Goal: Task Accomplishment & Management: Manage account settings

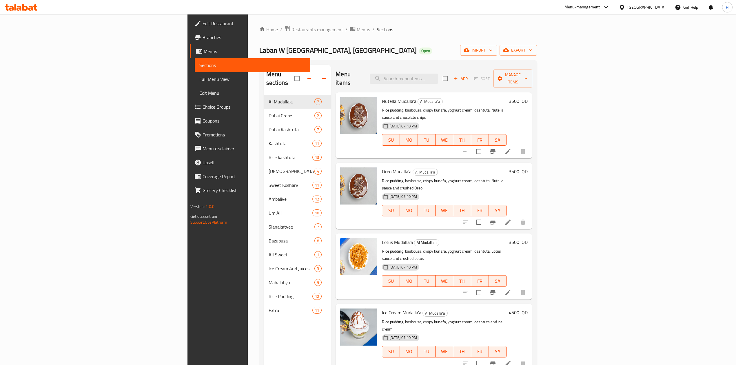
click at [466, 52] on div "Laban W Kashtuta, Alsaydiya Open import export" at bounding box center [398, 50] width 278 height 11
click at [493, 53] on span "import" at bounding box center [479, 50] width 28 height 7
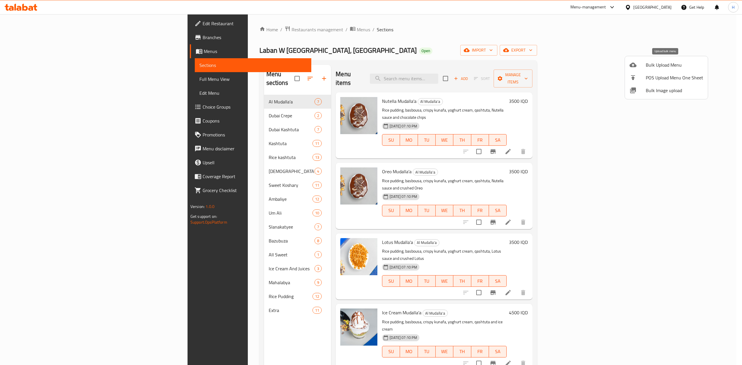
click at [636, 61] on icon at bounding box center [632, 64] width 7 height 7
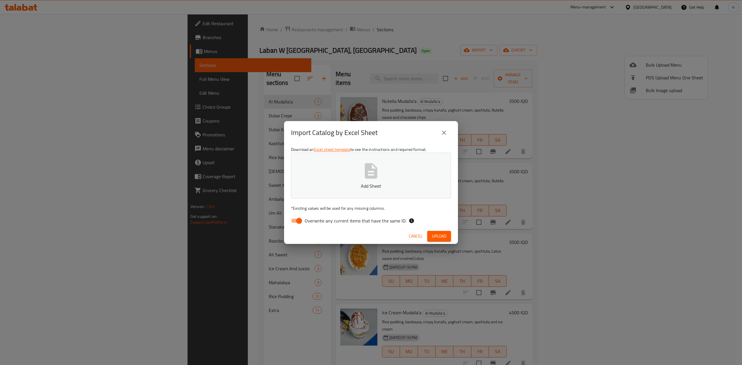
click at [297, 224] on input "Overwrite any current items that have the same ID." at bounding box center [299, 220] width 33 height 11
checkbox input "false"
click at [325, 187] on p "Add Sheet" at bounding box center [371, 186] width 142 height 7
click at [442, 237] on span "Upload" at bounding box center [439, 236] width 14 height 7
click at [412, 235] on button "Cancel" at bounding box center [421, 236] width 19 height 11
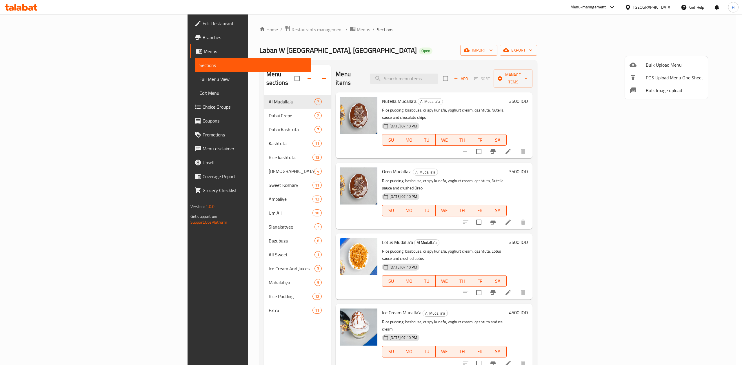
click at [416, 236] on div at bounding box center [371, 182] width 742 height 365
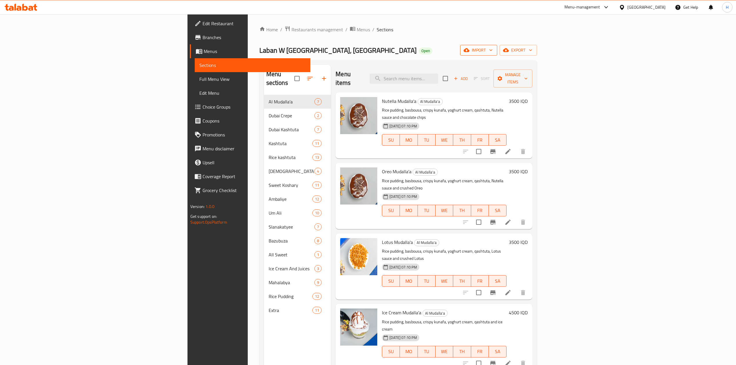
click at [497, 54] on button "import" at bounding box center [478, 50] width 37 height 11
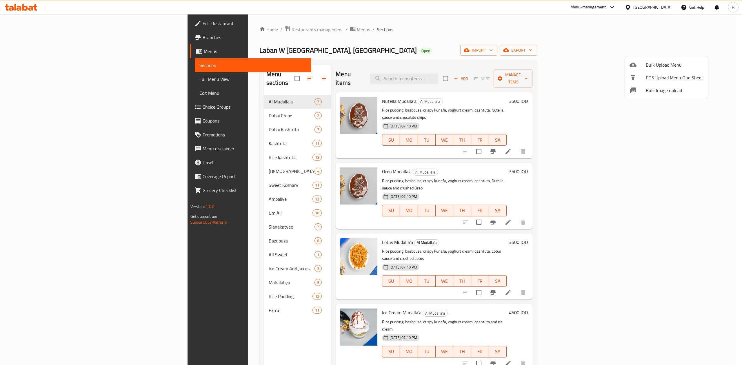
click at [649, 62] on span "Bulk Upload Menu" at bounding box center [674, 64] width 57 height 7
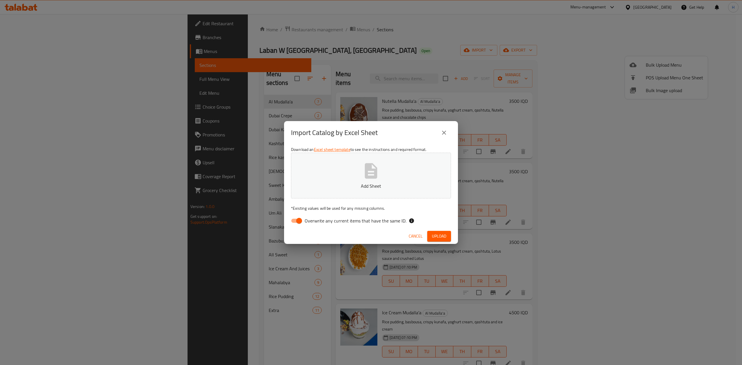
click at [297, 223] on input "Overwrite any current items that have the same ID." at bounding box center [299, 220] width 33 height 11
checkbox input "false"
click at [360, 174] on button "Add Sheet" at bounding box center [371, 176] width 160 height 46
click at [443, 129] on icon "close" at bounding box center [443, 132] width 7 height 7
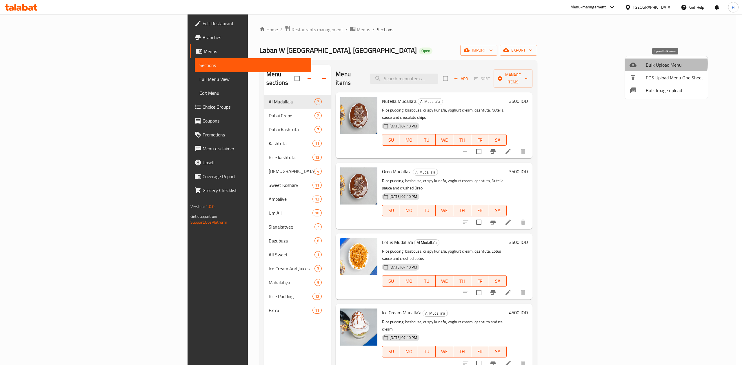
click at [660, 64] on span "Bulk Upload Menu" at bounding box center [674, 64] width 57 height 7
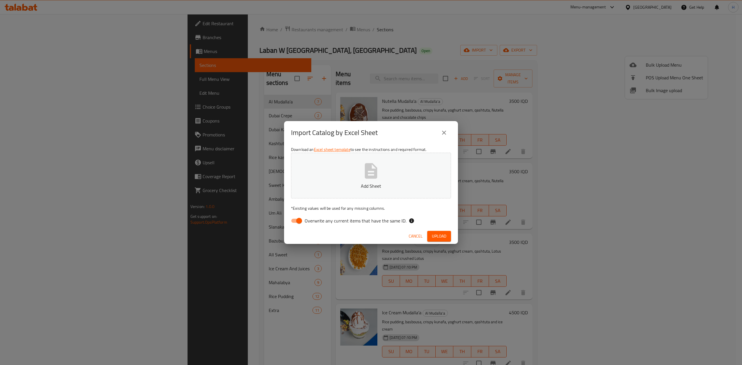
click at [295, 219] on input "Overwrite any current items that have the same ID." at bounding box center [299, 220] width 33 height 11
checkbox input "false"
click at [316, 187] on p "Add Sheet" at bounding box center [371, 186] width 142 height 7
click at [442, 231] on button "Upload" at bounding box center [439, 236] width 24 height 11
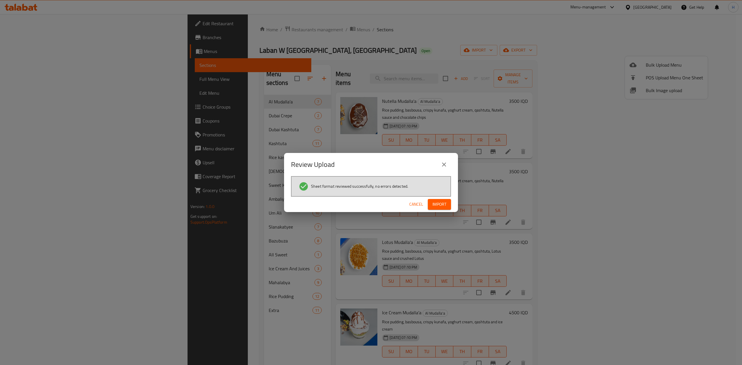
click at [443, 202] on span "Import" at bounding box center [439, 204] width 14 height 7
click at [419, 206] on span "Cancel" at bounding box center [421, 204] width 14 height 7
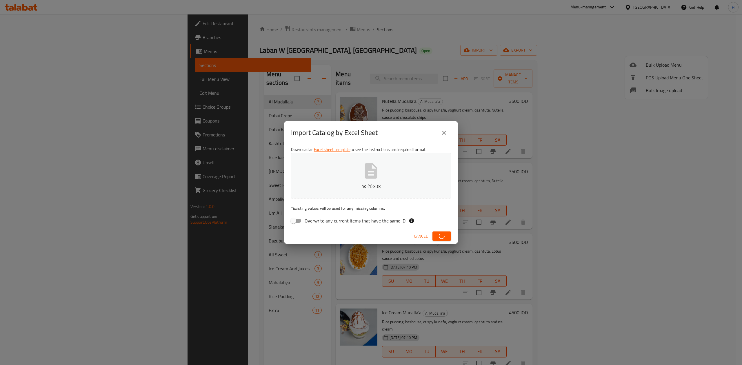
click at [419, 239] on span "Cancel" at bounding box center [421, 236] width 14 height 7
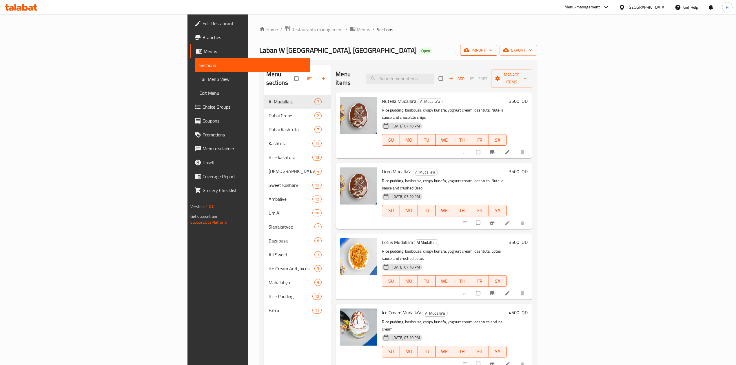
click at [493, 54] on span "import" at bounding box center [479, 50] width 28 height 7
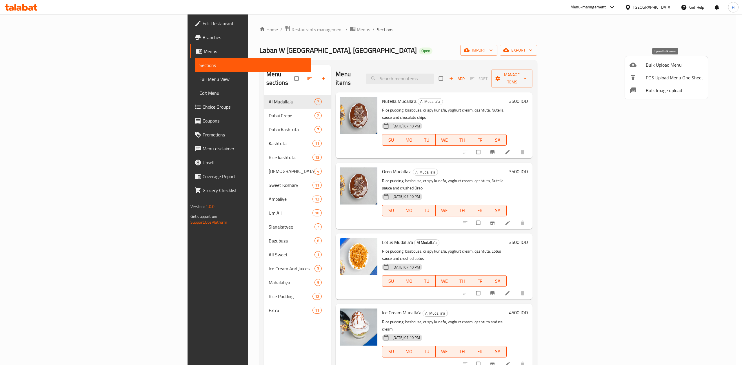
click at [648, 65] on span "Bulk Upload Menu" at bounding box center [674, 64] width 57 height 7
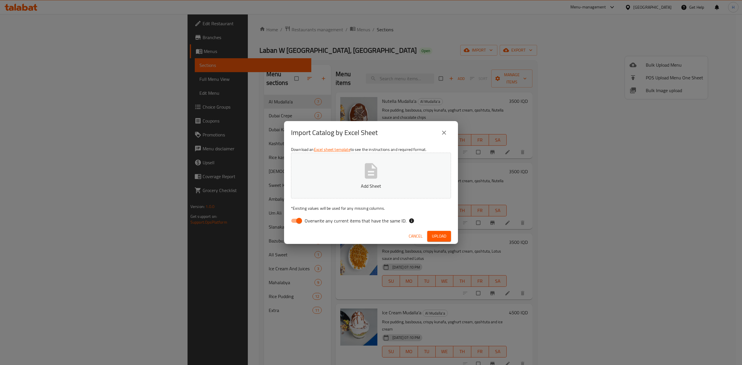
drag, startPoint x: 300, startPoint y: 221, endPoint x: 359, endPoint y: 173, distance: 76.0
click at [300, 221] on input "Overwrite any current items that have the same ID." at bounding box center [299, 220] width 33 height 11
checkbox input "false"
click at [361, 172] on button "Add Sheet" at bounding box center [371, 176] width 160 height 46
click at [418, 238] on span "Cancel" at bounding box center [416, 236] width 14 height 7
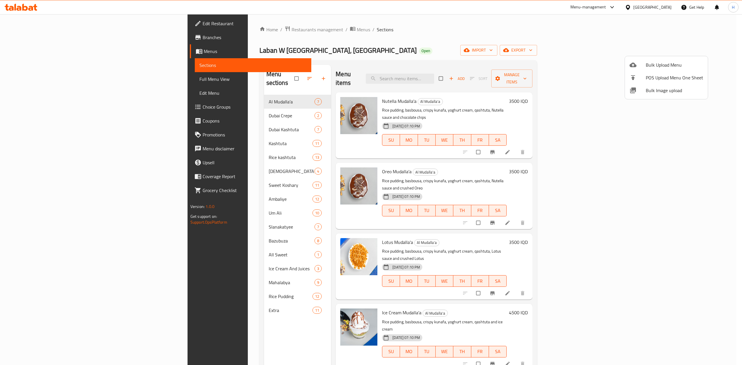
click at [198, 30] on div at bounding box center [371, 182] width 742 height 365
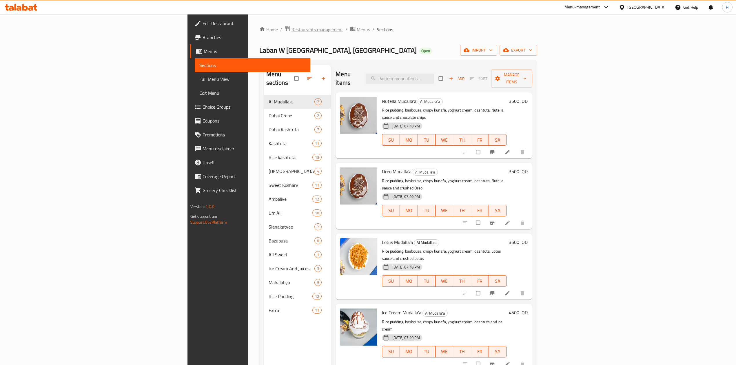
click at [292, 30] on span "Restaurants management" at bounding box center [318, 29] width 52 height 7
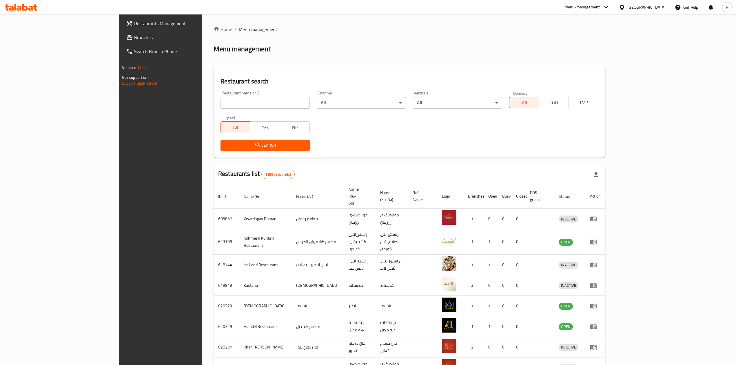
click at [217, 110] on div "Restaurant name or ID Restaurant name or ID" at bounding box center [265, 100] width 96 height 25
click at [221, 101] on input "search" at bounding box center [265, 103] width 89 height 12
drag, startPoint x: 221, startPoint y: 111, endPoint x: 221, endPoint y: 104, distance: 6.4
click at [221, 105] on div "Restaurant name or ID Restaurant name or ID" at bounding box center [265, 100] width 96 height 25
click at [221, 104] on input "search" at bounding box center [265, 103] width 89 height 12
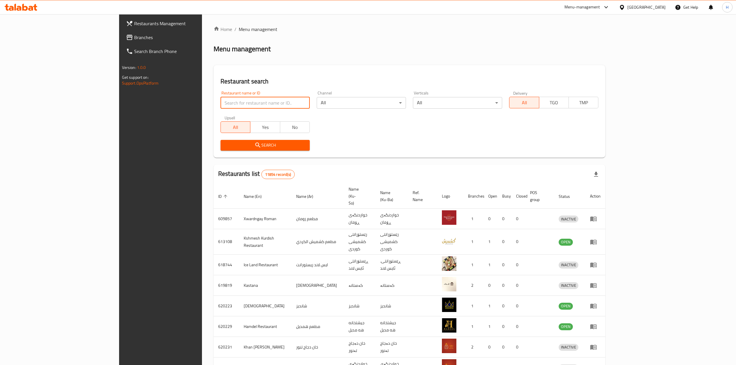
paste input "693915"
type input "693915"
click button "Search" at bounding box center [265, 145] width 89 height 11
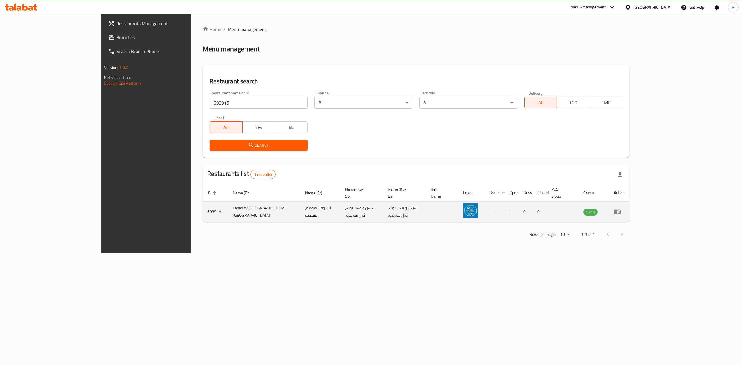
click at [620, 210] on icon "enhanced table" at bounding box center [617, 212] width 6 height 5
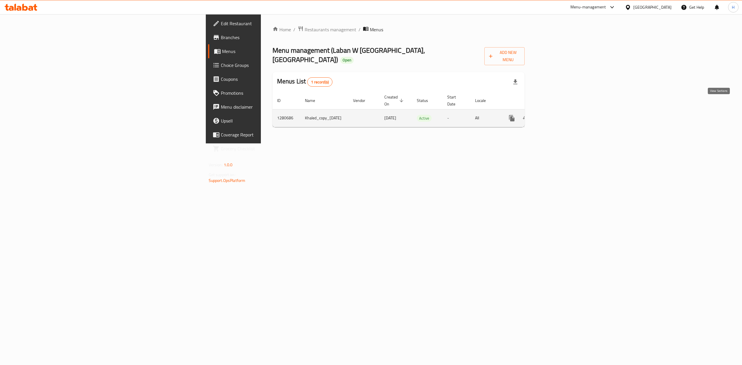
click at [560, 111] on link "enhanced table" at bounding box center [554, 118] width 14 height 14
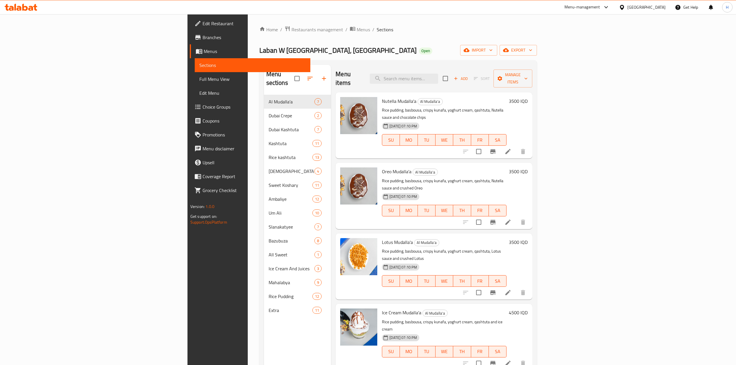
click at [203, 36] on span "Branches" at bounding box center [254, 37] width 103 height 7
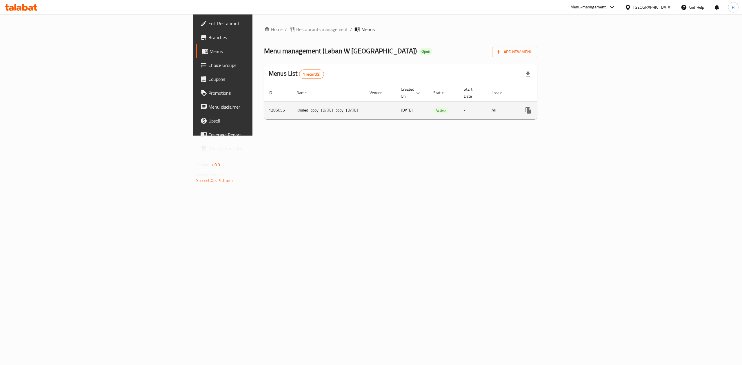
click at [577, 106] on link "enhanced table" at bounding box center [570, 110] width 14 height 14
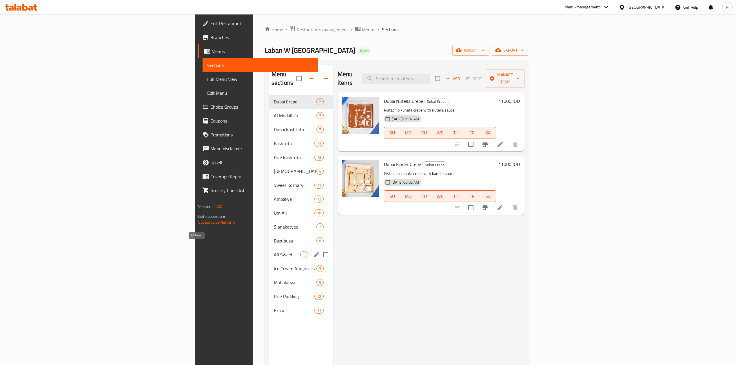
click at [274, 251] on span "All Sweet" at bounding box center [287, 254] width 26 height 7
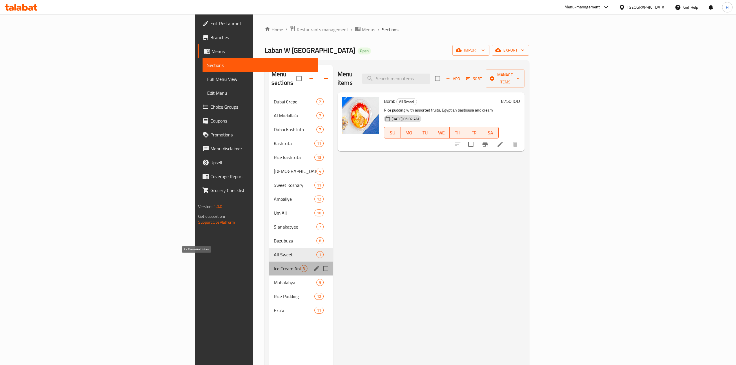
click at [274, 265] on span "Ice Cream And Juices" at bounding box center [287, 268] width 26 height 7
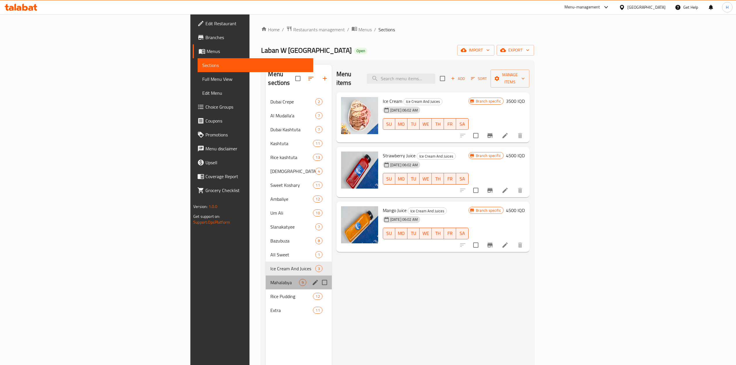
click at [266, 276] on div "Mahalabya 9" at bounding box center [299, 283] width 66 height 14
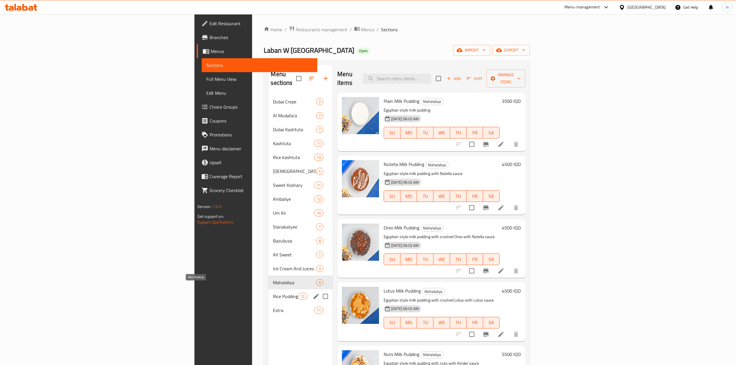
click at [273, 293] on span "Rice Pudding" at bounding box center [285, 296] width 25 height 7
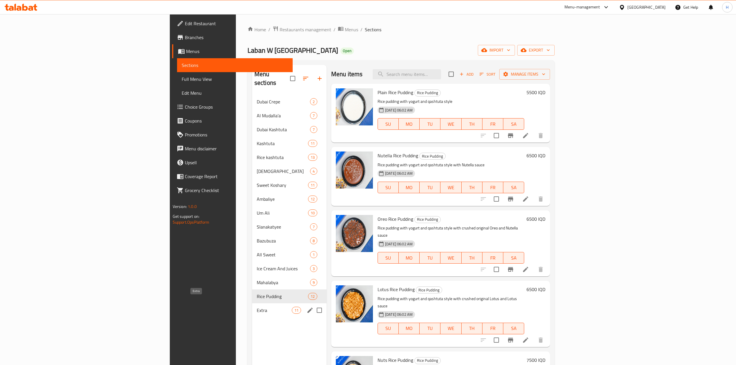
click at [257, 307] on span "Extra" at bounding box center [274, 310] width 35 height 7
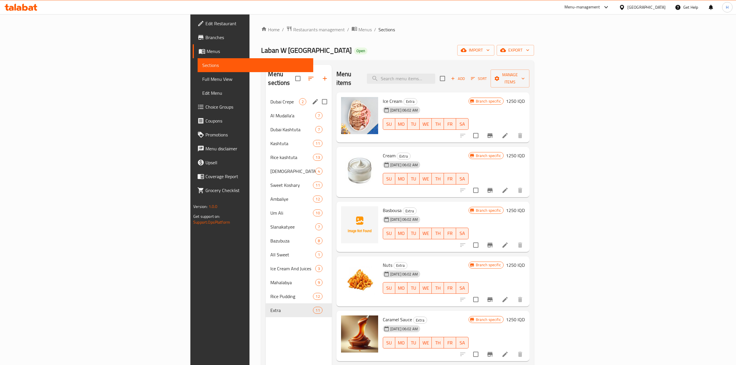
click at [266, 98] on div "Dubai Crepe 2" at bounding box center [299, 102] width 66 height 14
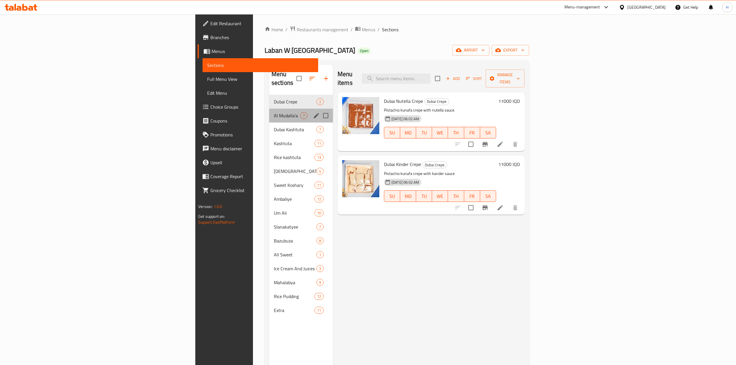
click at [269, 111] on div "Al Mudalla'a 7" at bounding box center [301, 116] width 64 height 14
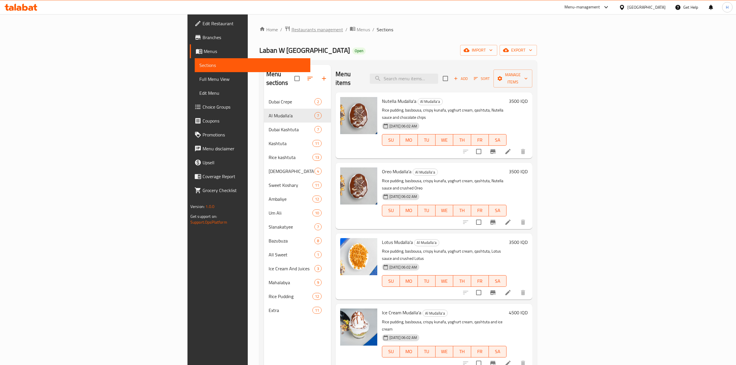
click at [292, 31] on span "Restaurants management" at bounding box center [318, 29] width 52 height 7
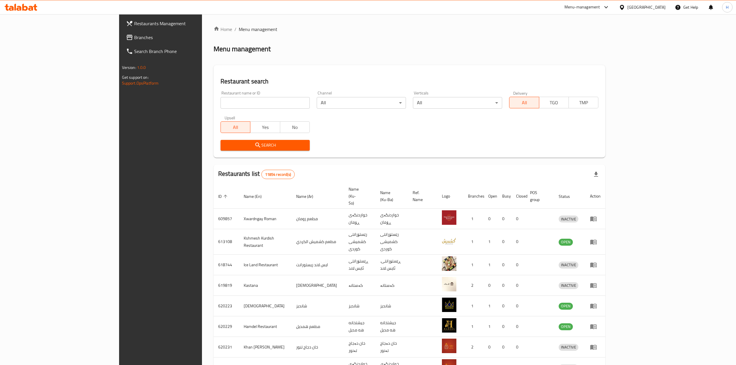
click at [214, 96] on div "Home / Menu management Menu management Restaurant search Restaurant name or ID …" at bounding box center [410, 232] width 392 height 413
drag, startPoint x: 198, startPoint y: 97, endPoint x: 194, endPoint y: 103, distance: 7.0
click at [221, 99] on input "search" at bounding box center [265, 103] width 89 height 12
click at [221, 103] on input "search" at bounding box center [265, 103] width 89 height 12
paste input "690519"
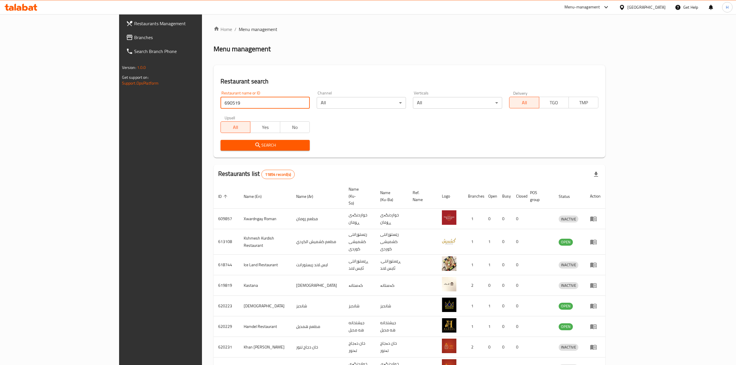
type input "690519"
click button "Search" at bounding box center [265, 145] width 89 height 11
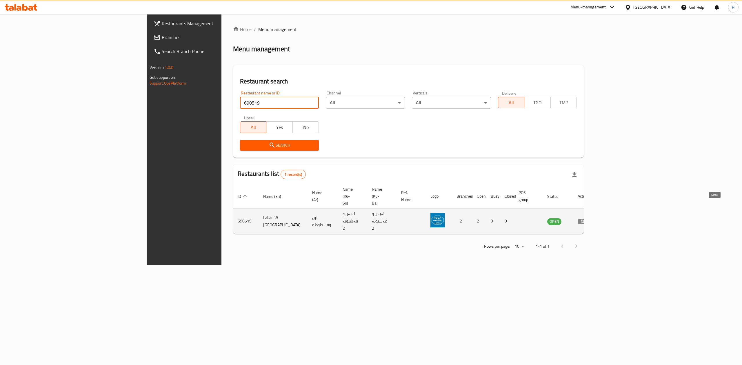
click at [588, 218] on link "enhanced table" at bounding box center [583, 221] width 11 height 7
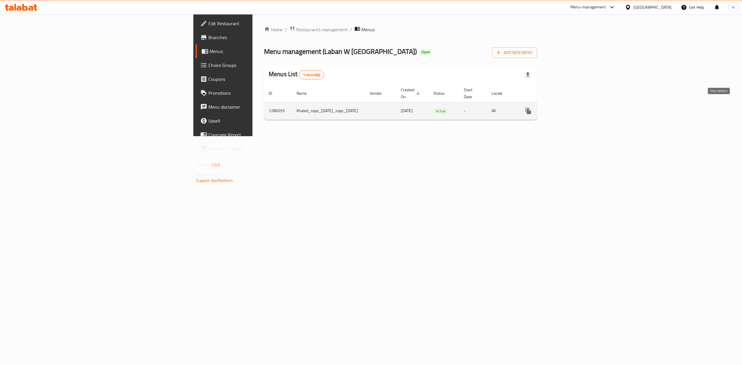
click at [574, 108] on icon "enhanced table" at bounding box center [570, 111] width 7 height 7
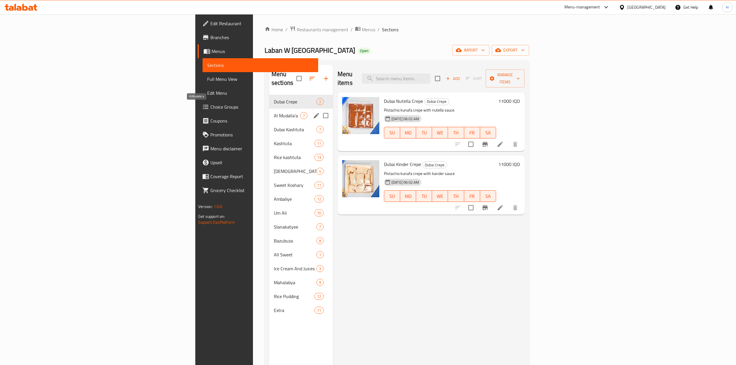
click at [274, 112] on span "Al Mudalla'a" at bounding box center [287, 115] width 26 height 7
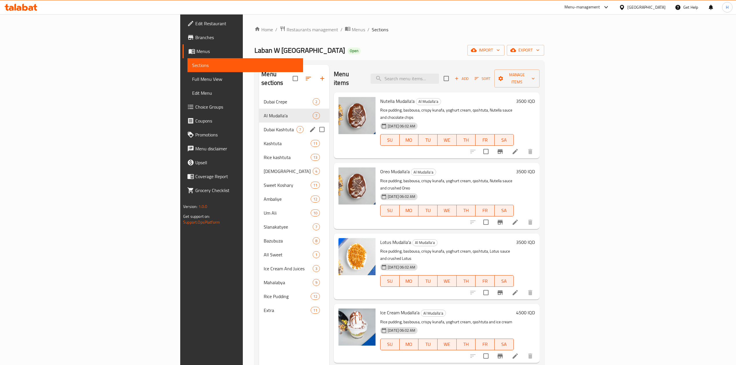
click at [259, 125] on div "Dubai Kashtuta 7" at bounding box center [294, 130] width 70 height 14
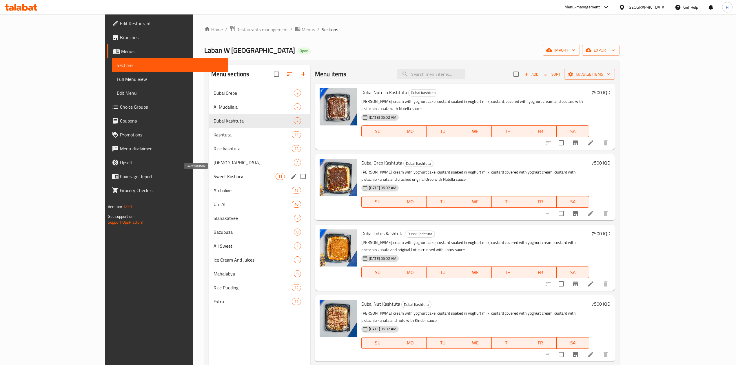
drag, startPoint x: 184, startPoint y: 174, endPoint x: 188, endPoint y: 184, distance: 10.8
click at [214, 174] on span "Sweet Koshary" at bounding box center [245, 176] width 62 height 7
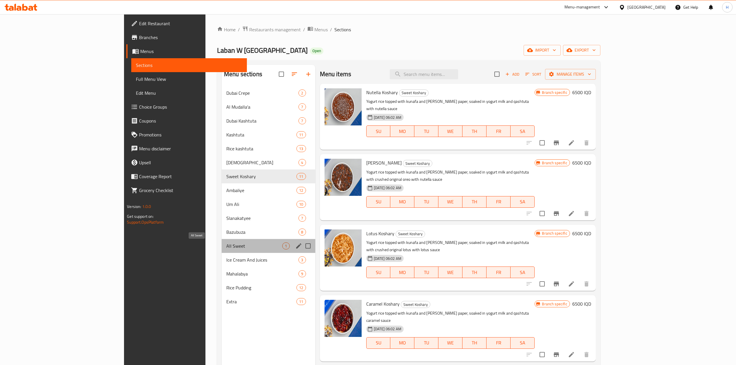
click at [226, 246] on span "All Sweet" at bounding box center [254, 246] width 56 height 7
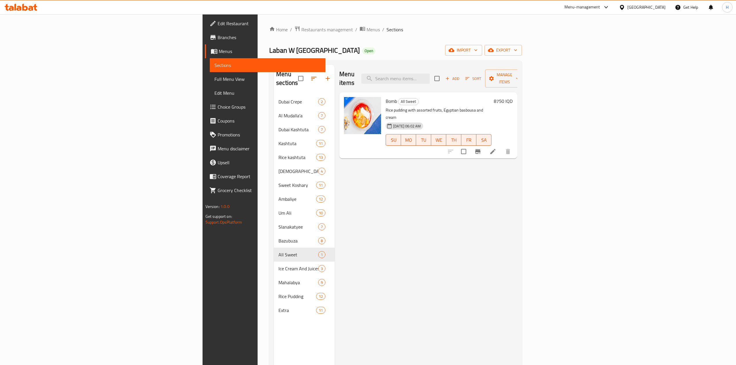
click at [274, 92] on nav "Dubai Crepe 2 Al Mudalla'a 7 Dubai Kashtuta 7 Kashtuta 11 Rice kashtuta 13 Habb…" at bounding box center [304, 205] width 61 height 227
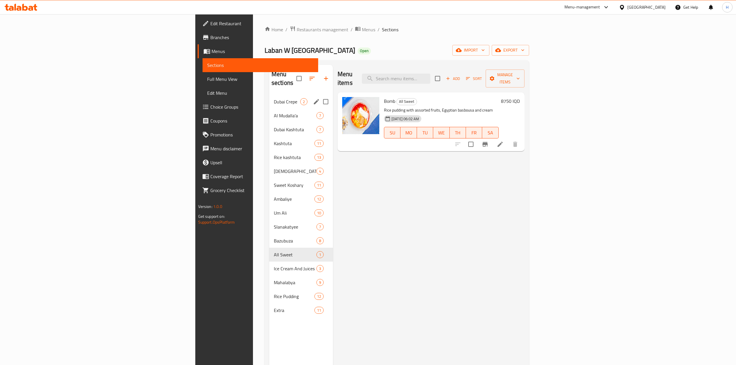
click at [269, 95] on div "Dubai Crepe 2" at bounding box center [301, 102] width 64 height 14
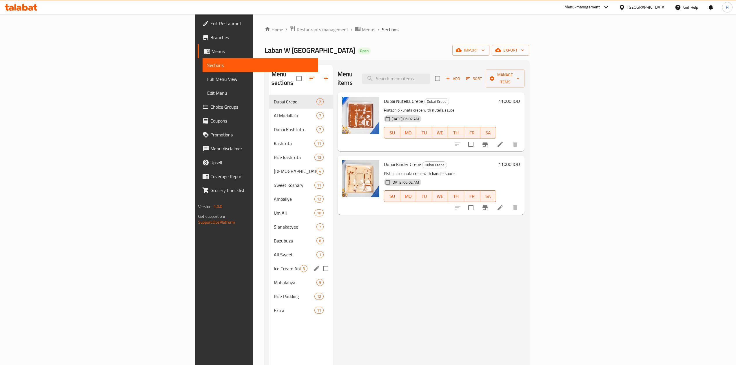
click at [269, 266] on div "Ice Cream And Juices 3" at bounding box center [301, 269] width 64 height 14
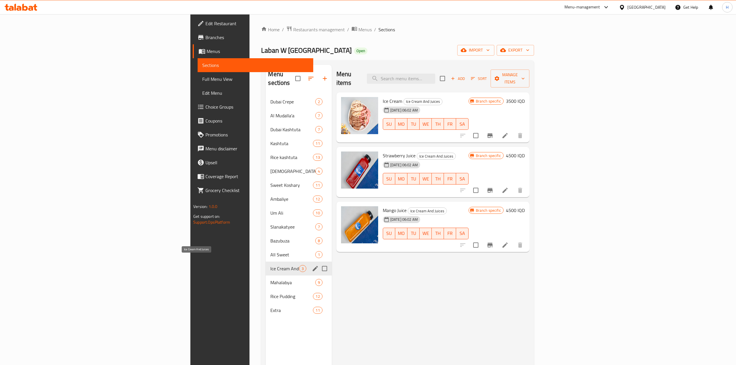
click at [270, 279] on span "Mahalabya" at bounding box center [292, 282] width 45 height 7
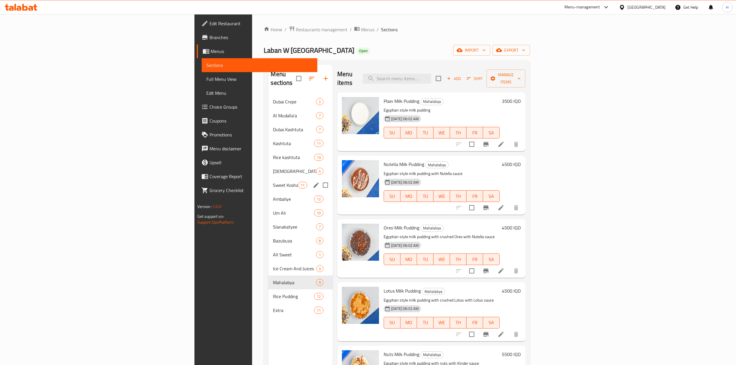
click at [273, 182] on span "Sweet Koshary" at bounding box center [285, 185] width 25 height 7
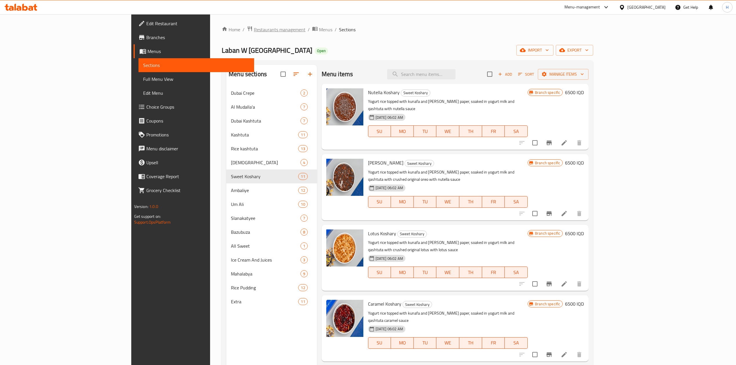
click at [254, 33] on span "Restaurants management" at bounding box center [280, 29] width 52 height 7
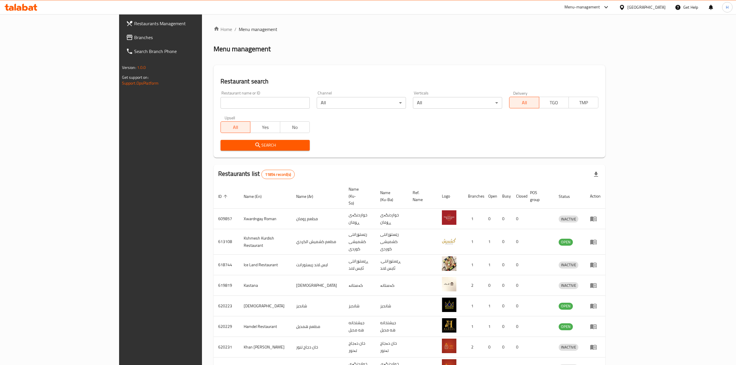
drag, startPoint x: 186, startPoint y: 99, endPoint x: 189, endPoint y: 97, distance: 3.8
click at [221, 99] on input "search" at bounding box center [265, 103] width 89 height 12
paste input "694904"
type input "694904"
click button "Search" at bounding box center [265, 145] width 89 height 11
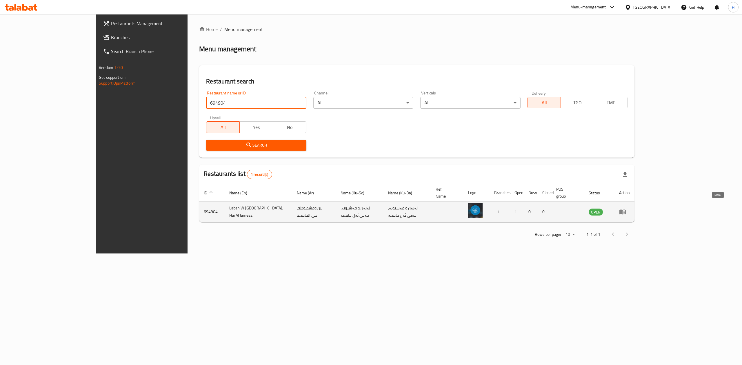
click at [630, 208] on link "enhanced table" at bounding box center [624, 211] width 11 height 7
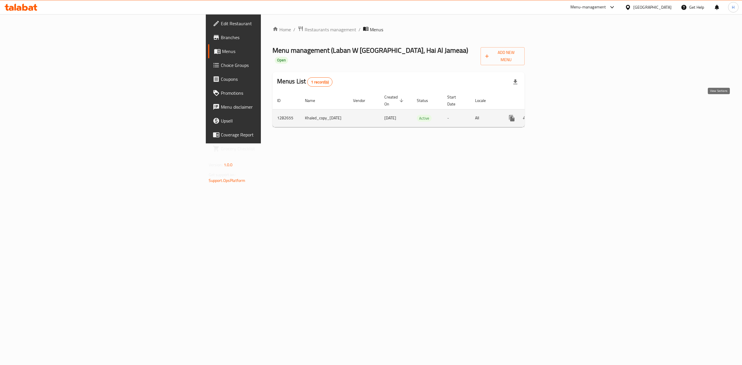
click at [557, 115] on icon "enhanced table" at bounding box center [553, 118] width 7 height 7
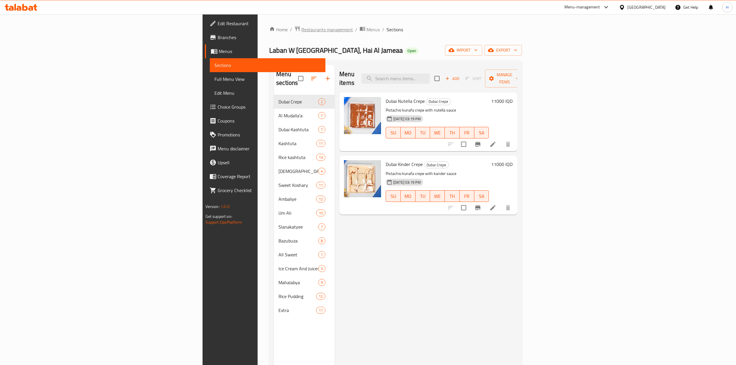
click at [301, 31] on span "Restaurants management" at bounding box center [327, 29] width 52 height 7
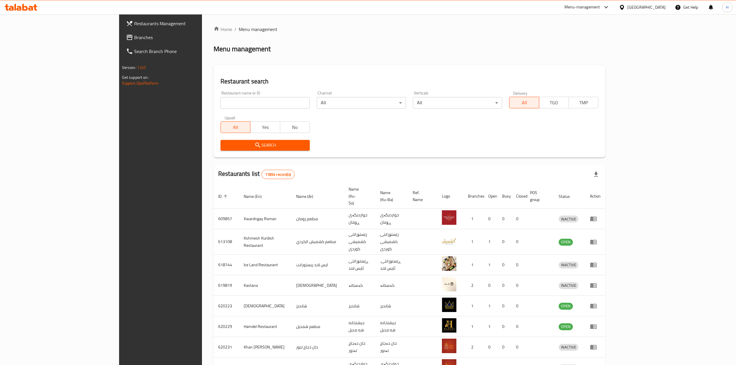
click at [221, 99] on input "search" at bounding box center [265, 103] width 89 height 12
paste input "760557"
type input "760557"
click button "Search" at bounding box center [265, 145] width 89 height 11
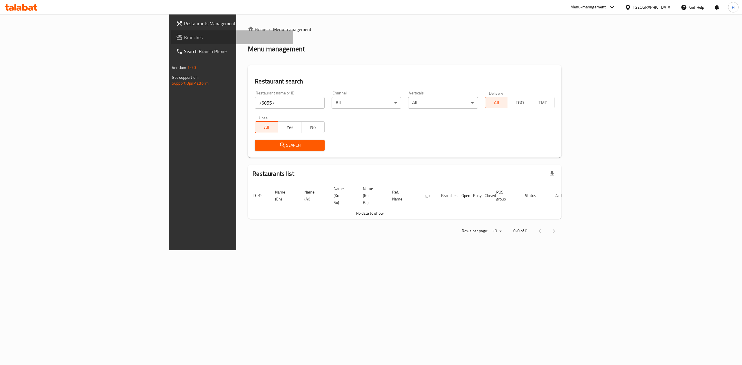
click at [184, 35] on span "Branches" at bounding box center [236, 37] width 104 height 7
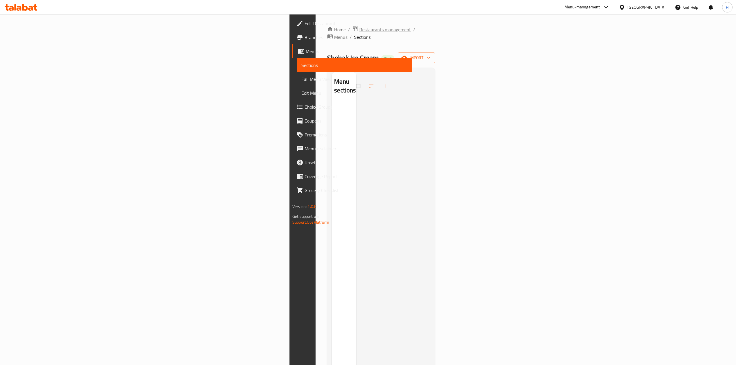
click at [359, 30] on span "Restaurants management" at bounding box center [385, 29] width 52 height 7
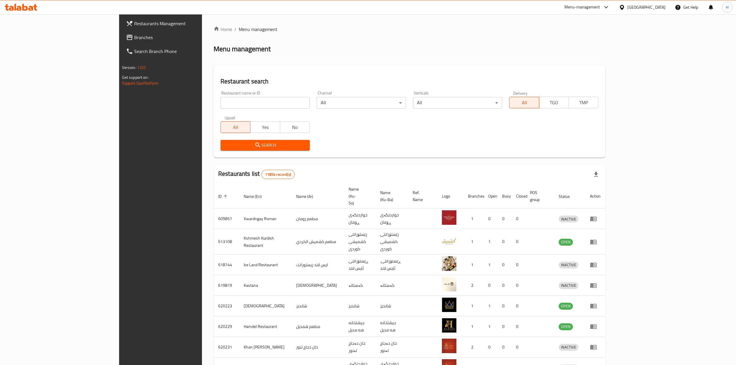
click at [221, 104] on input "search" at bounding box center [265, 103] width 89 height 12
paste input "646121"
click button "Search" at bounding box center [265, 145] width 89 height 11
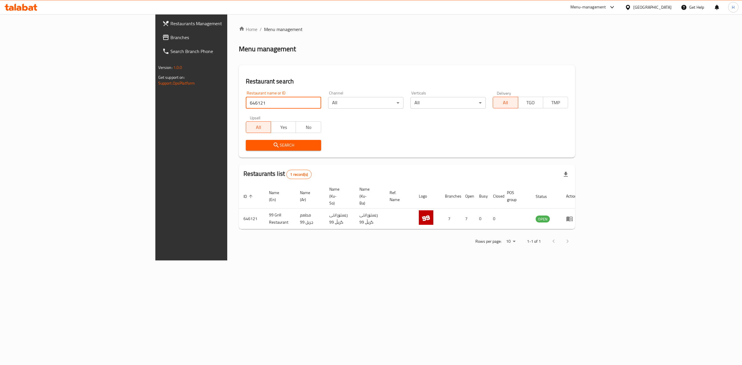
click at [246, 105] on input "646121" at bounding box center [283, 103] width 75 height 12
paste input "93915"
type input "693915"
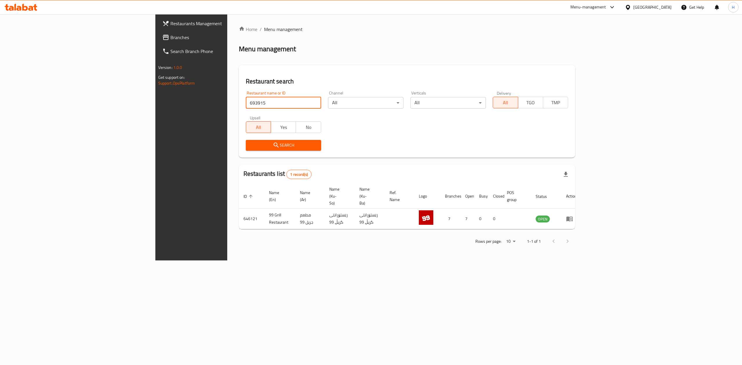
click button "Search" at bounding box center [283, 145] width 75 height 11
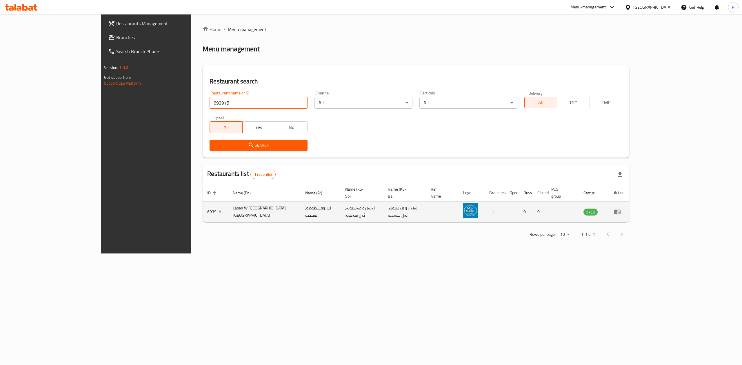
click at [620, 210] on icon "enhanced table" at bounding box center [617, 212] width 6 height 5
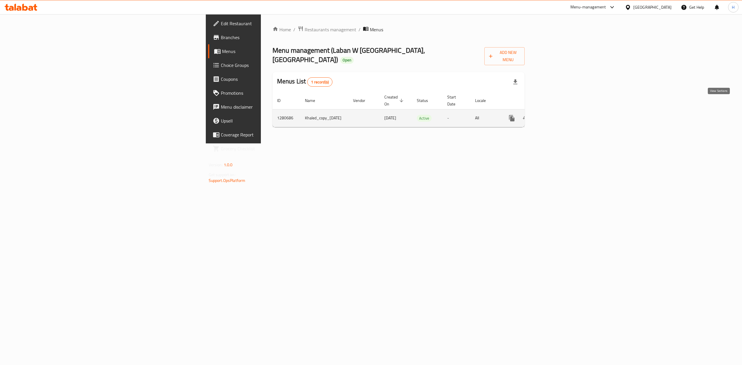
click at [560, 111] on link "enhanced table" at bounding box center [554, 118] width 14 height 14
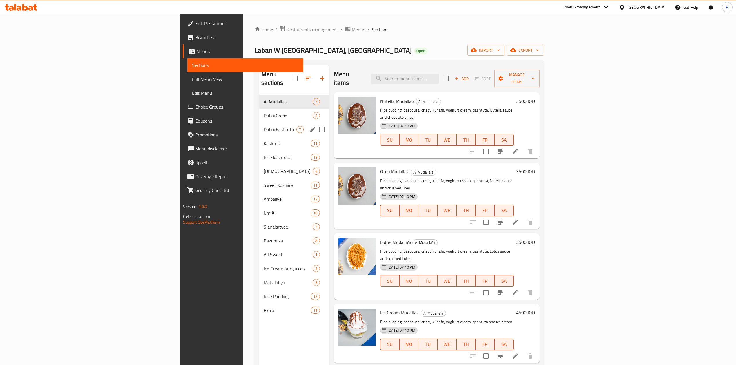
click at [264, 126] on span "Dubai Kashtuta" at bounding box center [280, 129] width 33 height 7
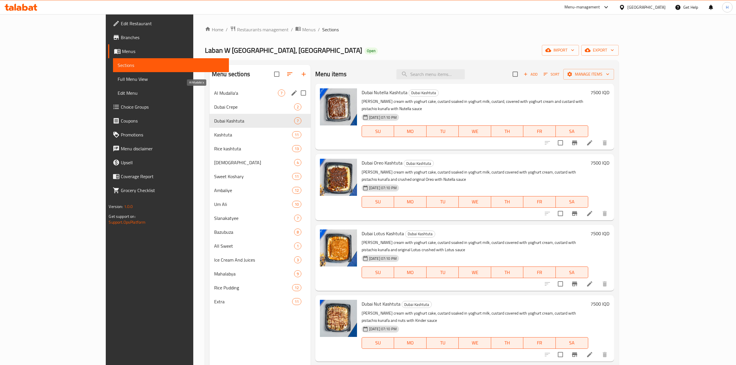
click at [214, 91] on span "Al Mudalla'a" at bounding box center [246, 93] width 64 height 7
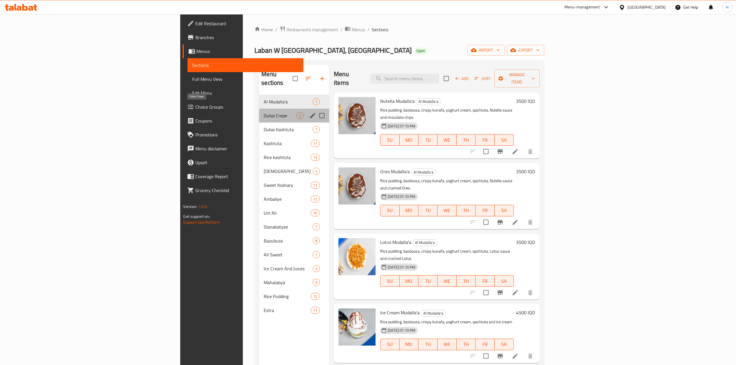
click at [264, 112] on span "Dubai Crepe" at bounding box center [280, 115] width 33 height 7
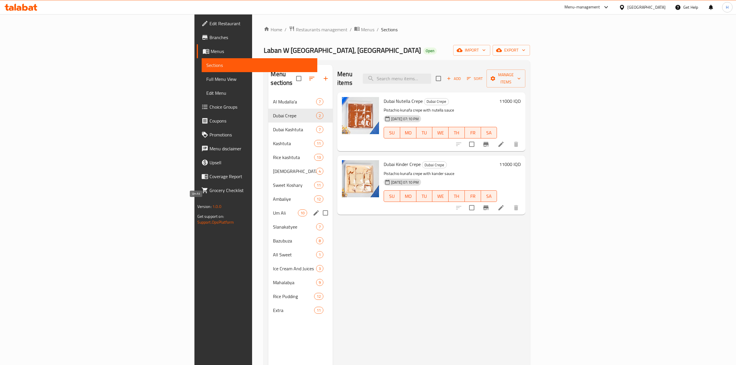
click at [273, 210] on span "Um Ali" at bounding box center [285, 213] width 25 height 7
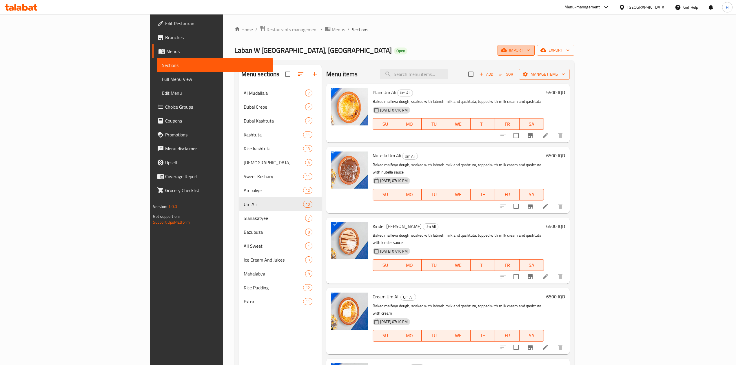
click at [507, 53] on icon "button" at bounding box center [504, 50] width 6 height 6
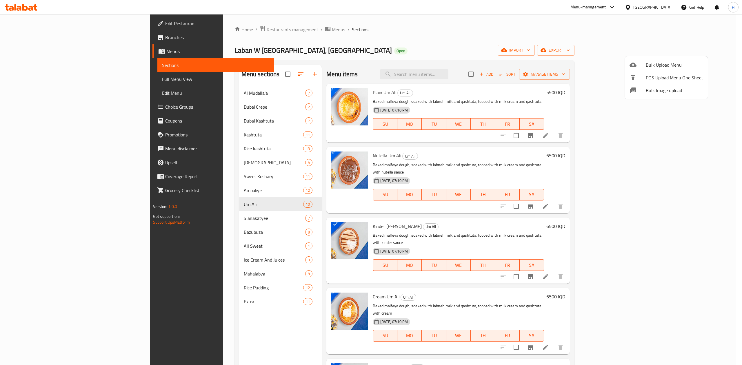
click at [489, 54] on div at bounding box center [371, 182] width 742 height 365
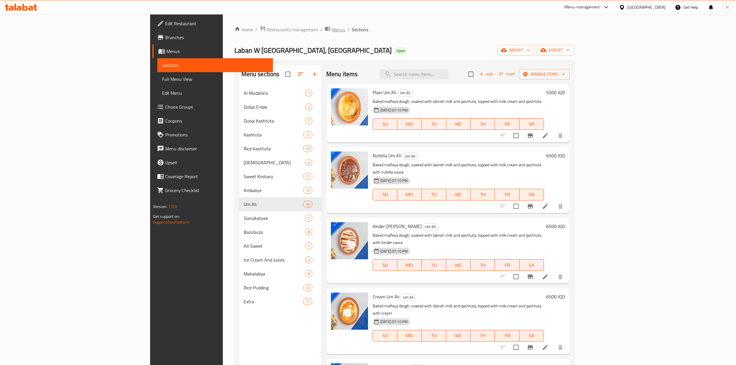
click at [332, 30] on span "Menus" at bounding box center [338, 29] width 13 height 7
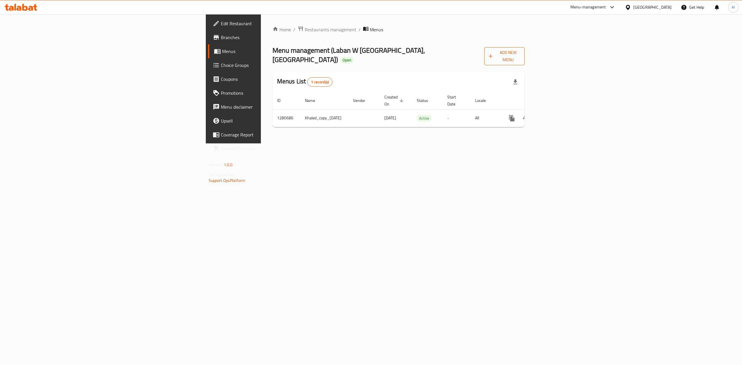
click at [520, 50] on span "Add New Menu" at bounding box center [504, 56] width 31 height 14
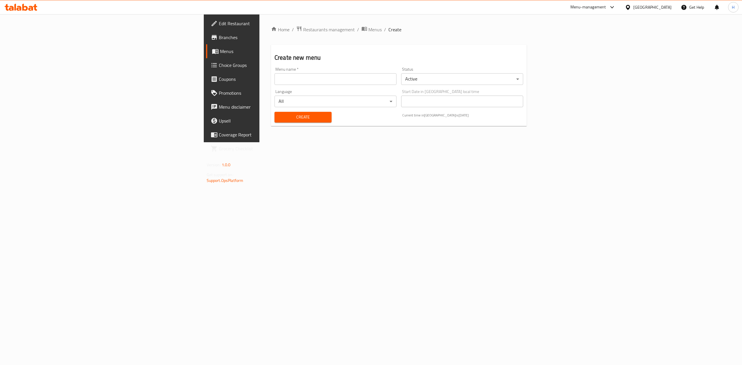
drag, startPoint x: 228, startPoint y: 83, endPoint x: 221, endPoint y: 85, distance: 7.8
click at [274, 83] on input "text" at bounding box center [335, 79] width 122 height 12
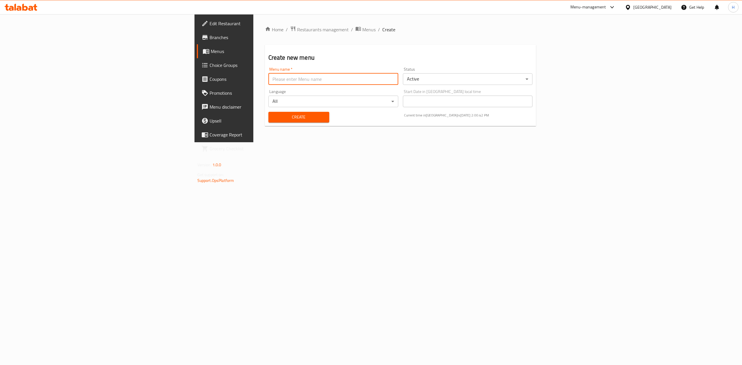
type input "Hadeer Menu t"
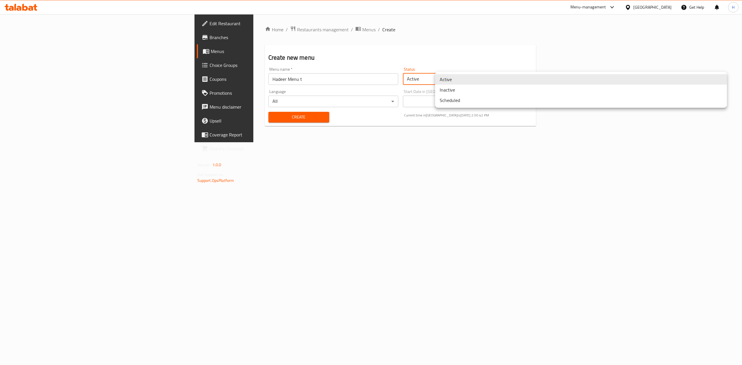
click at [458, 77] on body "​ Menu-management Iraq Get Help H Edit Restaurant Branches Menus Choice Groups …" at bounding box center [371, 189] width 742 height 351
click at [456, 90] on li "Inactive" at bounding box center [581, 90] width 292 height 10
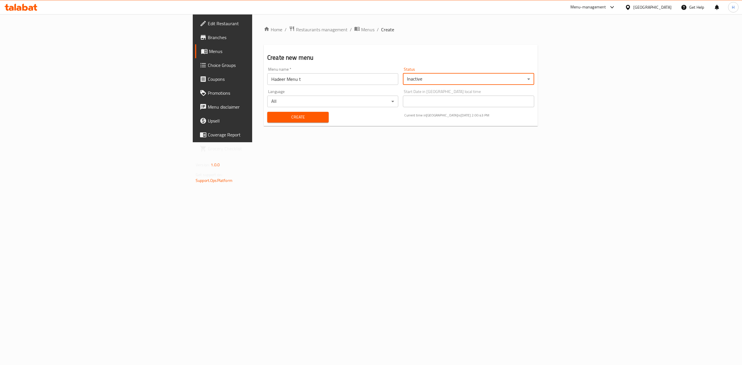
click at [272, 120] on span "Create" at bounding box center [298, 117] width 52 height 7
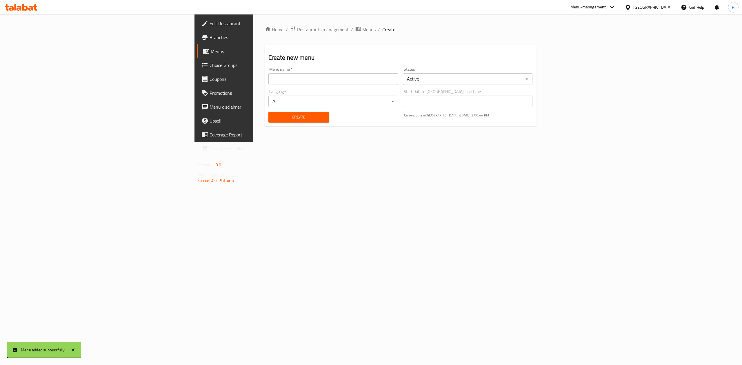
click at [362, 28] on span "Menus" at bounding box center [368, 29] width 13 height 7
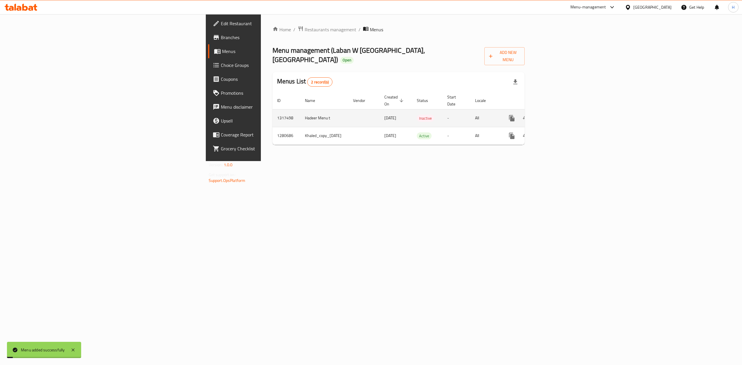
click at [557, 115] on icon "enhanced table" at bounding box center [553, 118] width 7 height 7
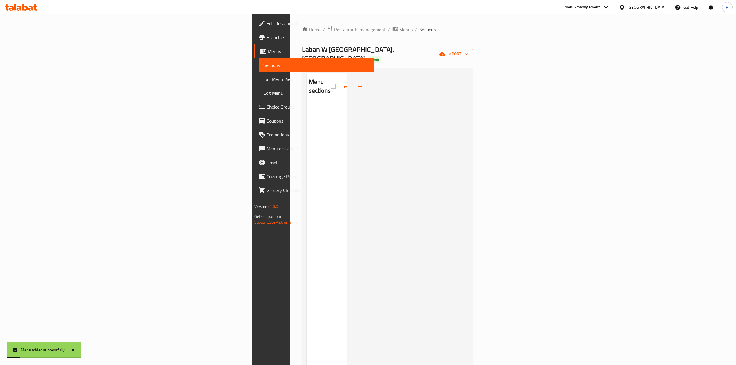
click at [473, 57] on div "Home / Restaurants management / Menus / Sections Laban W Kashtuta, Alsaydiya Op…" at bounding box center [387, 234] width 171 height 417
click at [468, 54] on span "import" at bounding box center [454, 53] width 28 height 7
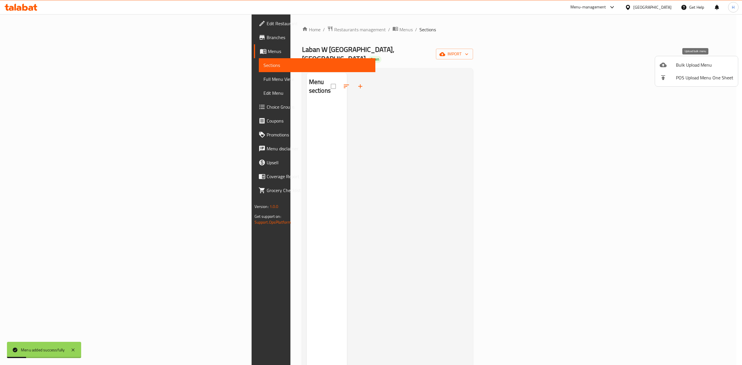
click at [697, 63] on span "Bulk Upload Menu" at bounding box center [704, 64] width 57 height 7
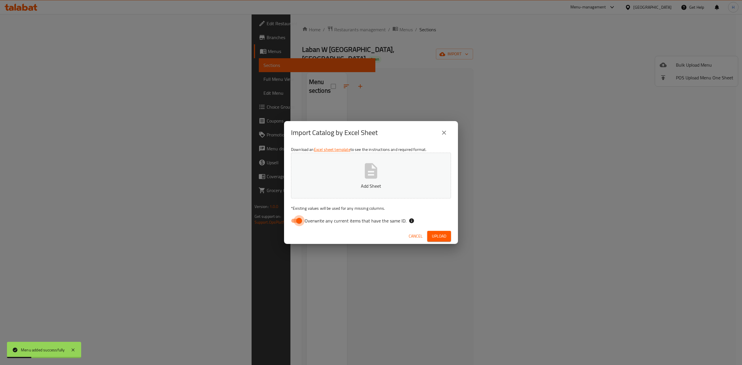
drag, startPoint x: 301, startPoint y: 218, endPoint x: 293, endPoint y: 215, distance: 8.6
click at [293, 217] on input "Overwrite any current items that have the same ID." at bounding box center [299, 220] width 33 height 11
checkbox input "false"
click at [326, 186] on p "Add Sheet" at bounding box center [371, 186] width 142 height 7
click at [445, 236] on span "Upload" at bounding box center [439, 236] width 14 height 7
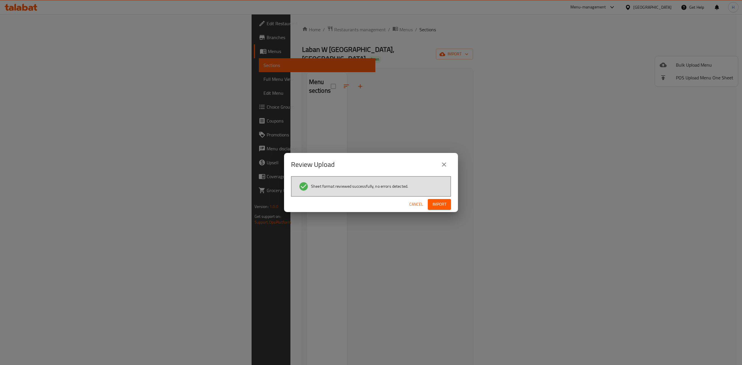
click at [449, 203] on button "Import" at bounding box center [439, 204] width 23 height 11
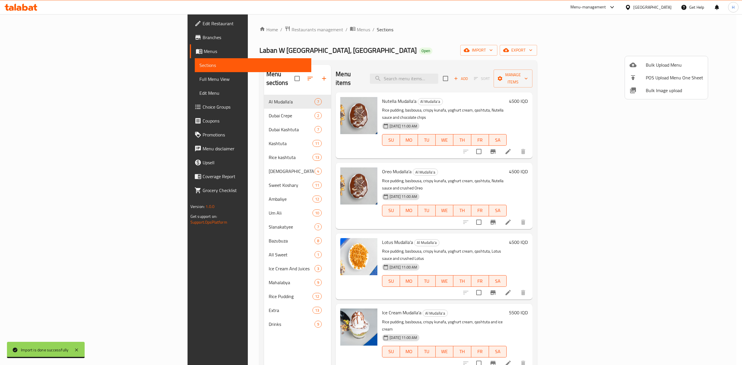
click at [472, 57] on div at bounding box center [371, 182] width 742 height 365
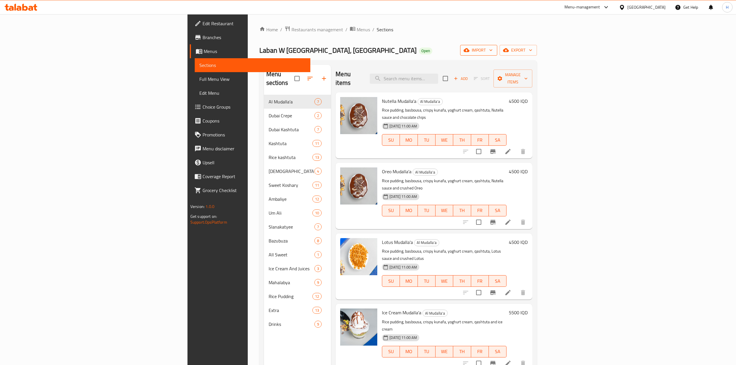
click at [493, 49] on span "import" at bounding box center [479, 50] width 28 height 7
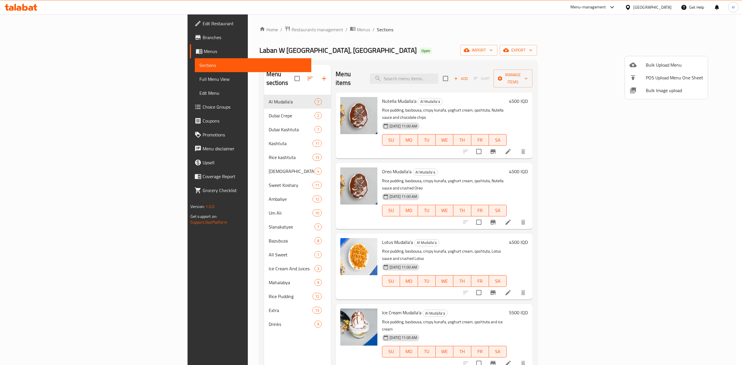
click at [669, 58] on ul "Bulk Upload Menu POS Upload Menu One Sheet Bulk Image upload" at bounding box center [666, 77] width 83 height 43
click at [669, 59] on li "Bulk Upload Menu" at bounding box center [666, 65] width 83 height 13
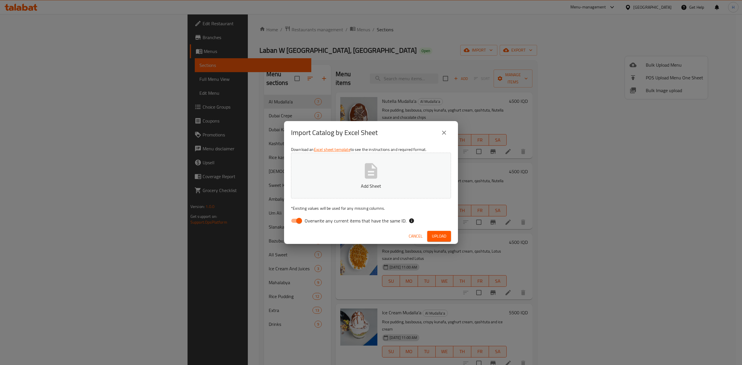
click at [668, 60] on div "Import Catalog by Excel Sheet Download an Excel sheet template to see the instr…" at bounding box center [371, 182] width 742 height 365
click at [293, 218] on input "Overwrite any current items that have the same ID." at bounding box center [299, 220] width 33 height 11
checkbox input "false"
click at [360, 181] on button "Add Sheet" at bounding box center [371, 176] width 160 height 46
click at [440, 231] on button "Upload" at bounding box center [439, 236] width 24 height 11
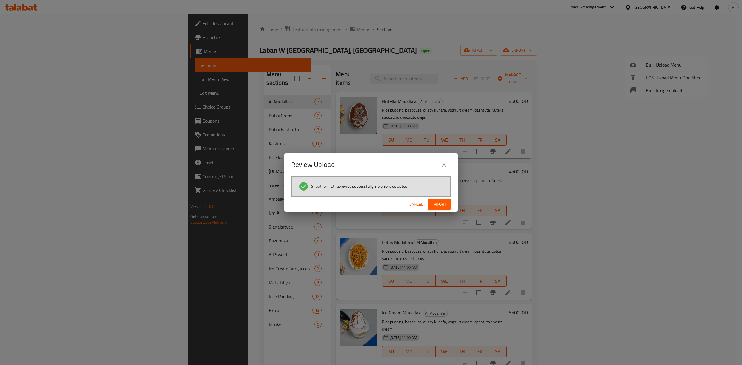
click at [430, 204] on button "Import" at bounding box center [439, 204] width 23 height 11
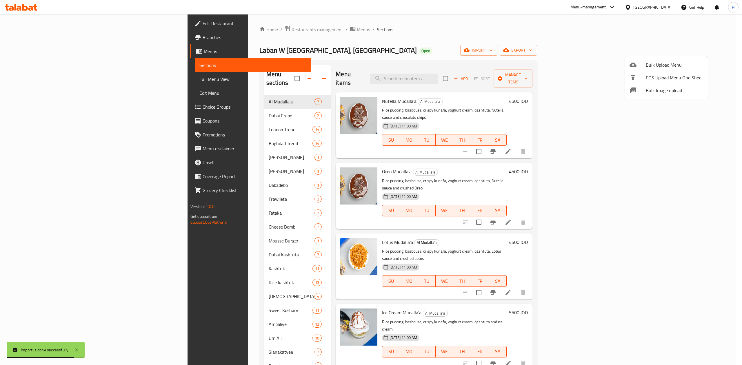
click at [417, 39] on div at bounding box center [371, 182] width 742 height 365
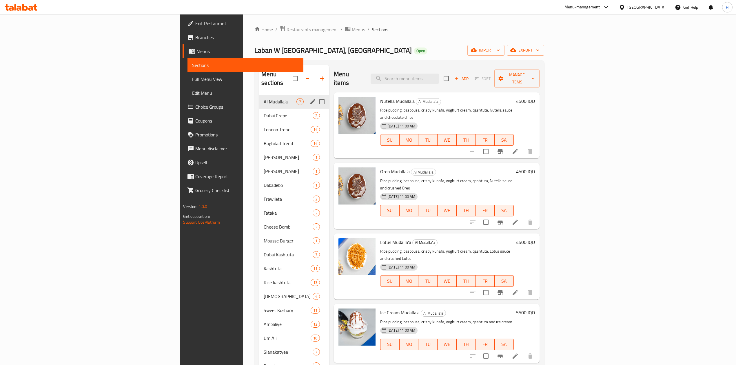
click at [264, 112] on span "Dubai Crepe" at bounding box center [288, 115] width 49 height 7
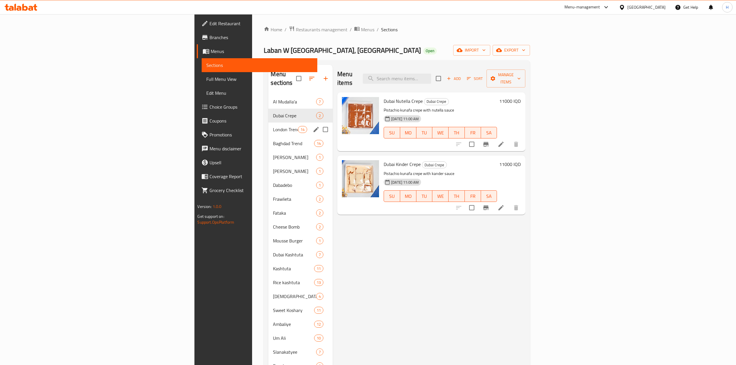
click at [273, 140] on span "Baghdad Trend" at bounding box center [293, 143] width 41 height 7
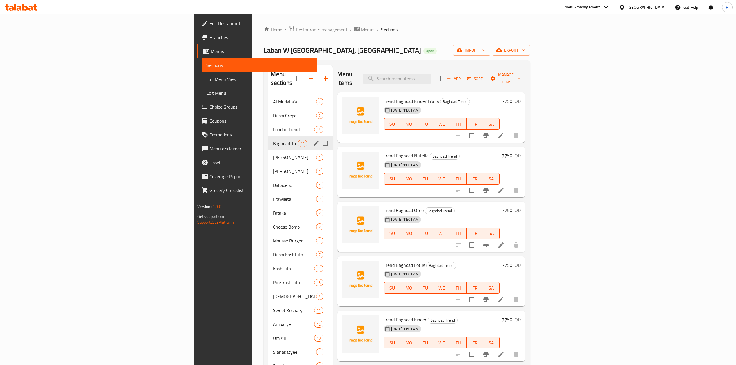
click at [268, 140] on div "Baghdad Trend 14" at bounding box center [300, 143] width 64 height 14
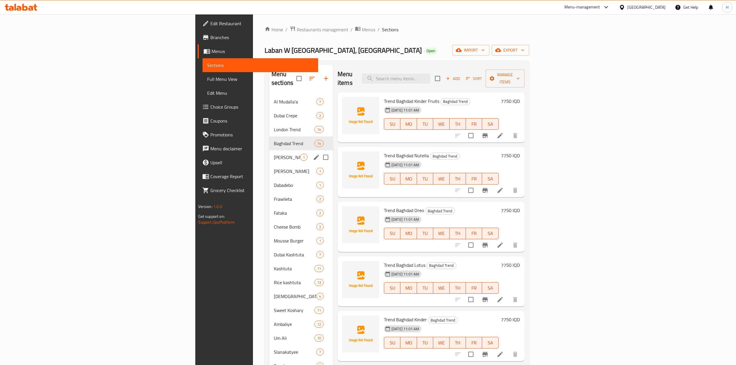
click at [269, 150] on div "Mango Kunafa 1" at bounding box center [301, 157] width 64 height 14
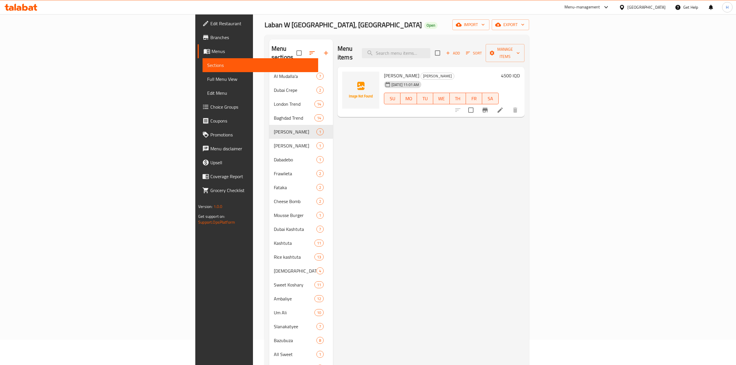
scroll to position [39, 0]
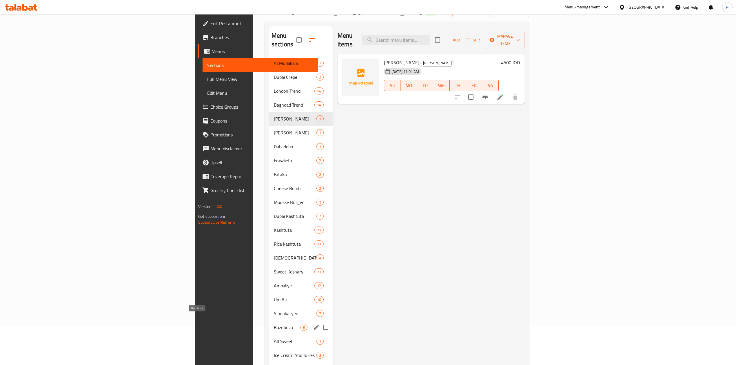
click at [274, 324] on span "Bazubuza" at bounding box center [287, 327] width 26 height 7
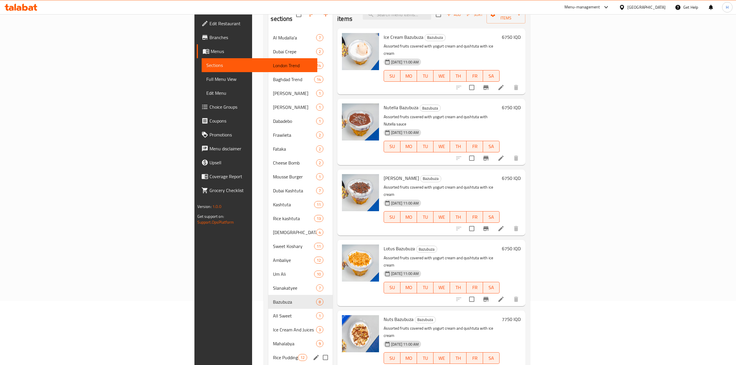
scroll to position [101, 0]
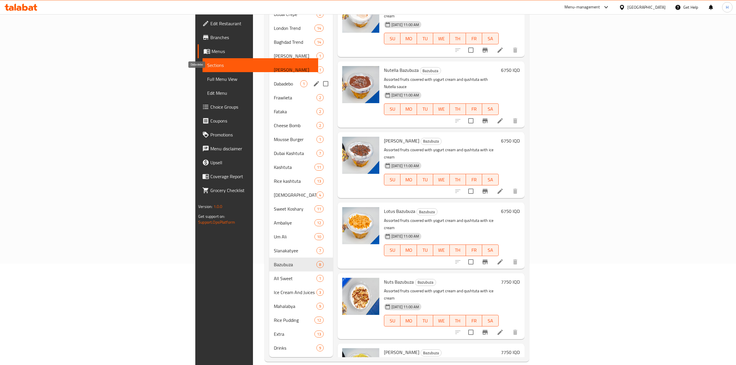
click at [274, 80] on span "Dabadebo" at bounding box center [287, 83] width 26 height 7
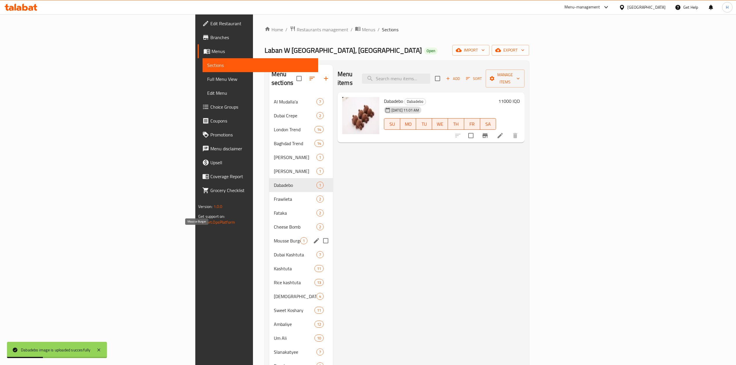
click at [274, 237] on span "Mousse Burger" at bounding box center [287, 240] width 26 height 7
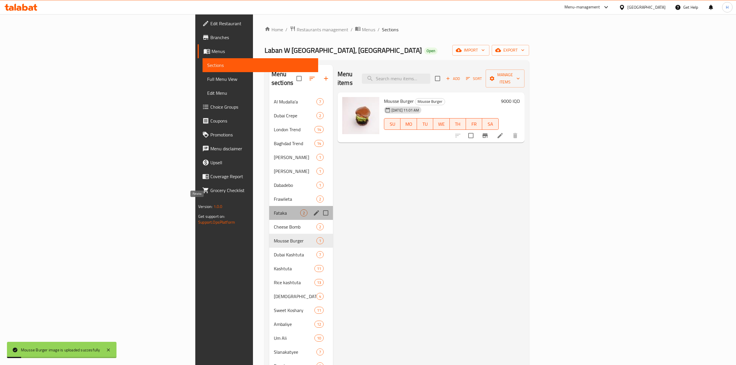
click at [274, 210] on span "Fataka" at bounding box center [287, 213] width 26 height 7
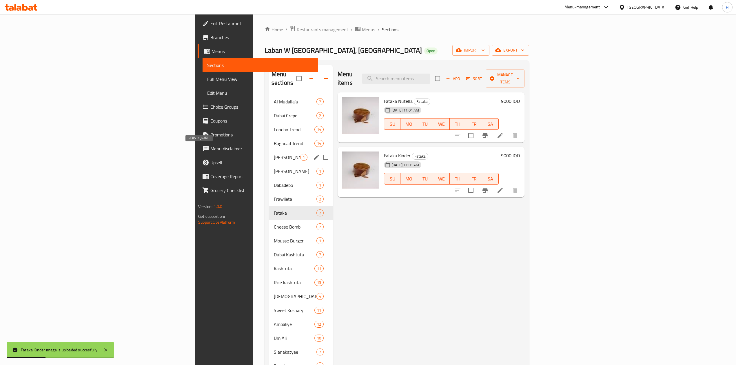
click at [274, 154] on span "Mango Kunafa" at bounding box center [287, 157] width 26 height 7
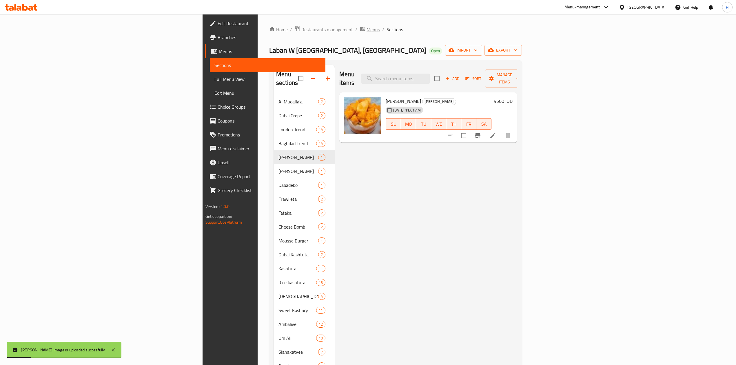
click at [367, 30] on span "Menus" at bounding box center [373, 29] width 13 height 7
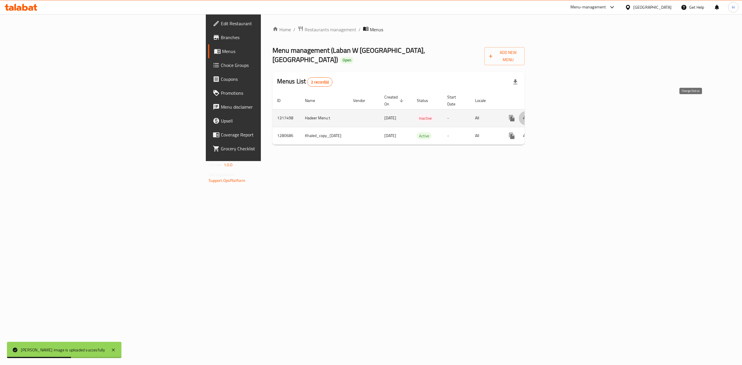
click at [529, 115] on icon "enhanced table" at bounding box center [525, 118] width 7 height 7
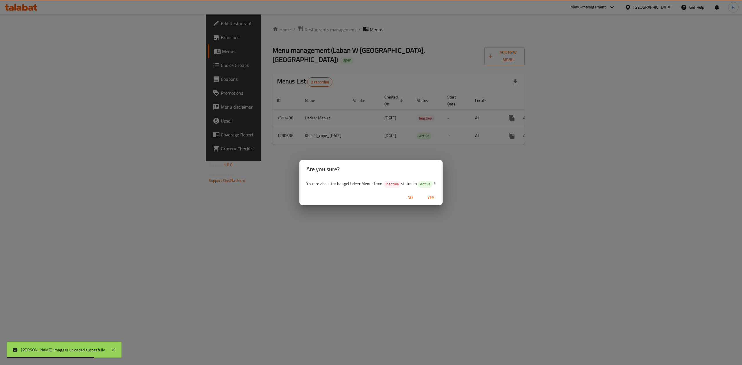
click at [439, 195] on button "Yes" at bounding box center [431, 197] width 19 height 11
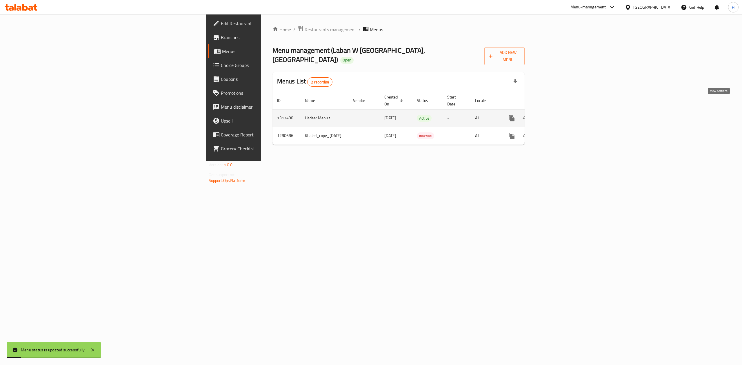
click at [557, 115] on icon "enhanced table" at bounding box center [553, 118] width 7 height 7
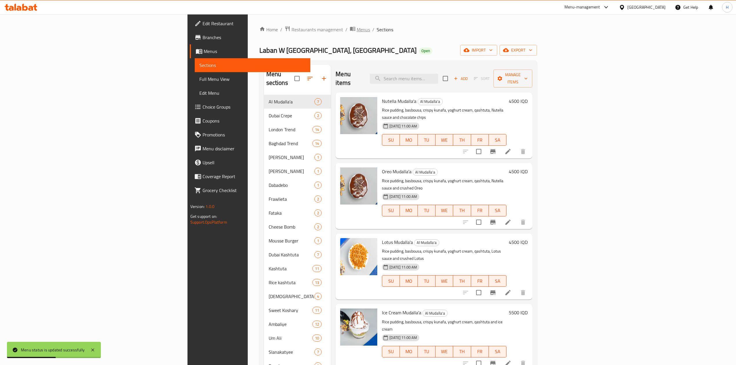
click at [357, 32] on span "Menus" at bounding box center [363, 29] width 13 height 7
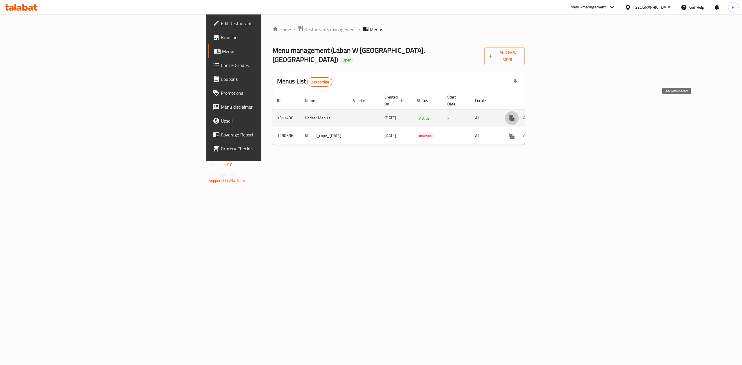
click at [515, 115] on icon "more" at bounding box center [511, 118] width 7 height 7
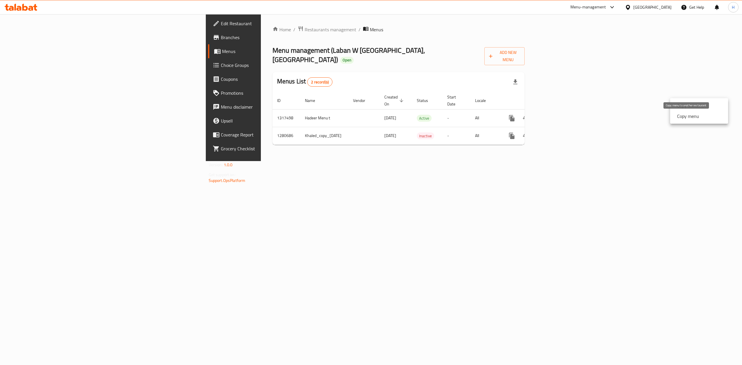
click at [685, 115] on strong "Copy menu" at bounding box center [688, 116] width 22 height 7
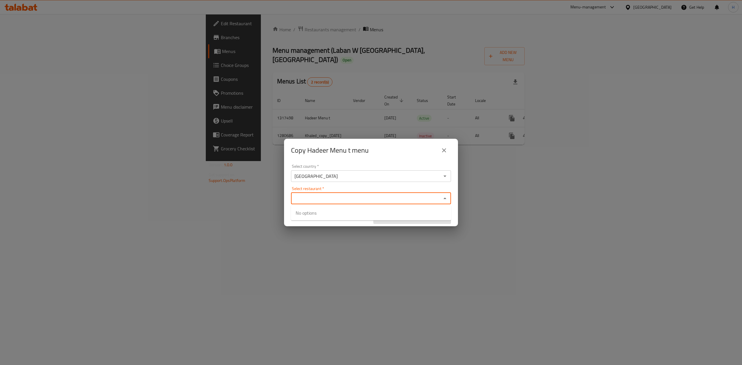
click at [349, 199] on input "Select restaurant   *" at bounding box center [366, 198] width 147 height 8
click at [343, 174] on input "[GEOGRAPHIC_DATA]" at bounding box center [366, 176] width 147 height 8
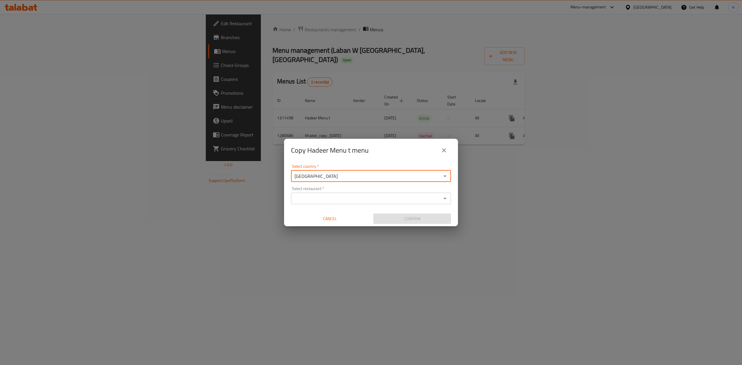
click at [324, 199] on input "Select restaurant   *" at bounding box center [366, 198] width 147 height 8
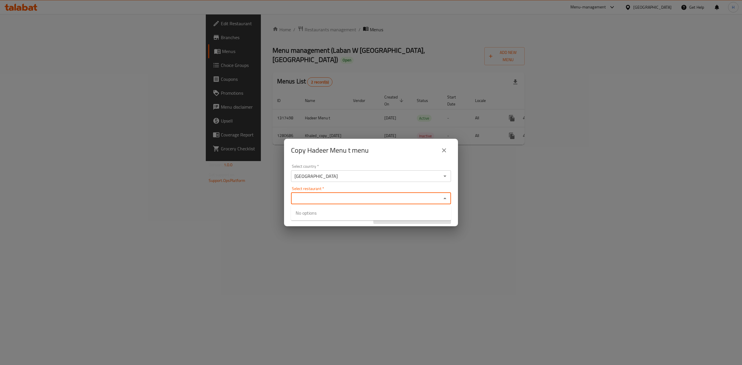
click at [332, 199] on input "Select restaurant   *" at bounding box center [366, 198] width 147 height 8
paste input "690519"
click at [360, 200] on input "690519" at bounding box center [366, 198] width 147 height 8
type input "6"
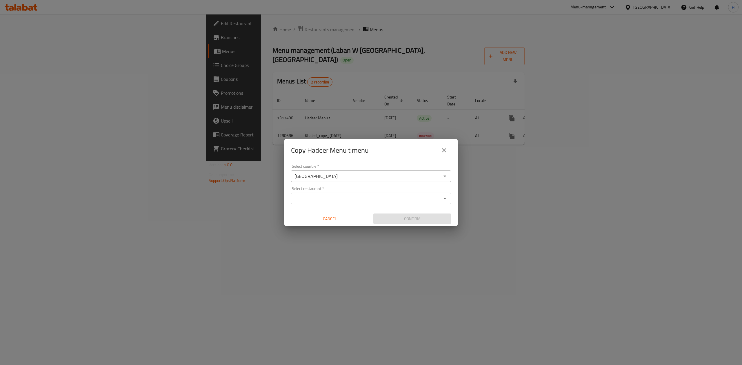
click at [335, 196] on input "Select restaurant   *" at bounding box center [366, 198] width 147 height 8
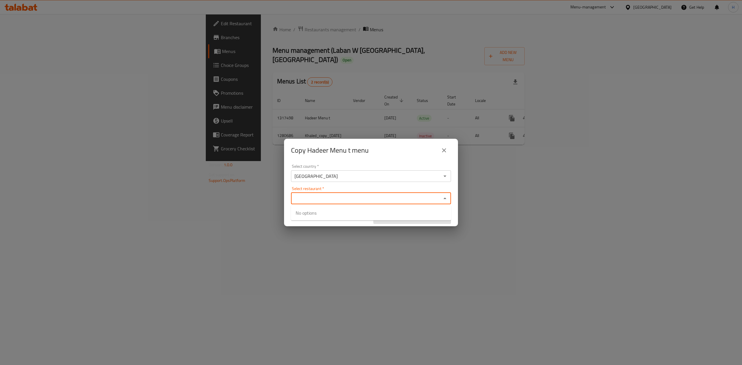
paste input "Laban W Kashtuta"
type input "Laban W Kashtuta"
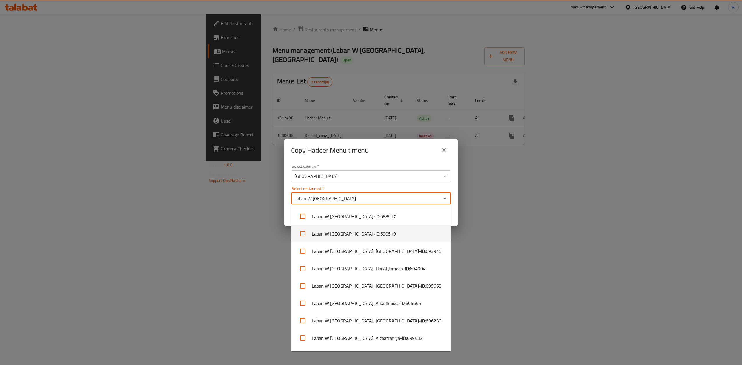
click at [380, 235] on span "690519" at bounding box center [388, 233] width 16 height 7
checkbox input "true"
click at [336, 268] on li "Laban W Kashtuta, Hai Al Jameaa - ID: 694904" at bounding box center [371, 268] width 160 height 17
checkbox input "true"
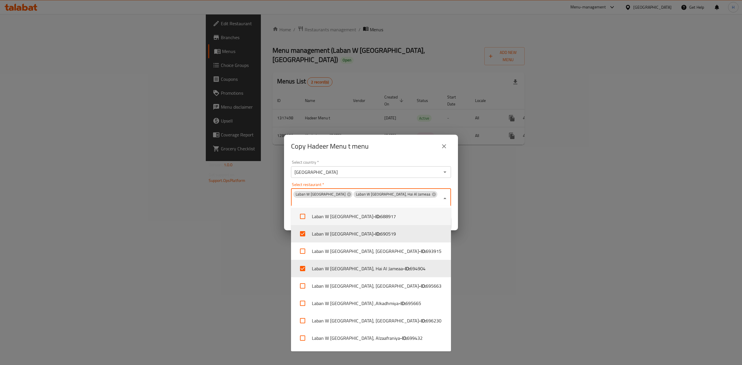
click at [395, 165] on div "Select country   * Iraq Select country *" at bounding box center [371, 169] width 160 height 18
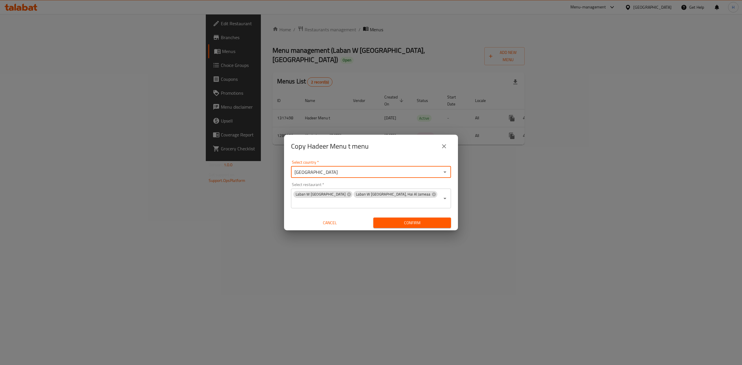
click at [421, 219] on span "Confirm" at bounding box center [412, 222] width 68 height 7
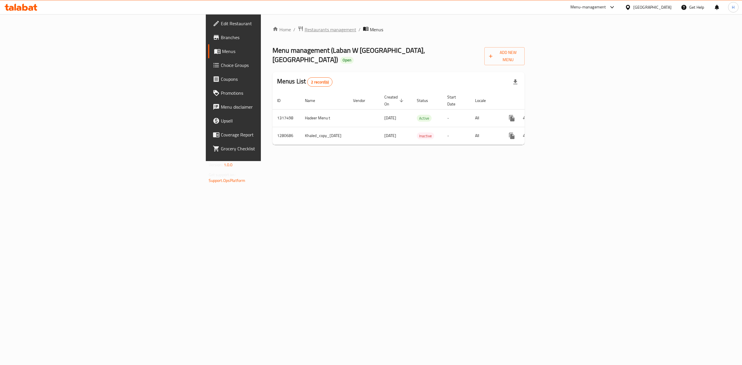
click at [305, 26] on span "Restaurants management" at bounding box center [331, 29] width 52 height 7
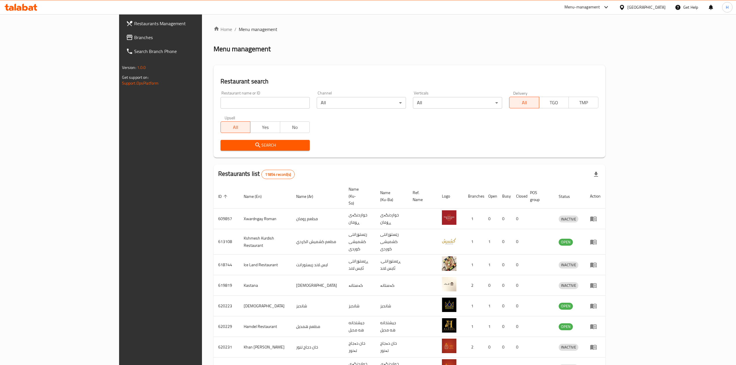
click at [221, 102] on input "search" at bounding box center [265, 103] width 89 height 12
paste input "690519"
type input "690519"
click button "Search" at bounding box center [265, 145] width 89 height 11
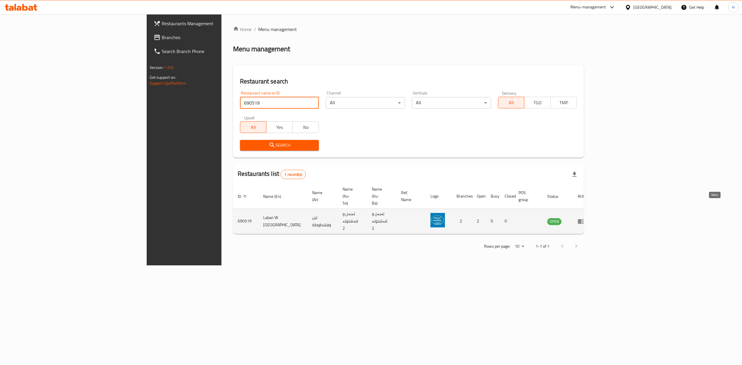
click at [585, 218] on icon "enhanced table" at bounding box center [581, 221] width 7 height 7
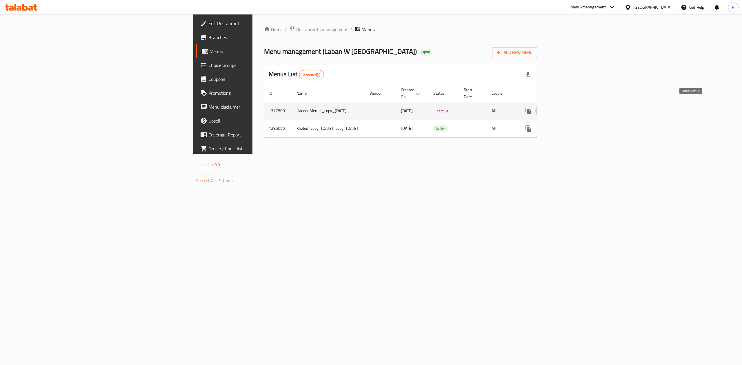
click at [549, 104] on button "enhanced table" at bounding box center [542, 111] width 14 height 14
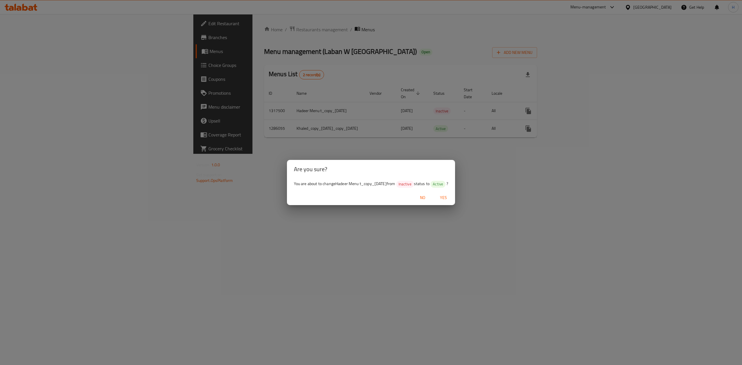
click at [447, 201] on span "Yes" at bounding box center [443, 197] width 14 height 7
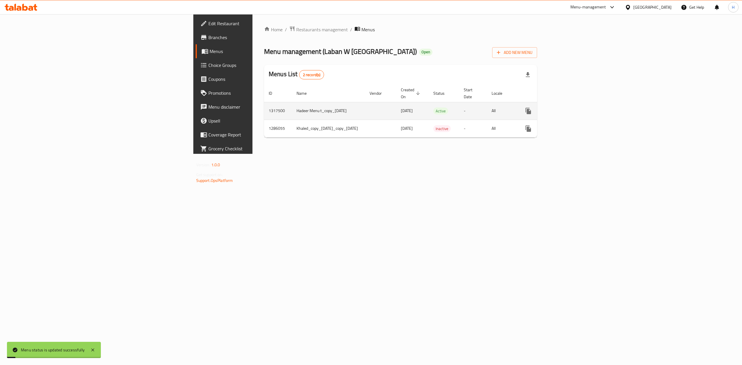
click at [573, 108] on icon "enhanced table" at bounding box center [569, 110] width 5 height 5
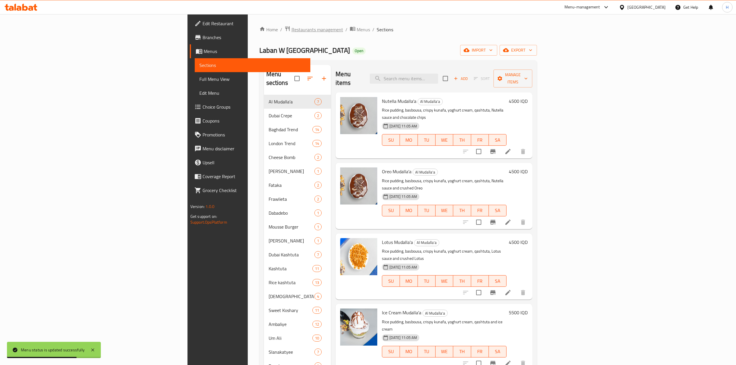
click at [292, 32] on span "Restaurants management" at bounding box center [318, 29] width 52 height 7
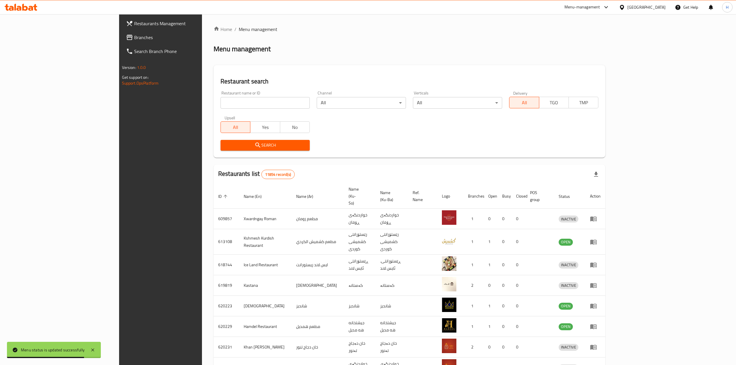
click at [221, 97] on input "search" at bounding box center [265, 103] width 89 height 12
paste input "690519"
type input "690519"
click button "Search" at bounding box center [265, 145] width 89 height 11
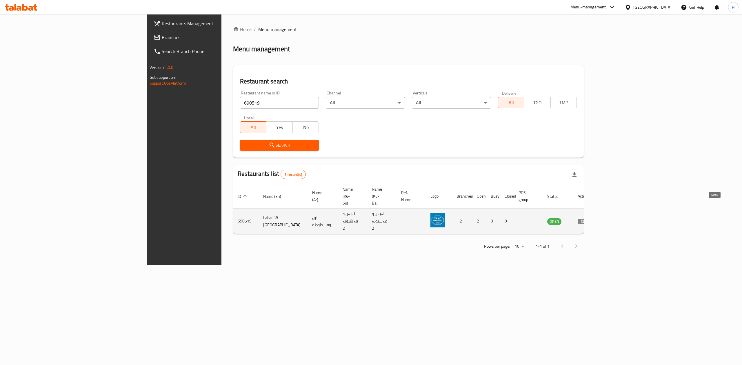
click at [584, 219] on icon "enhanced table" at bounding box center [581, 221] width 6 height 5
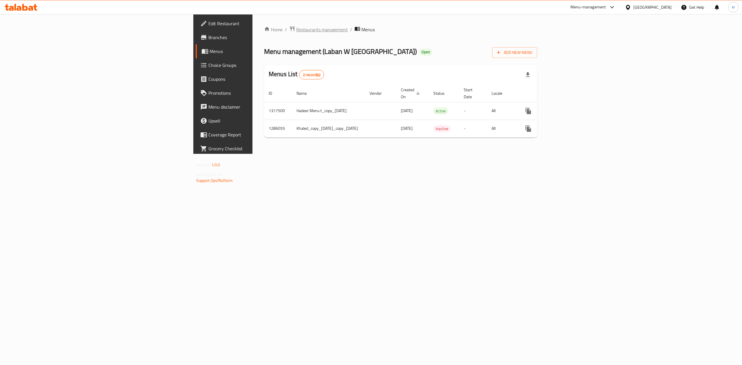
click at [296, 28] on span "Restaurants management" at bounding box center [322, 29] width 52 height 7
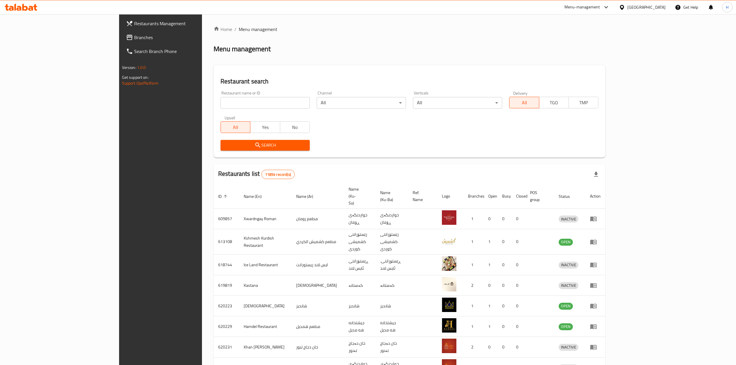
click at [221, 98] on input "search" at bounding box center [265, 103] width 89 height 12
paste input "694904"
type input "694904"
click button "Search" at bounding box center [265, 145] width 89 height 11
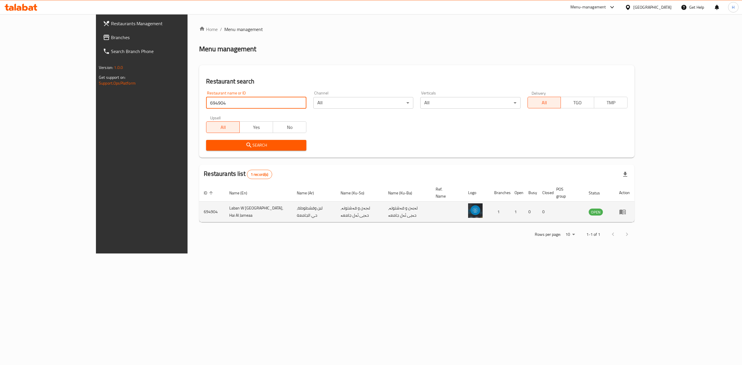
click at [626, 208] on icon "enhanced table" at bounding box center [622, 211] width 7 height 7
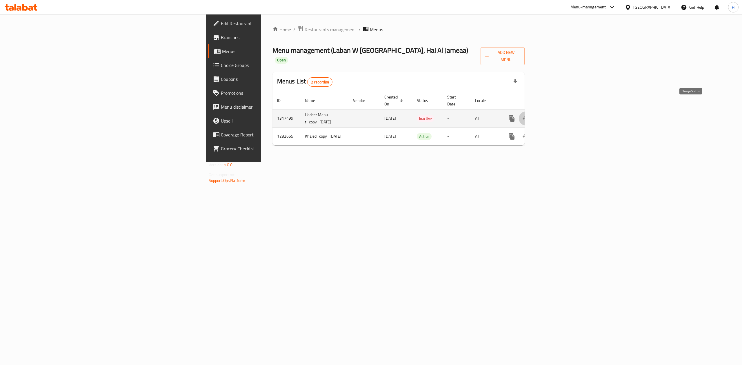
click at [529, 115] on icon "enhanced table" at bounding box center [525, 118] width 7 height 7
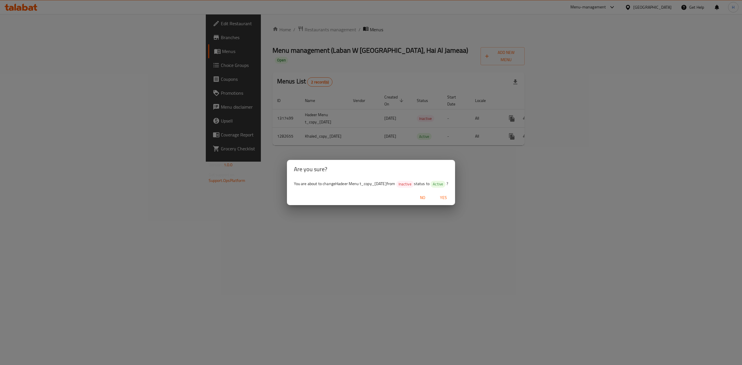
click at [447, 201] on span "Yes" at bounding box center [443, 197] width 14 height 7
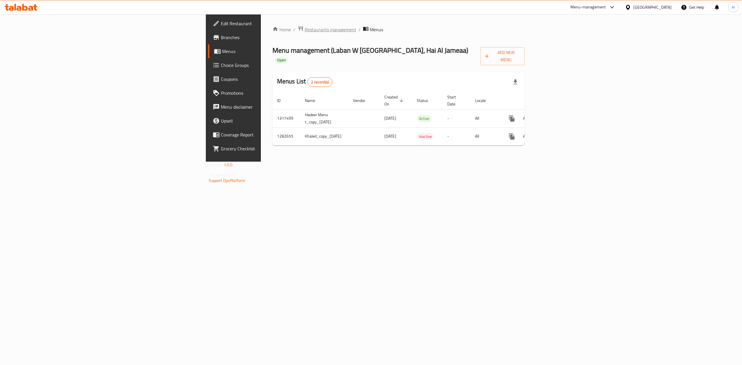
click at [305, 33] on span "Restaurants management" at bounding box center [331, 29] width 52 height 7
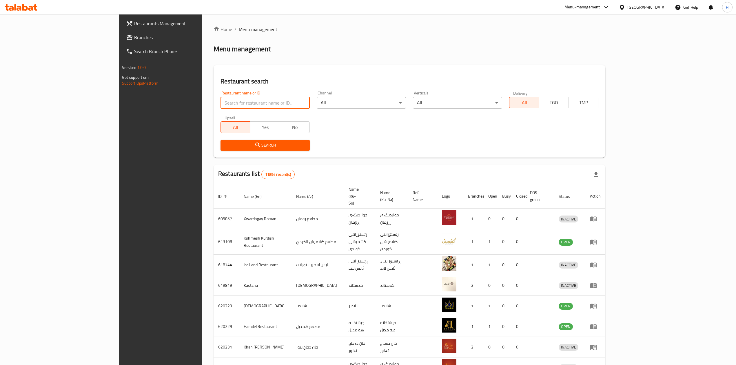
click at [221, 100] on input "search" at bounding box center [265, 103] width 89 height 12
paste input "743191"
type input "743191"
click button "Search" at bounding box center [265, 145] width 89 height 11
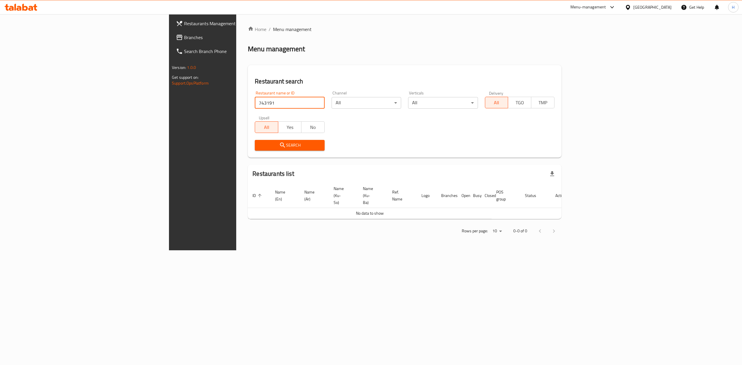
click at [184, 35] on span "Branches" at bounding box center [236, 37] width 104 height 7
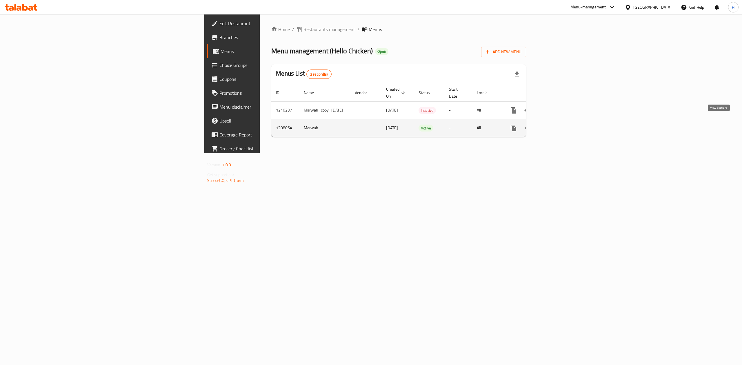
click at [562, 126] on link "enhanced table" at bounding box center [555, 128] width 14 height 14
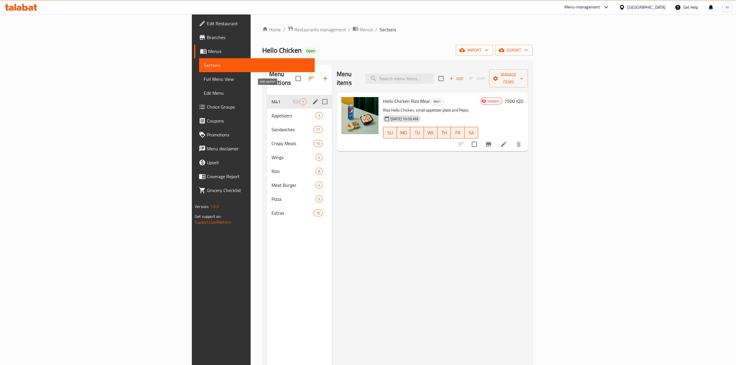
click at [312, 98] on icon "edit" at bounding box center [315, 101] width 7 height 7
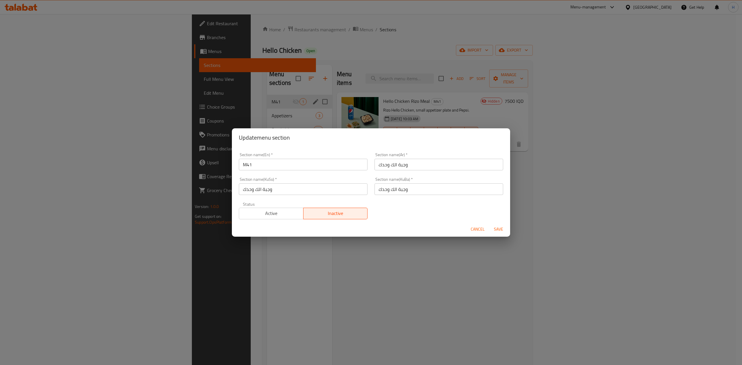
click at [453, 258] on div "Update menu section Section name(En)   * M41 Section name(En) * Section name(Ar…" at bounding box center [371, 182] width 742 height 365
click at [474, 230] on span "Cancel" at bounding box center [478, 229] width 14 height 7
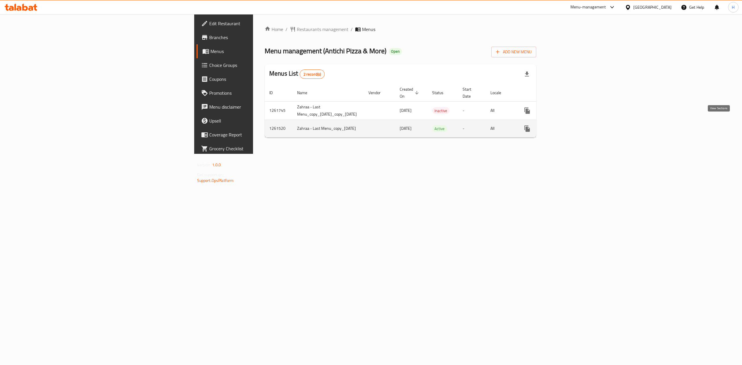
click at [572, 125] on icon "enhanced table" at bounding box center [568, 128] width 7 height 7
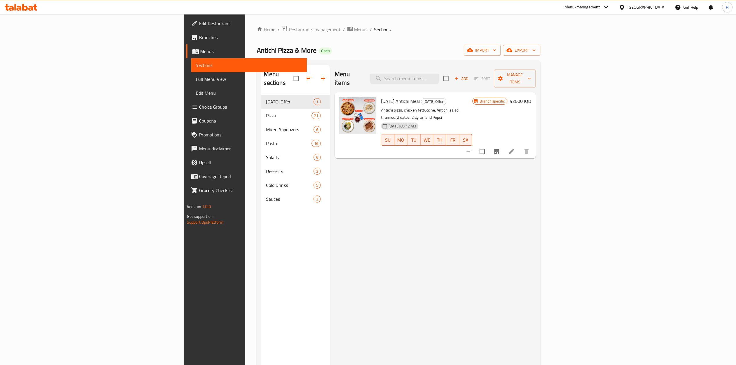
click at [316, 74] on button "button" at bounding box center [323, 79] width 14 height 14
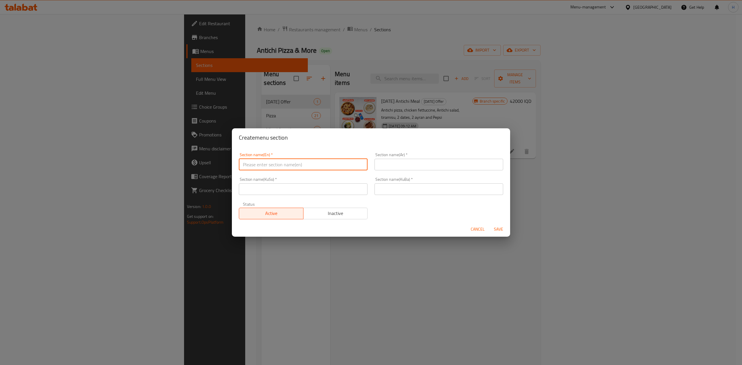
click at [268, 161] on input "text" at bounding box center [303, 165] width 129 height 12
type input "M4 1"
click at [437, 168] on input "text" at bounding box center [438, 165] width 129 height 12
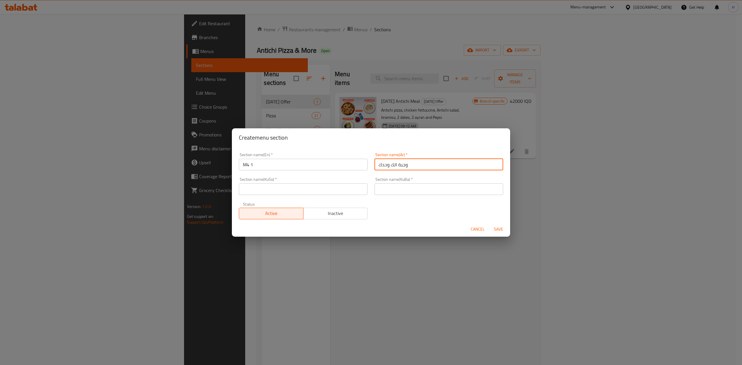
type input "وجبة الك وحدك"
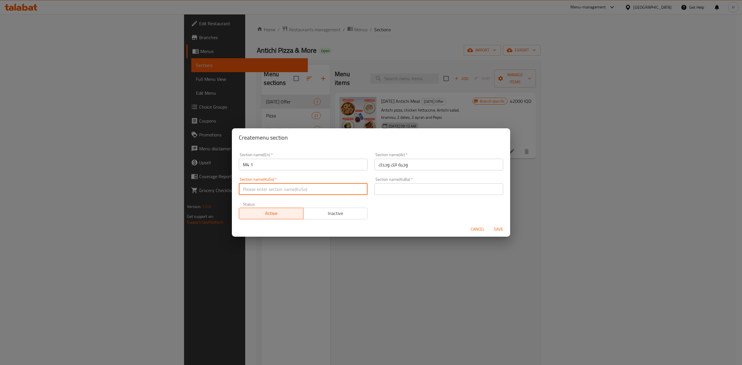
click at [292, 194] on input "text" at bounding box center [303, 189] width 129 height 12
type input "."
click at [387, 190] on input "text" at bounding box center [438, 189] width 129 height 12
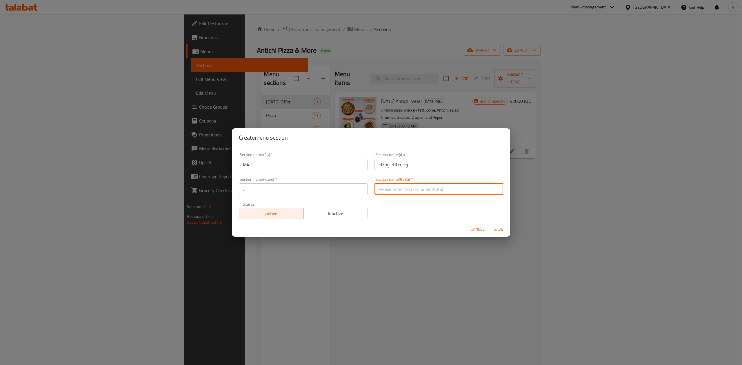
type input "."
drag, startPoint x: 339, startPoint y: 216, endPoint x: 386, endPoint y: 212, distance: 47.4
click at [342, 215] on span "Inactive" at bounding box center [336, 213] width 60 height 8
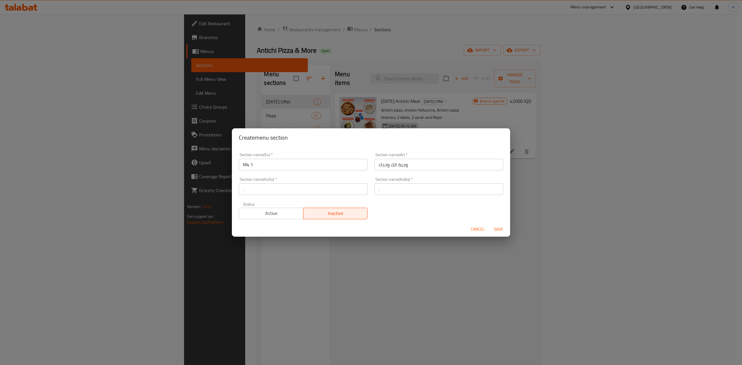
drag, startPoint x: 497, startPoint y: 227, endPoint x: 499, endPoint y: 219, distance: 8.1
click at [497, 227] on span "Save" at bounding box center [498, 229] width 14 height 7
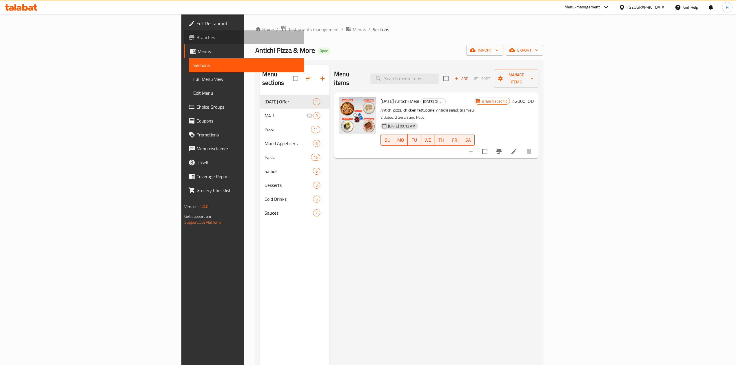
click at [196, 39] on span "Branches" at bounding box center [247, 37] width 103 height 7
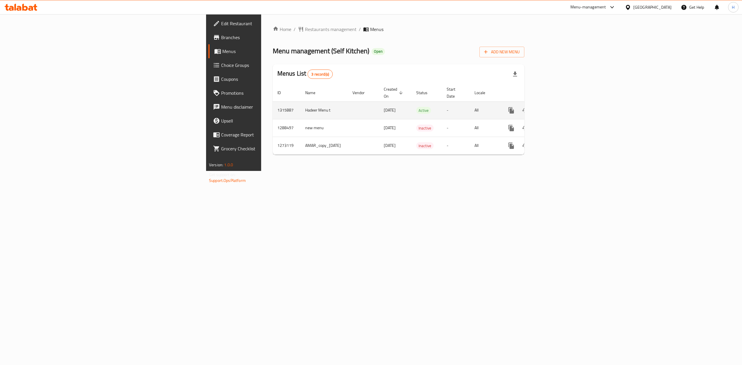
click at [556, 108] on icon "enhanced table" at bounding box center [552, 110] width 7 height 7
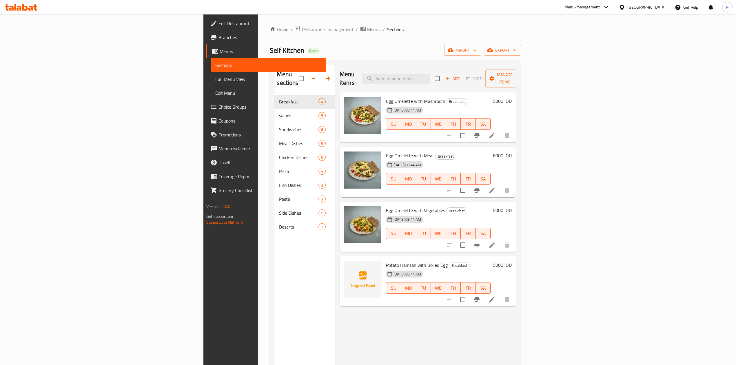
click at [325, 76] on icon "button" at bounding box center [328, 78] width 7 height 7
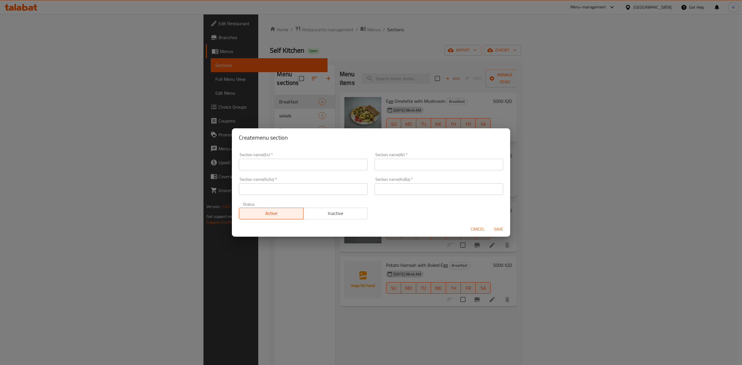
click at [260, 159] on input "text" at bounding box center [303, 165] width 129 height 12
type input "ة"
type input "M4 1"
click at [428, 163] on input "text" at bounding box center [438, 165] width 129 height 12
type input "وجبة الك وحدك"
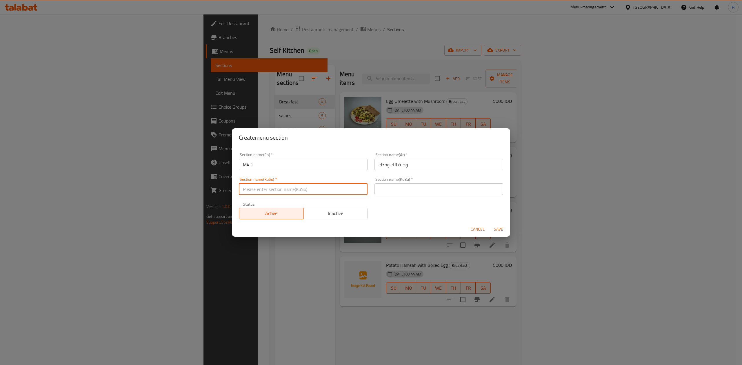
click at [301, 185] on input "text" at bounding box center [303, 189] width 129 height 12
type input "."
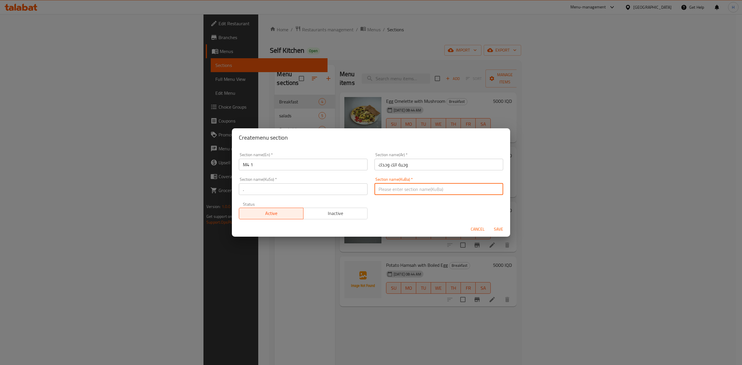
click at [403, 189] on input "text" at bounding box center [438, 189] width 129 height 12
drag, startPoint x: 334, startPoint y: 215, endPoint x: 403, endPoint y: 218, distance: 69.3
click at [336, 215] on span "Inactive" at bounding box center [336, 213] width 60 height 8
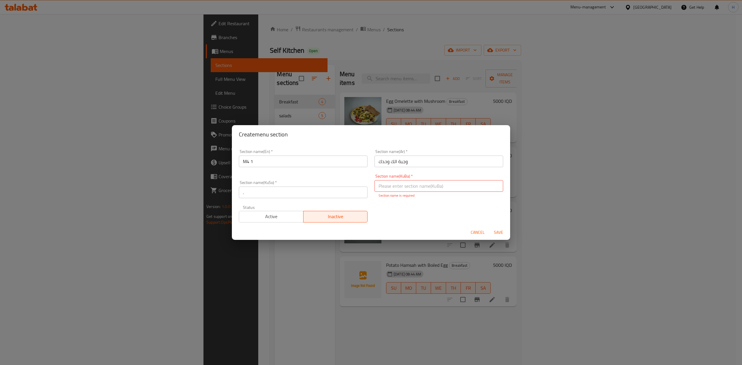
click at [505, 234] on button "Save" at bounding box center [498, 232] width 19 height 11
click at [398, 185] on input "text" at bounding box center [438, 186] width 129 height 12
type input "."
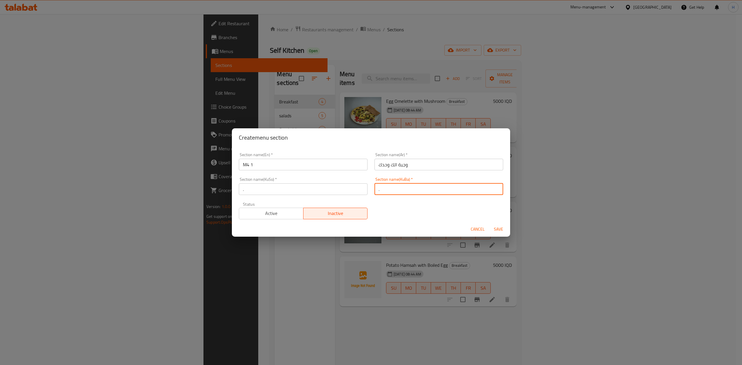
click at [501, 227] on span "Save" at bounding box center [498, 229] width 14 height 7
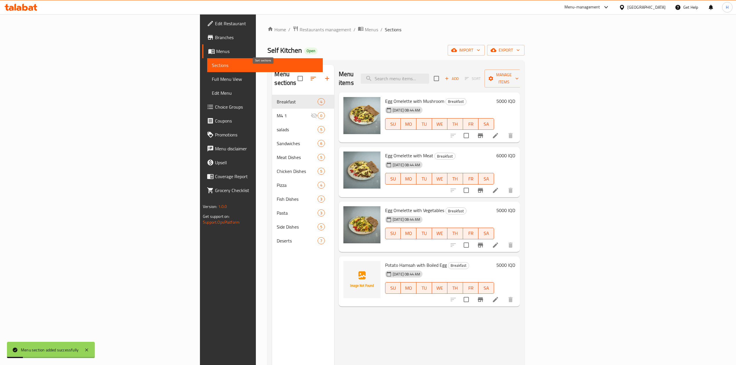
click at [306, 72] on button "button" at bounding box center [313, 79] width 14 height 14
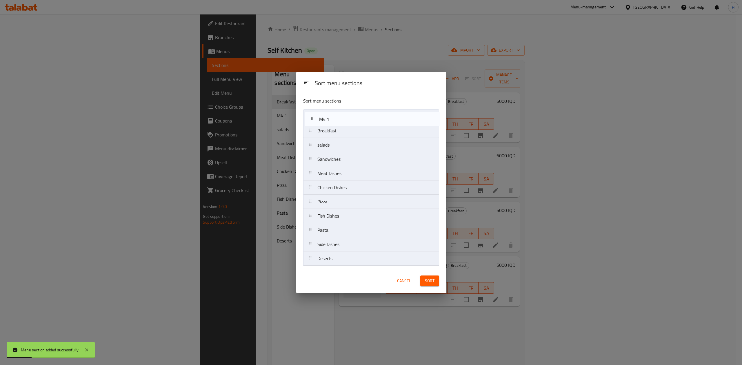
drag, startPoint x: 330, startPoint y: 122, endPoint x: 331, endPoint y: 116, distance: 5.9
click at [331, 116] on nav "Breakfast M4 1 salads Sandwiches Meat Dishes Chicken Dishes Pizza Fish Dishes P…" at bounding box center [371, 187] width 136 height 157
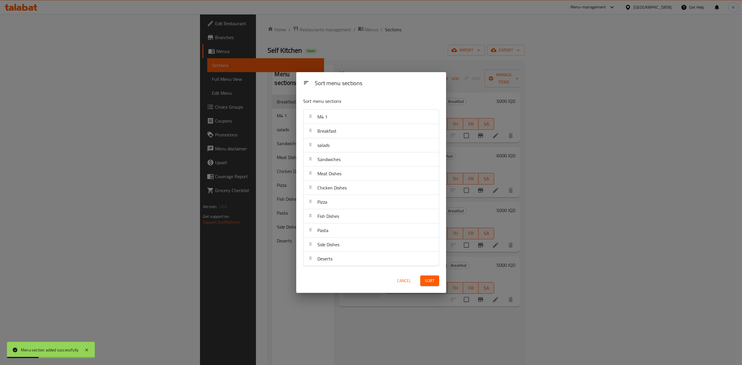
drag, startPoint x: 439, startPoint y: 284, endPoint x: 434, endPoint y: 282, distance: 5.0
click at [436, 283] on div "Sort" at bounding box center [430, 281] width 26 height 18
click at [434, 282] on button "Sort" at bounding box center [429, 281] width 19 height 11
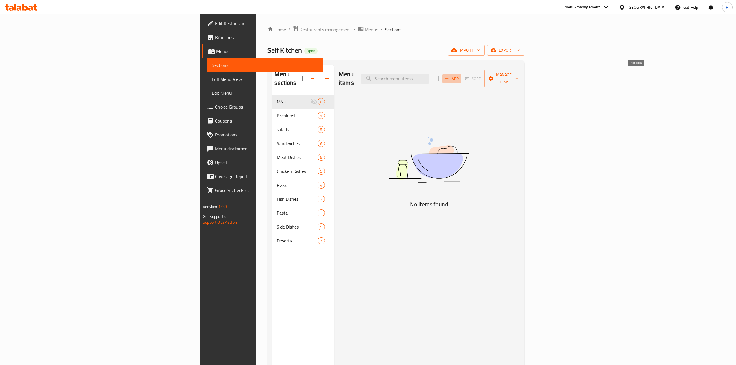
click at [460, 75] on span "Add" at bounding box center [452, 78] width 16 height 7
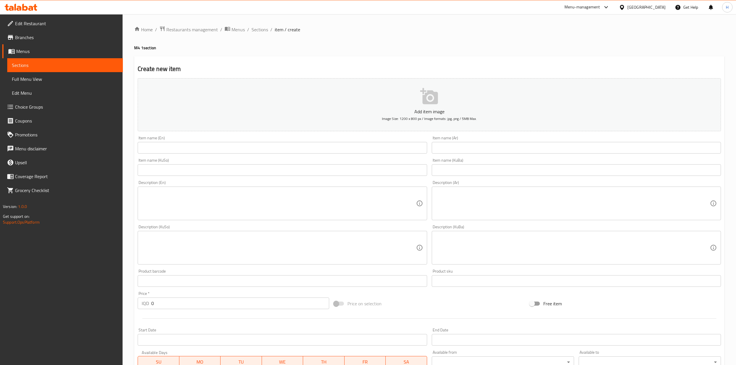
click at [457, 149] on input "text" at bounding box center [576, 148] width 289 height 12
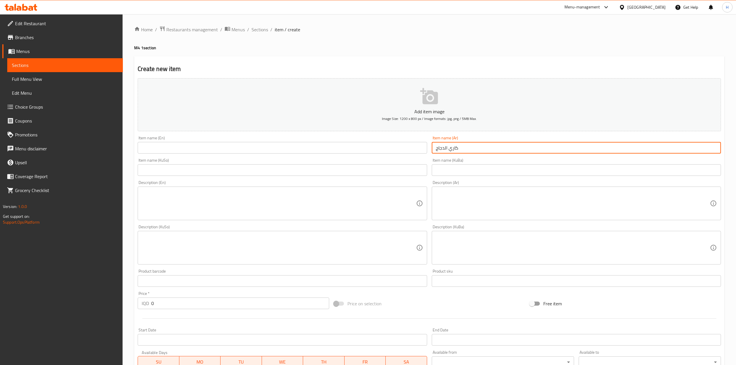
type input "كاري الدجاج"
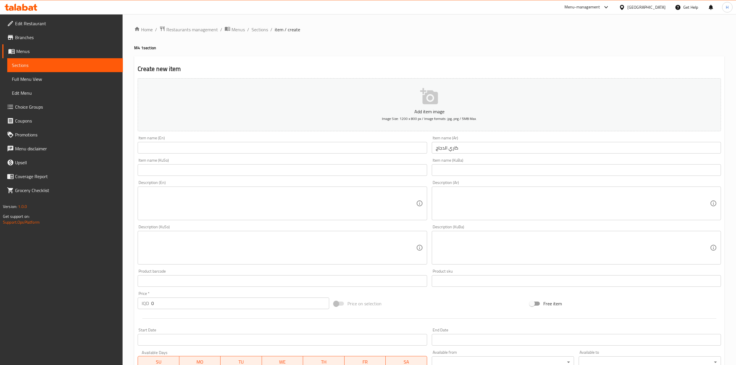
click at [207, 151] on input "text" at bounding box center [282, 148] width 289 height 12
paste input "Chicken Curry"
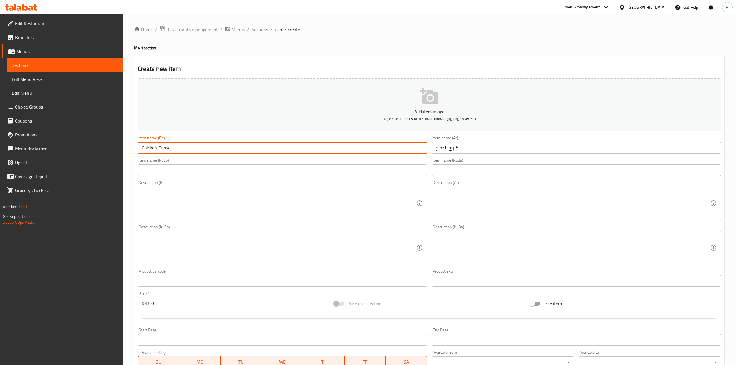
type input "Chicken Curry"
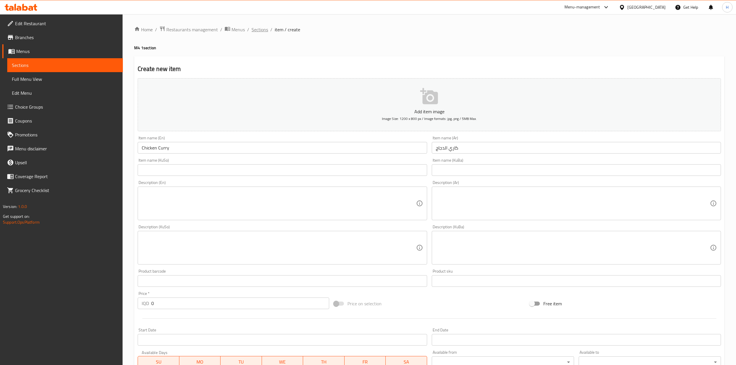
click at [260, 31] on span "Sections" at bounding box center [260, 29] width 17 height 7
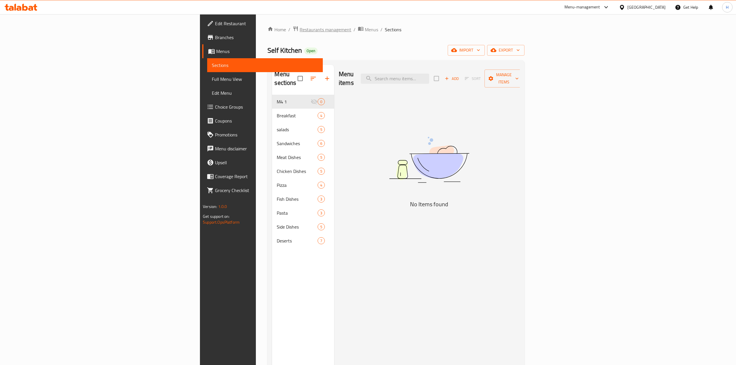
click at [300, 30] on span "Restaurants management" at bounding box center [326, 29] width 52 height 7
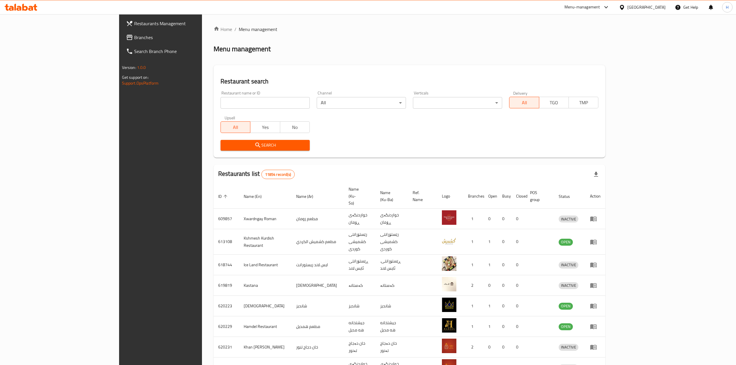
click at [198, 101] on div at bounding box center [368, 182] width 736 height 365
click at [221, 101] on input "search" at bounding box center [265, 103] width 89 height 12
paste input "718490"
type input "718490"
click button "Search" at bounding box center [265, 145] width 89 height 11
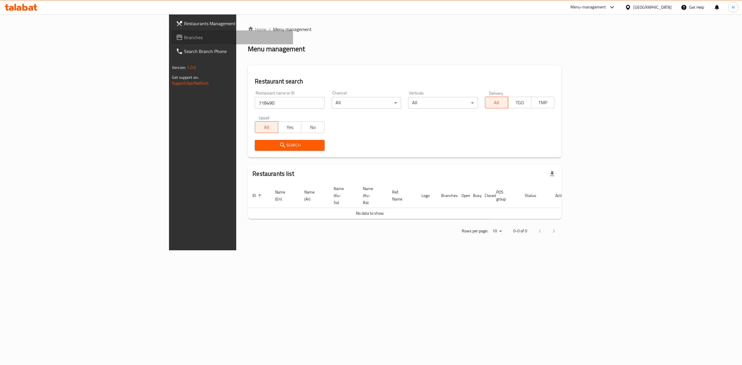
click at [184, 35] on span "Branches" at bounding box center [236, 37] width 104 height 7
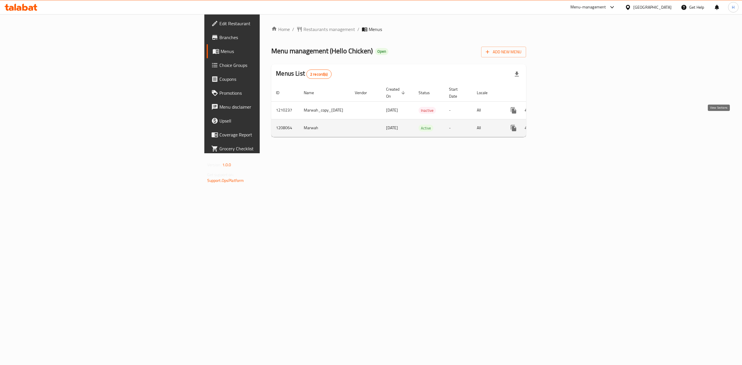
click at [559, 125] on icon "enhanced table" at bounding box center [555, 128] width 7 height 7
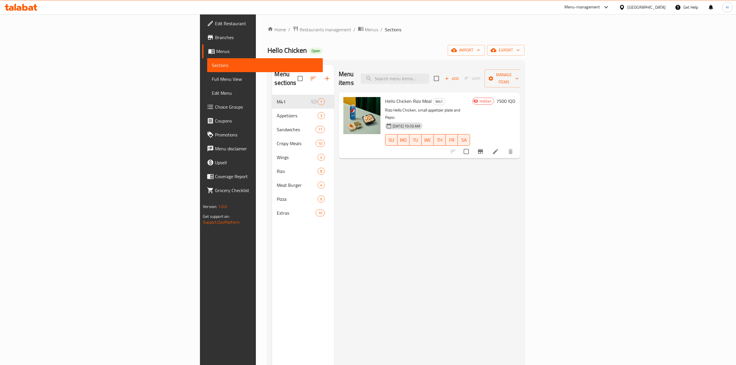
click at [215, 35] on span "Branches" at bounding box center [266, 37] width 103 height 7
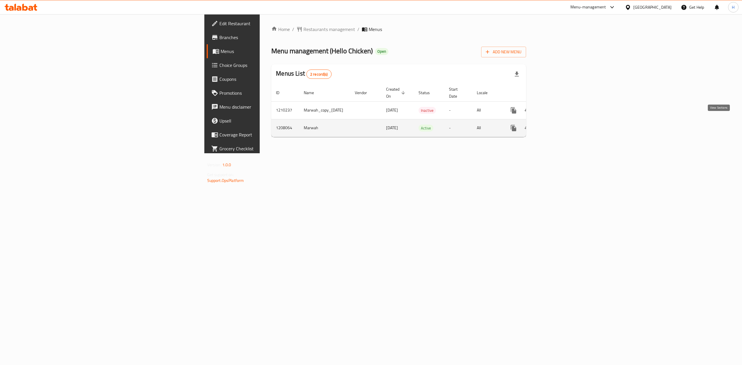
click at [562, 121] on link "enhanced table" at bounding box center [555, 128] width 14 height 14
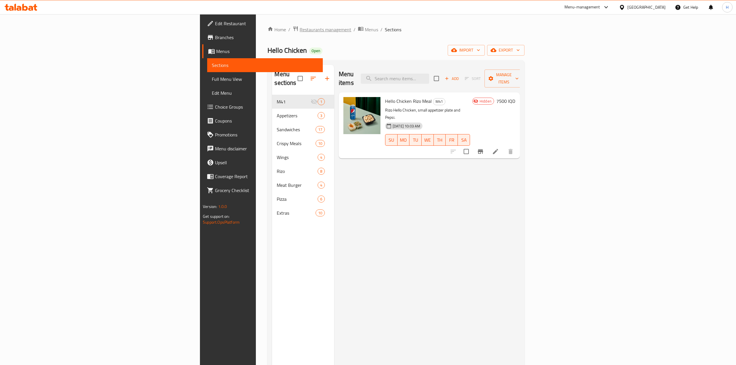
click at [300, 33] on span "Restaurants management" at bounding box center [326, 29] width 52 height 7
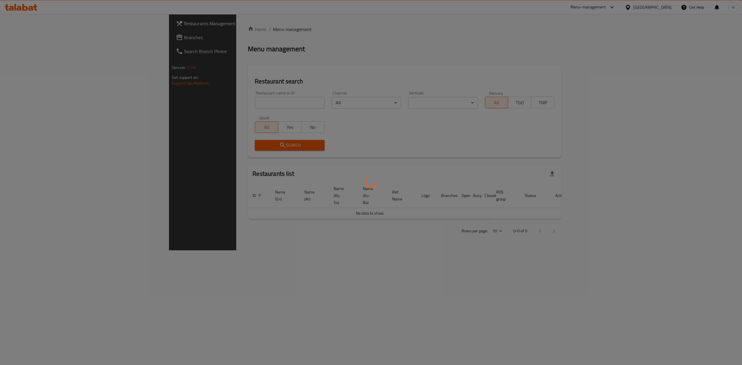
click at [27, 37] on div at bounding box center [371, 182] width 742 height 365
click at [27, 38] on div at bounding box center [371, 182] width 742 height 365
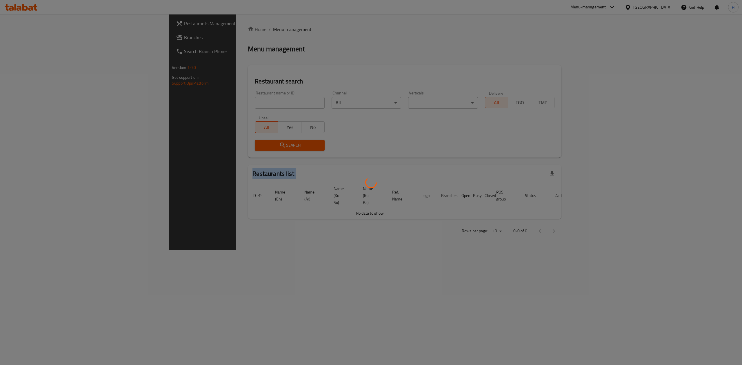
click at [27, 38] on div at bounding box center [371, 182] width 742 height 365
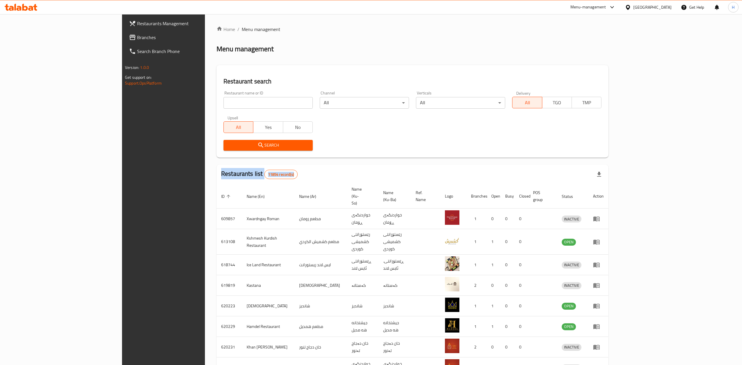
click at [27, 38] on div at bounding box center [371, 182] width 742 height 365
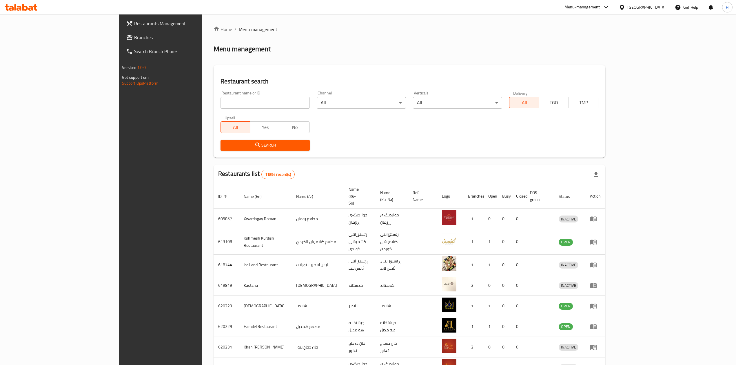
click at [249, 105] on input "search" at bounding box center [265, 103] width 89 height 12
paste input "754955"
type input "754955"
click button "Search" at bounding box center [265, 145] width 89 height 11
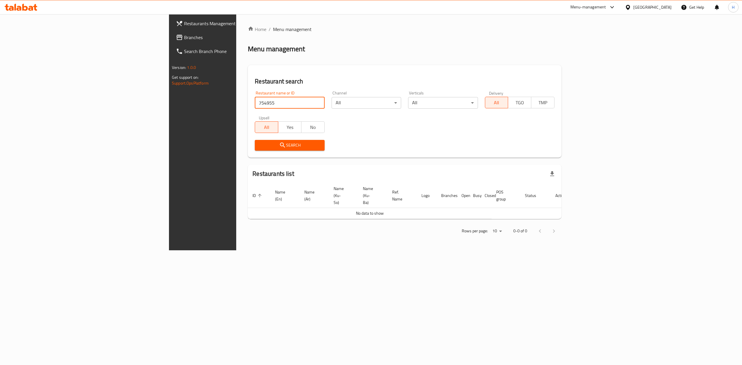
click at [171, 34] on link "Branches" at bounding box center [232, 37] width 122 height 14
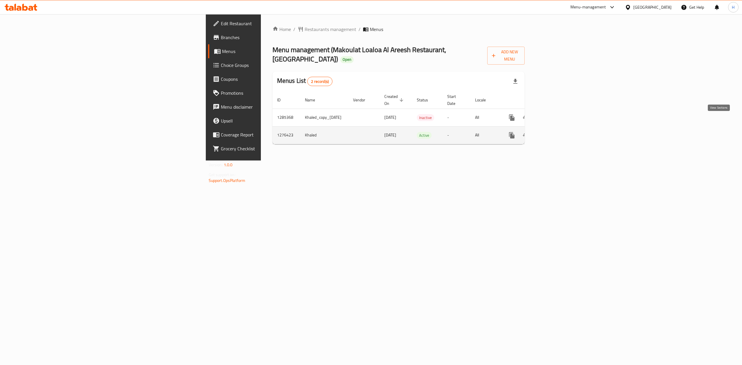
click at [560, 128] on link "enhanced table" at bounding box center [554, 135] width 14 height 14
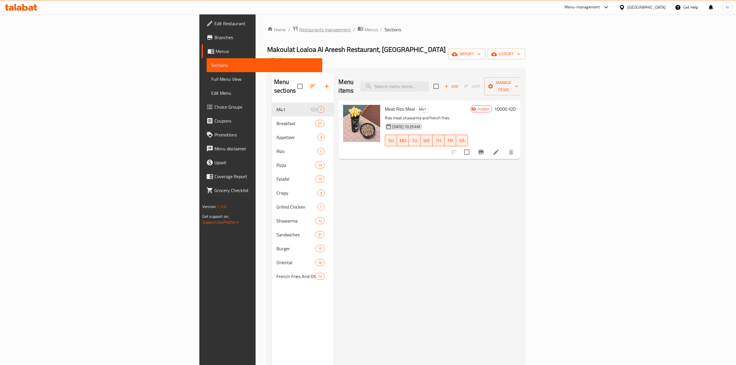
click at [299, 30] on span "Restaurants management" at bounding box center [325, 29] width 52 height 7
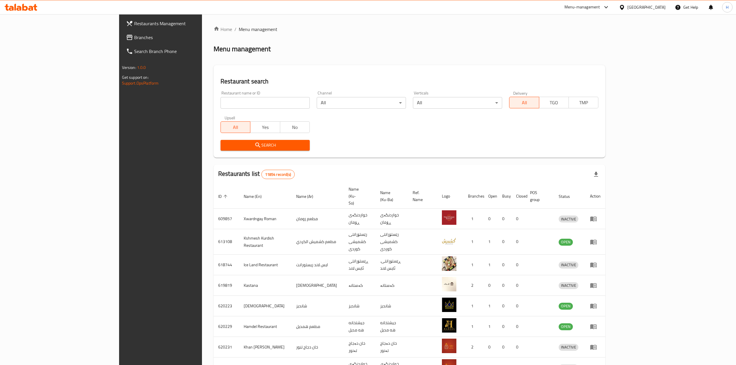
click at [214, 93] on div "Home / Menu management Menu management Restaurant search Restaurant name or ID …" at bounding box center [410, 232] width 392 height 413
click at [221, 103] on input "search" at bounding box center [265, 103] width 89 height 12
paste input "719041"
type input "719041"
click button "Search" at bounding box center [265, 145] width 89 height 11
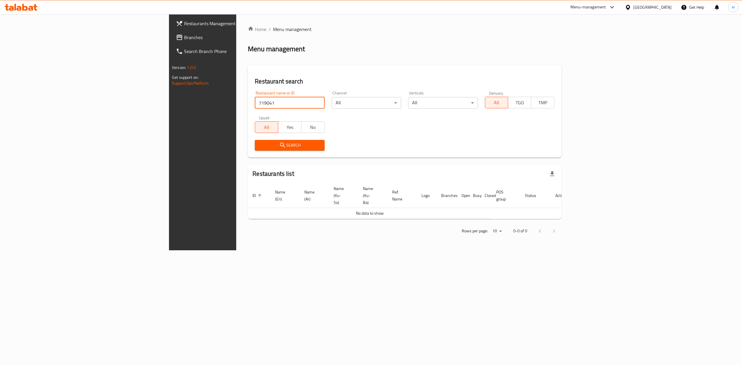
click at [184, 41] on span "Branches" at bounding box center [236, 37] width 104 height 7
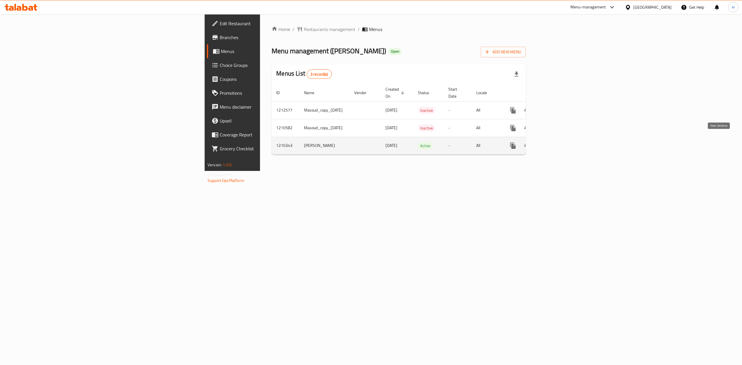
click at [558, 142] on icon "enhanced table" at bounding box center [554, 145] width 7 height 7
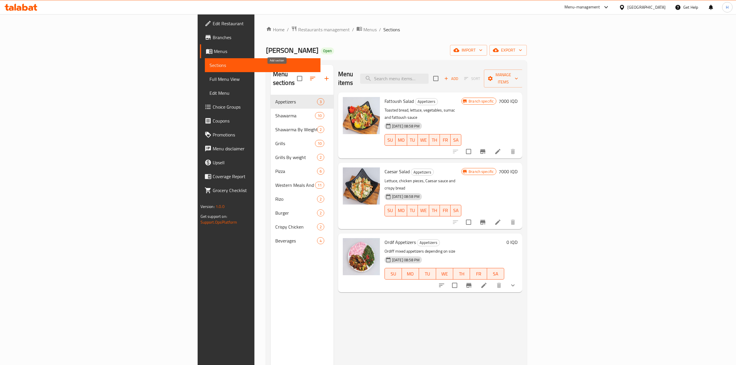
click at [323, 75] on icon "button" at bounding box center [326, 78] width 7 height 7
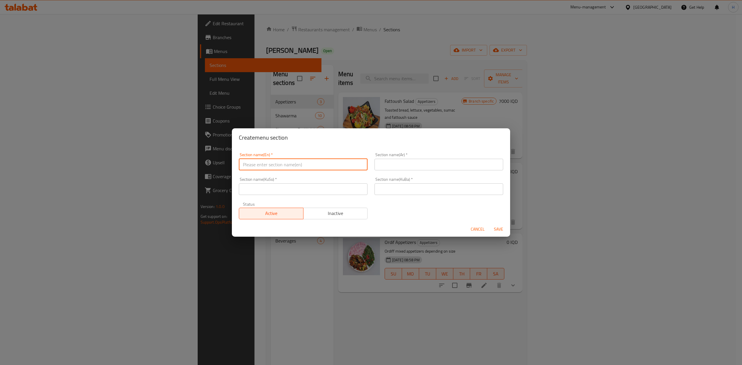
click at [272, 168] on input "text" at bounding box center [303, 165] width 129 height 12
type input "M4 1"
click at [416, 168] on input "text" at bounding box center [438, 165] width 129 height 12
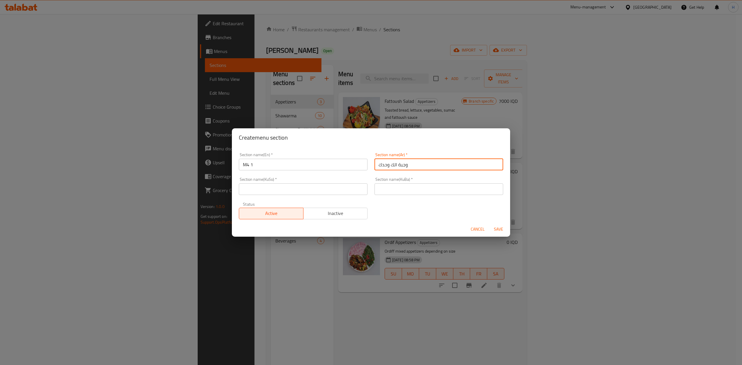
type input "وجبة الك وحدك"
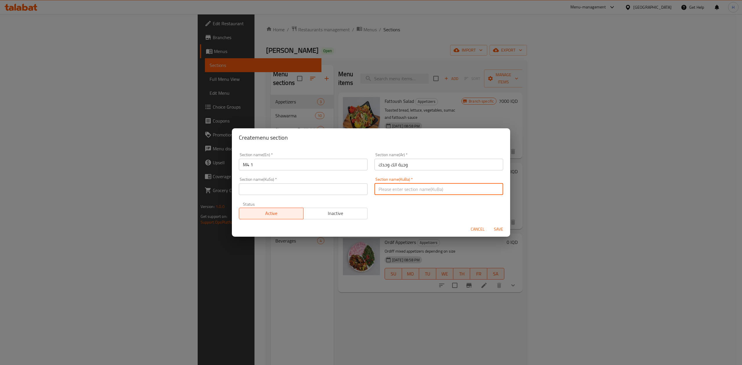
click at [415, 192] on input "text" at bounding box center [438, 189] width 129 height 12
type input "."
click at [284, 185] on input "text" at bounding box center [303, 189] width 129 height 12
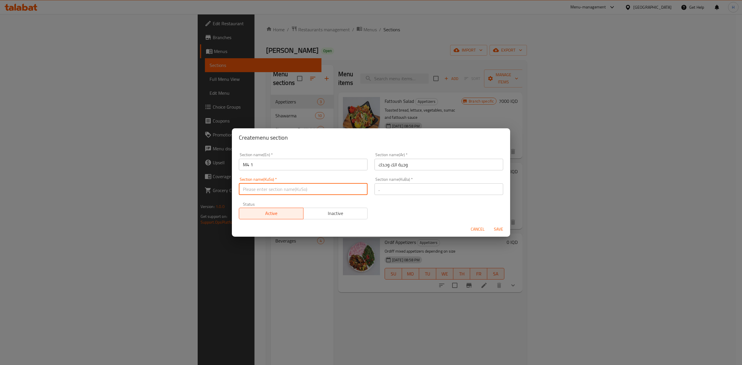
type input "."
click at [342, 213] on span "Inactive" at bounding box center [336, 213] width 60 height 8
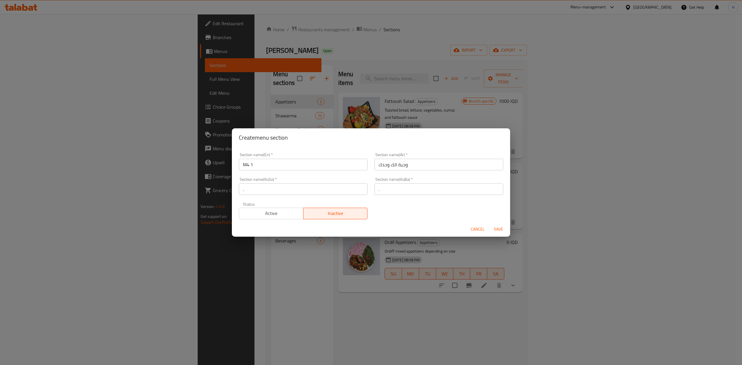
click at [496, 226] on span "Save" at bounding box center [498, 229] width 14 height 7
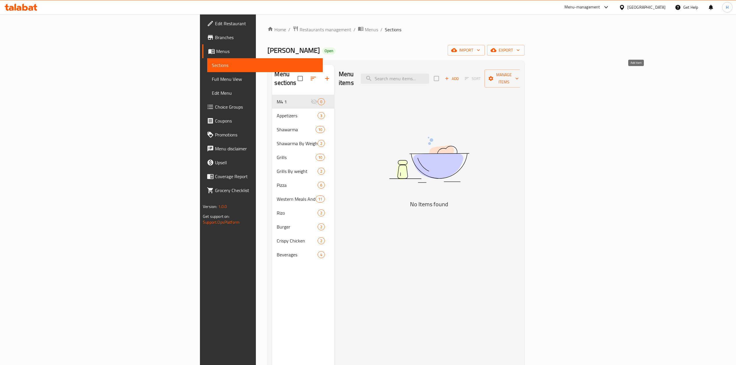
click at [460, 75] on span "Add" at bounding box center [452, 78] width 16 height 7
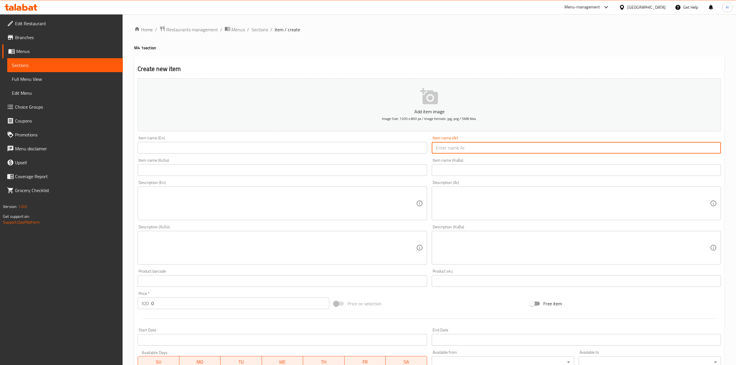
click at [487, 145] on input "text" at bounding box center [576, 148] width 289 height 12
paste input "مكس سلوان"
type input "مكس سلوان"
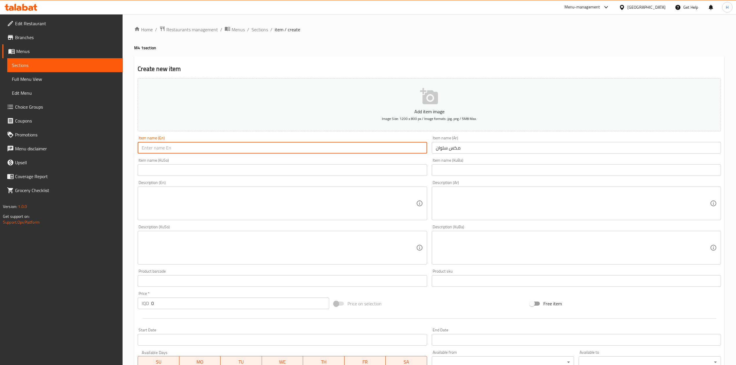
click at [308, 147] on input "text" at bounding box center [282, 148] width 289 height 12
paste input "Mix Salwan"
type input "Mix Salwan"
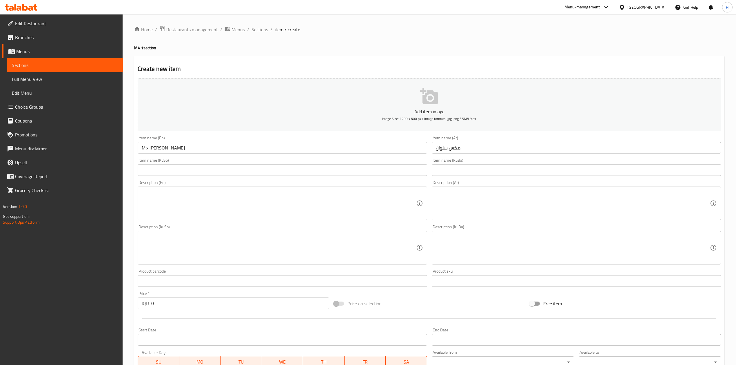
click at [492, 205] on textarea at bounding box center [573, 204] width 274 height 28
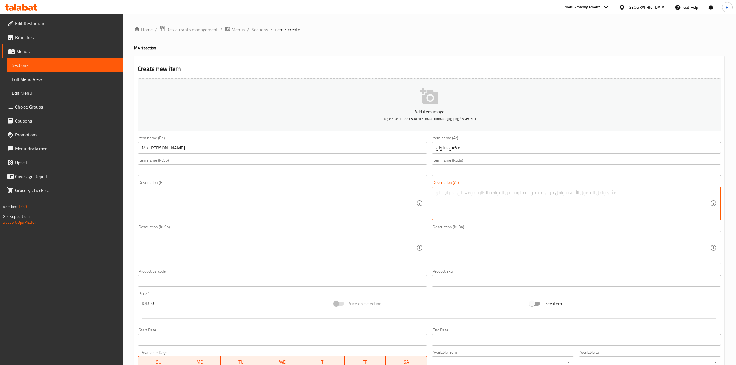
paste textarea "ساندويتش شاورما لحم فرنسي، برجر لحم بالجبن"
type textarea "ساندويتش شاورما لحم فرنسي، برجر لحم بالجبن"
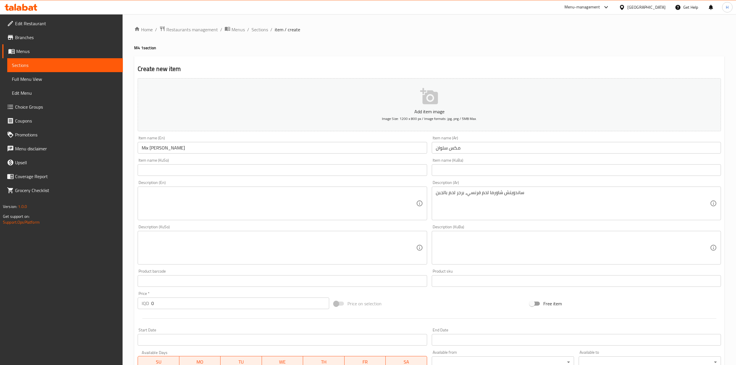
click at [230, 220] on div "Description (En)" at bounding box center [282, 204] width 289 height 34
paste textarea "French Meat Shawarma Sandwich, Cheese Meat Burger"
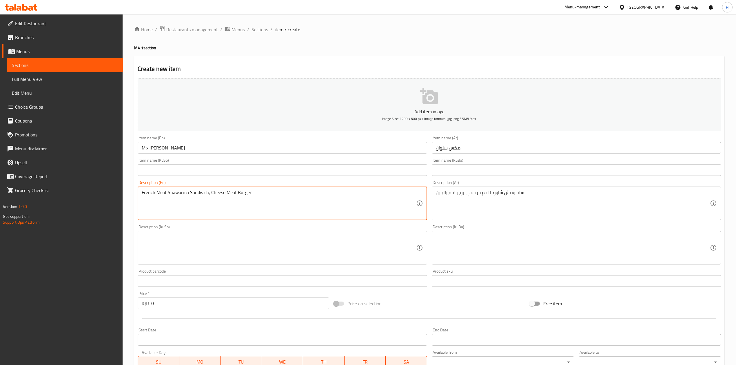
type textarea "French Meat Shawarma Sandwich, Cheese Meat Burger"
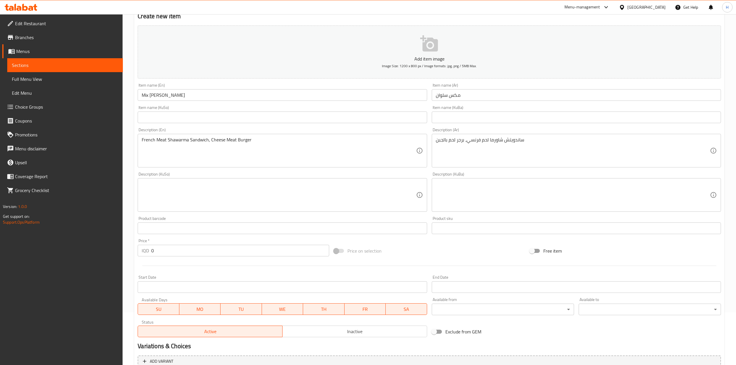
scroll to position [111, 0]
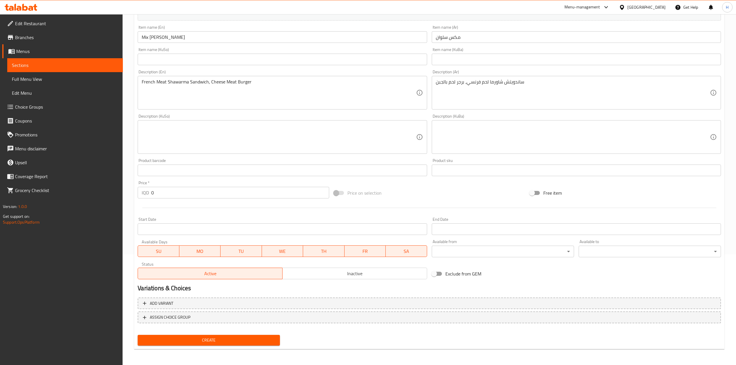
click at [173, 192] on input "0" at bounding box center [240, 193] width 178 height 12
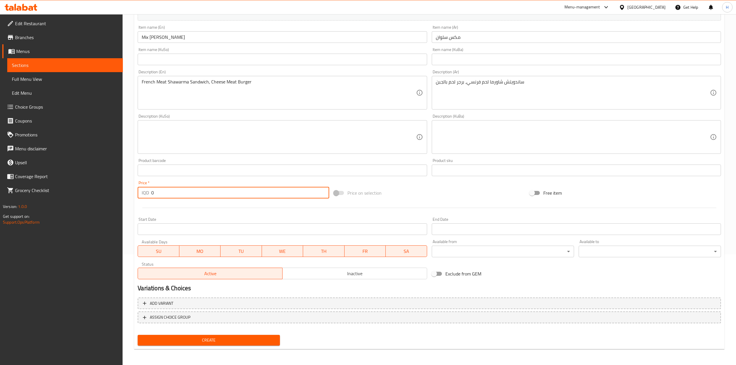
click at [173, 192] on input "0" at bounding box center [240, 193] width 178 height 12
type input "8500"
click at [234, 338] on span "Create" at bounding box center [208, 340] width 133 height 7
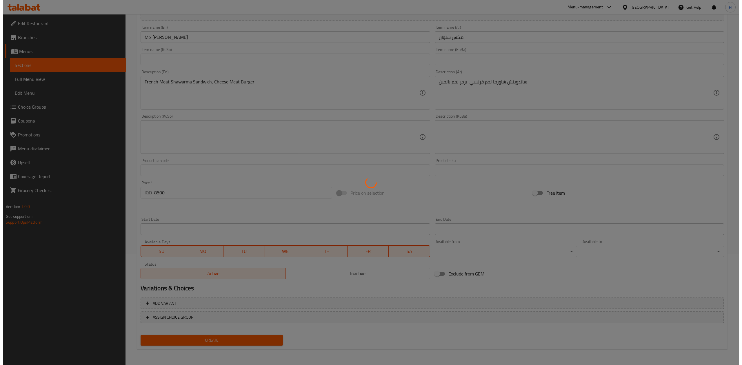
scroll to position [0, 0]
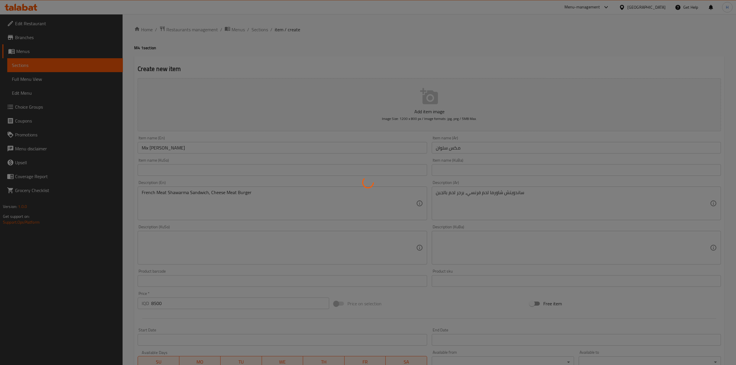
type input "0"
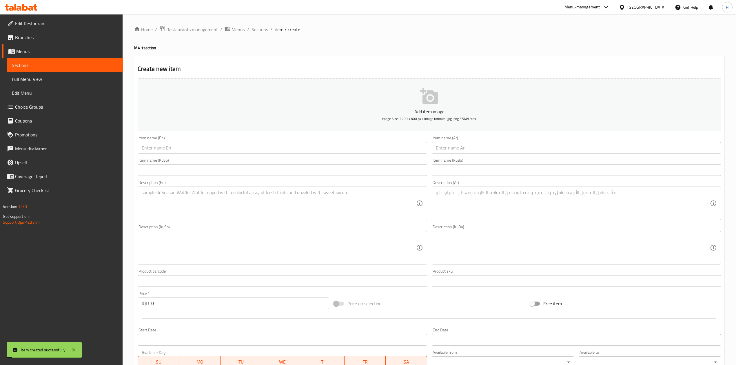
click at [259, 25] on div "Home / Restaurants management / Menus / Sections / item / create M4 1 section C…" at bounding box center [430, 245] width 614 height 462
click at [252, 31] on span "Sections" at bounding box center [260, 29] width 17 height 7
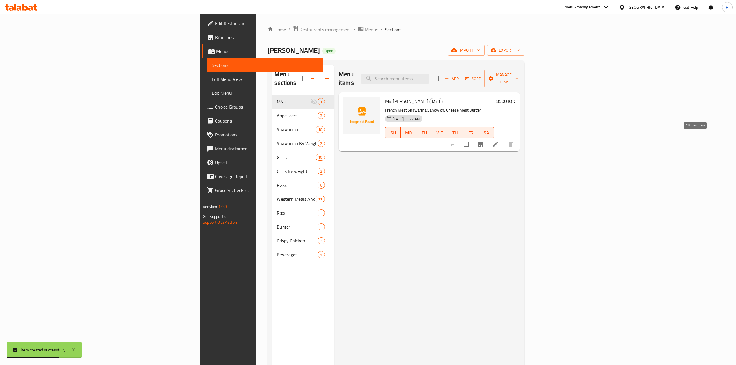
click at [499, 141] on icon at bounding box center [495, 144] width 7 height 7
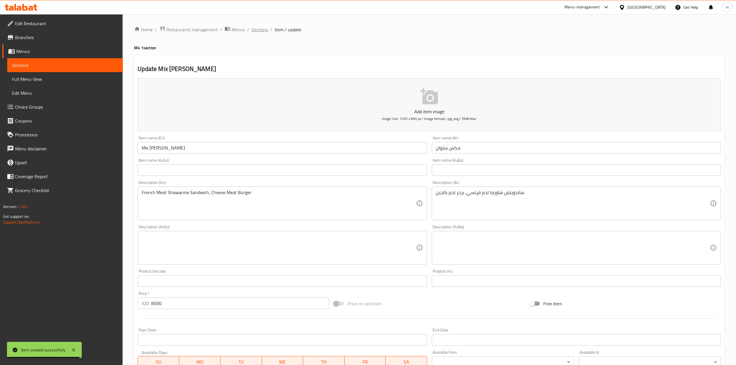
click at [264, 29] on span "Sections" at bounding box center [260, 29] width 17 height 7
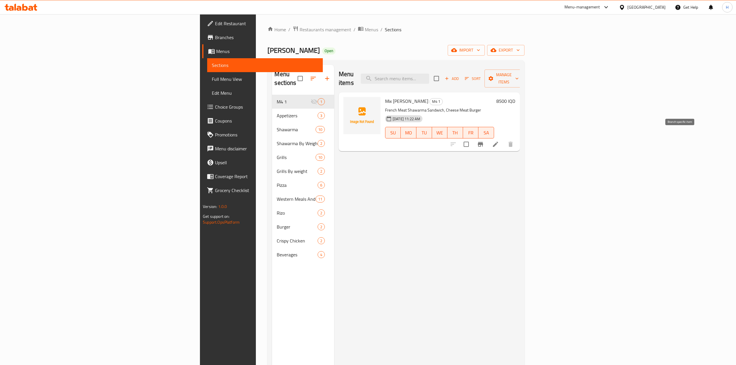
click at [487, 137] on button "Branch-specific-item" at bounding box center [481, 144] width 14 height 14
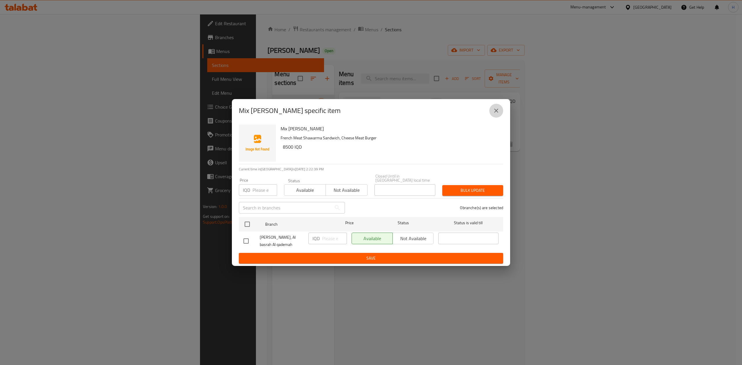
click at [496, 111] on icon "close" at bounding box center [496, 110] width 7 height 7
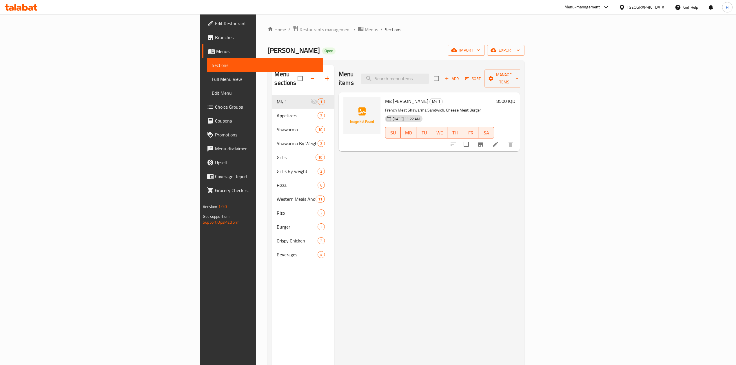
click at [215, 36] on span "Branches" at bounding box center [266, 37] width 103 height 7
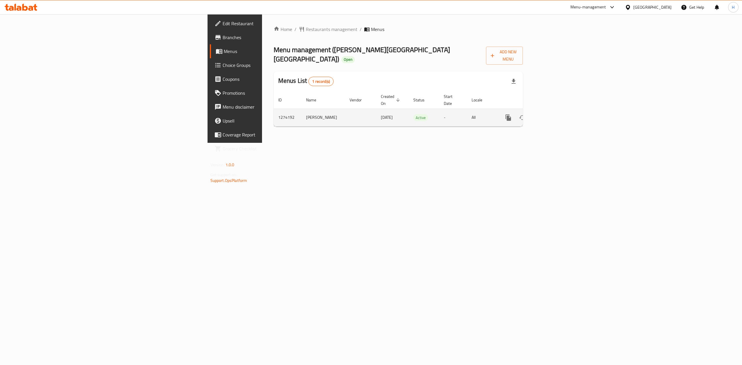
click at [557, 111] on link "enhanced table" at bounding box center [550, 118] width 14 height 14
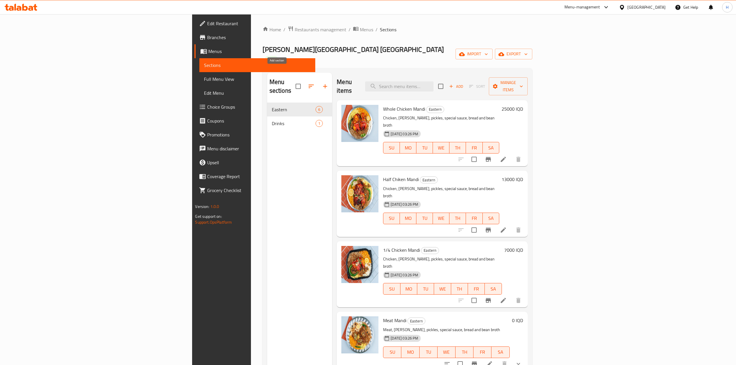
click at [318, 79] on button "button" at bounding box center [325, 86] width 14 height 14
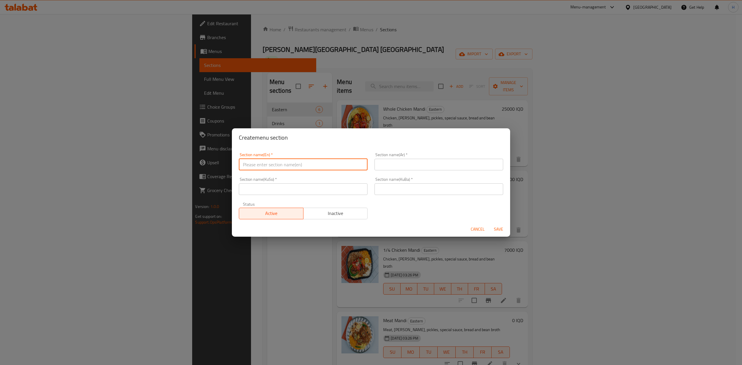
click at [278, 167] on input "text" at bounding box center [303, 165] width 129 height 12
type input "M4 1"
click at [421, 166] on input "text" at bounding box center [438, 165] width 129 height 12
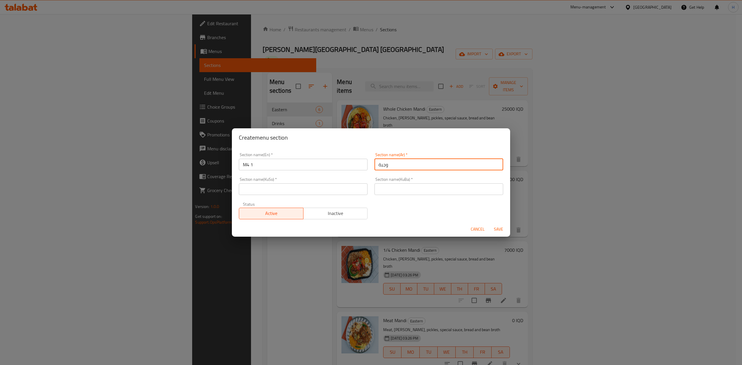
type input "وجبة الك وحدك"
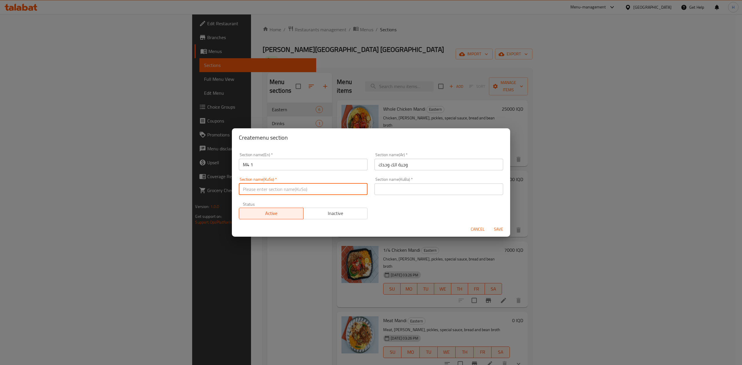
click at [324, 191] on input "text" at bounding box center [303, 189] width 129 height 12
click at [402, 184] on div "Section name(KuBa)   * Section name(KuBa) *" at bounding box center [438, 186] width 129 height 18
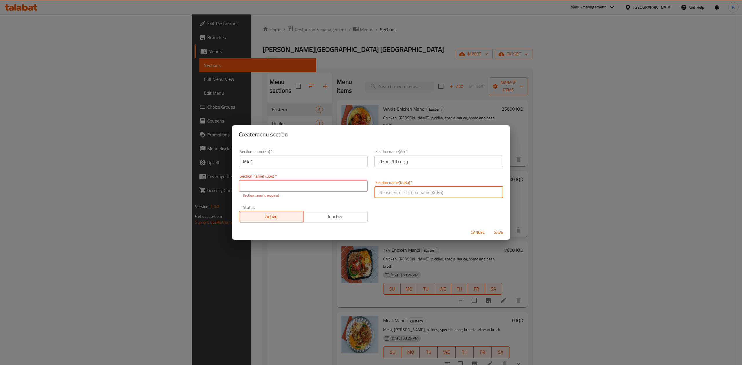
type input "."
click at [321, 191] on input "text" at bounding box center [303, 186] width 129 height 12
type input "."
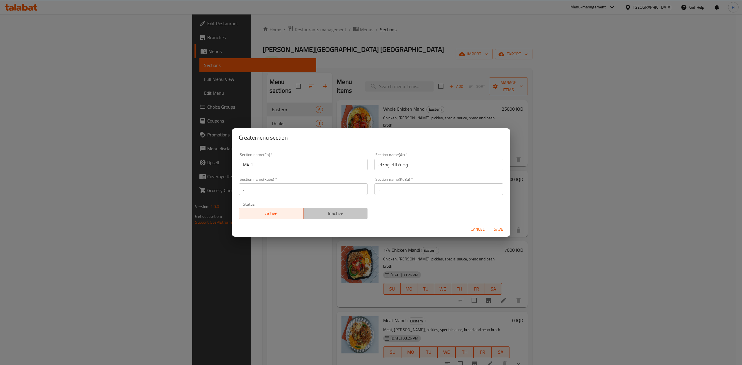
click at [345, 217] on span "Inactive" at bounding box center [336, 213] width 60 height 8
click at [498, 229] on span "Save" at bounding box center [498, 229] width 14 height 7
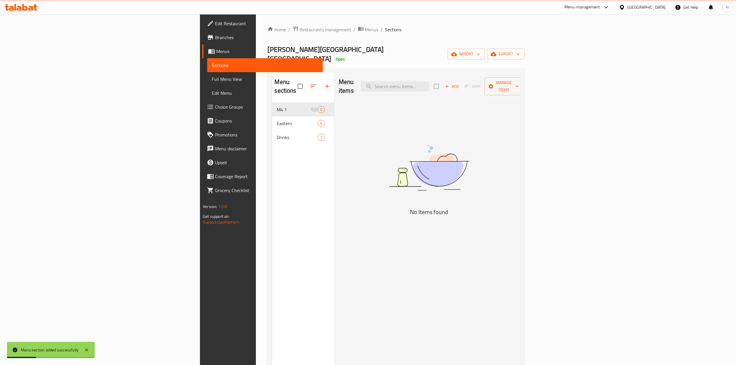
click at [460, 83] on span "Add" at bounding box center [452, 86] width 16 height 7
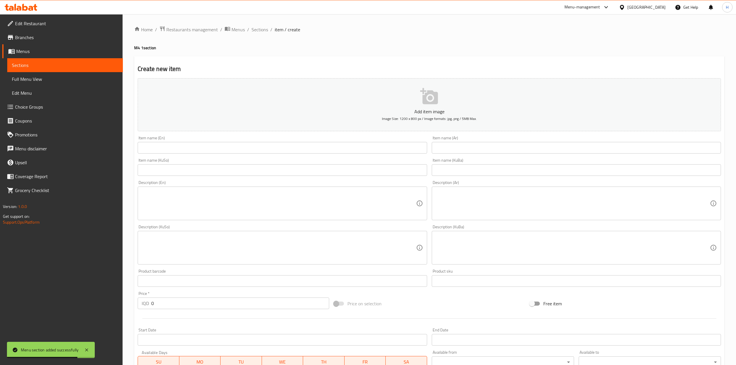
click at [478, 152] on input "text" at bounding box center [576, 148] width 289 height 12
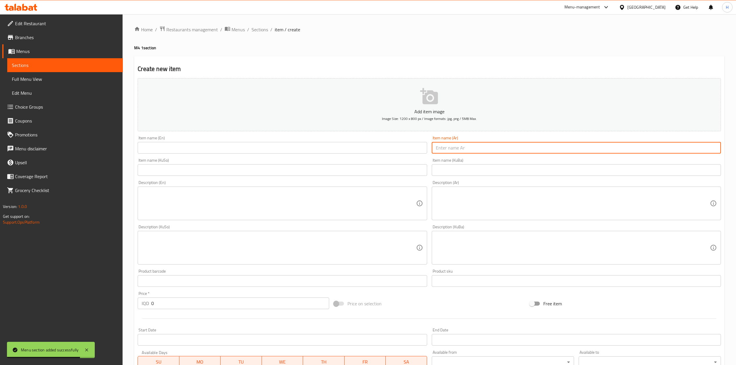
paste input "وجبة عدن"
type input "وجبة عدن"
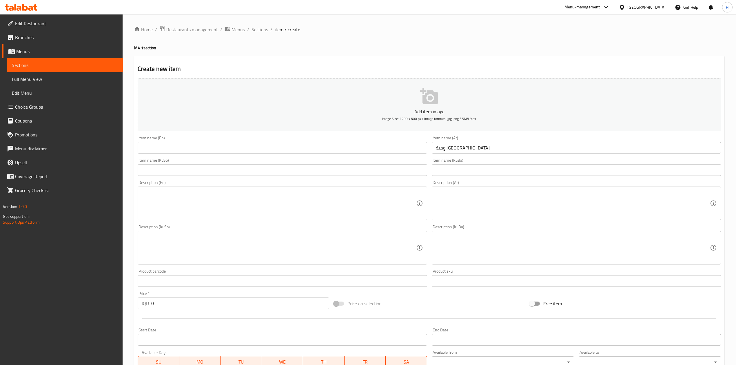
click at [201, 145] on input "text" at bounding box center [282, 148] width 289 height 12
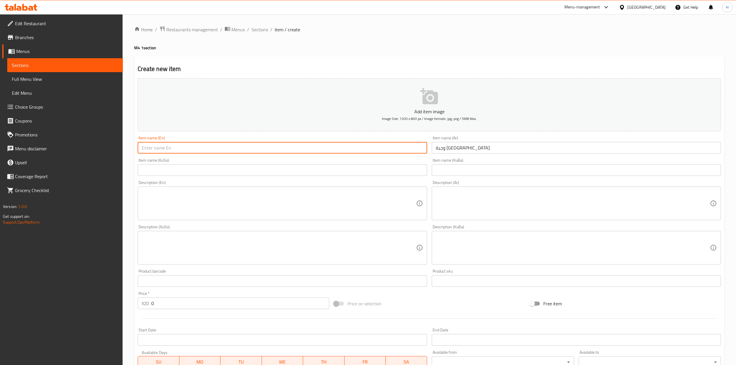
paste input "Aden meal"
type input "Aden meal"
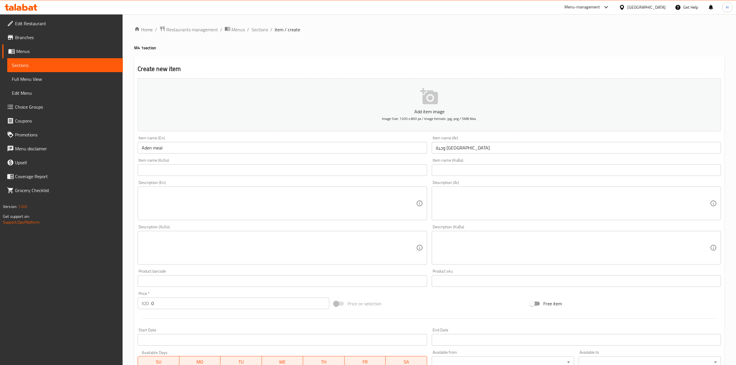
click at [481, 196] on textarea at bounding box center [573, 204] width 274 height 28
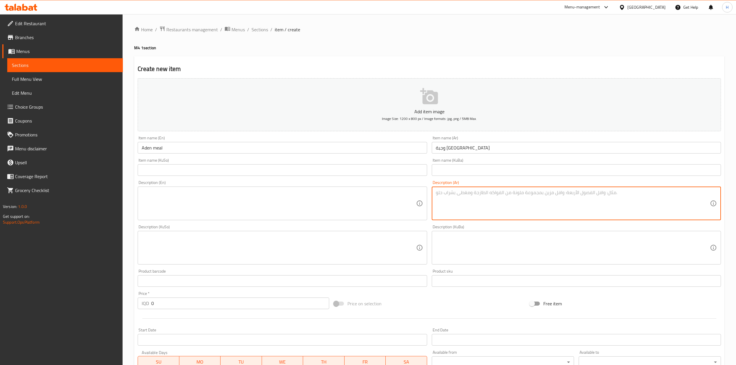
paste textarea "نصف دجاجة, علبة بيبسي"
type textarea "نصف دجاجة, علبة بيبسي"
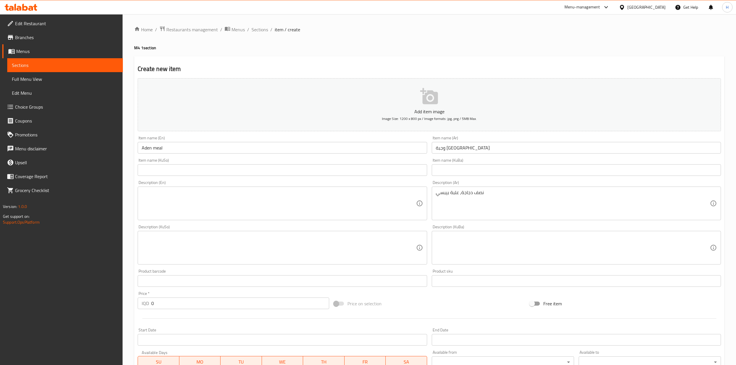
click at [336, 199] on textarea at bounding box center [279, 204] width 274 height 28
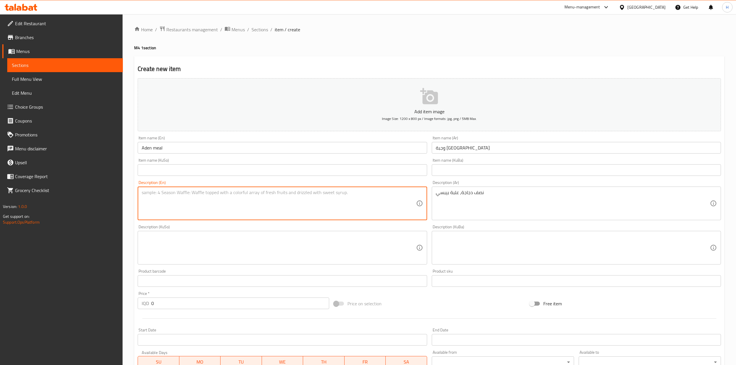
paste textarea "1/2Chicken Mandi, pepsi can"
type textarea "1/2Chicken Mandi, pepsi can"
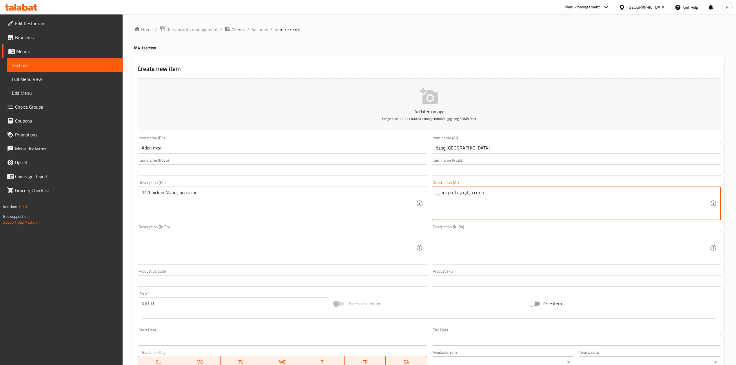
drag, startPoint x: 459, startPoint y: 194, endPoint x: 461, endPoint y: 199, distance: 4.6
type textarea "نصف دجاجة و علبة بيبسي"
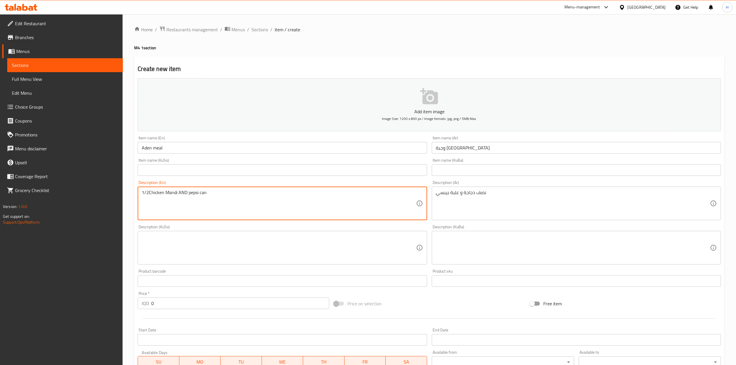
click at [181, 193] on textarea "1/2Chicken Mandi AND pepsi can" at bounding box center [279, 204] width 274 height 28
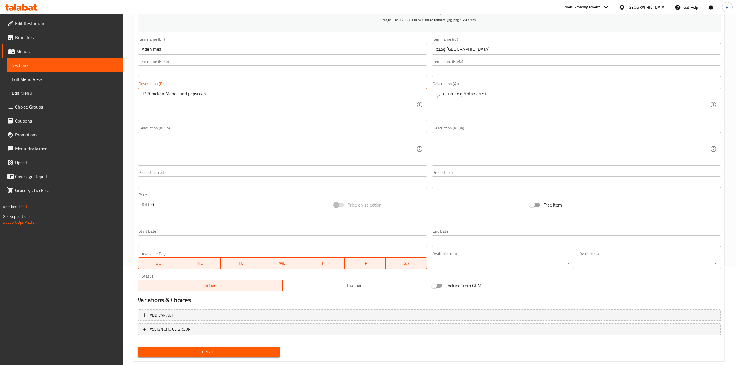
scroll to position [111, 0]
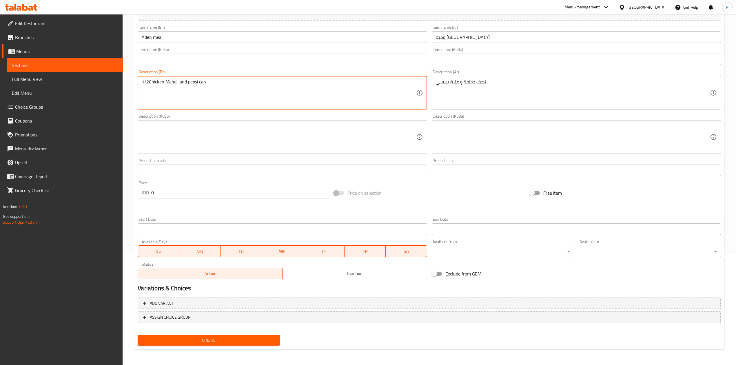
type textarea "1/2Chicken Mandi and pepsi can"
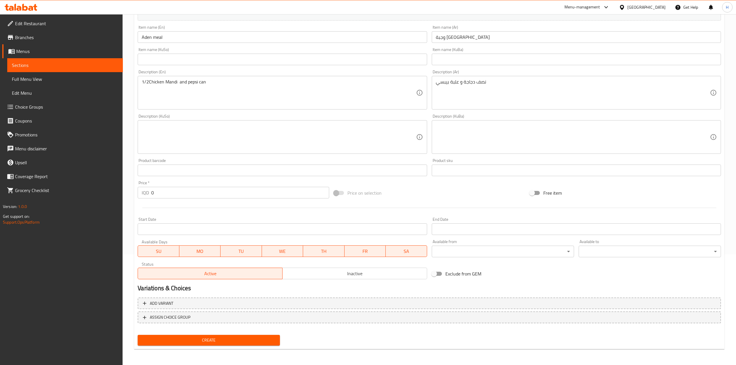
click at [175, 194] on input "0" at bounding box center [240, 193] width 178 height 12
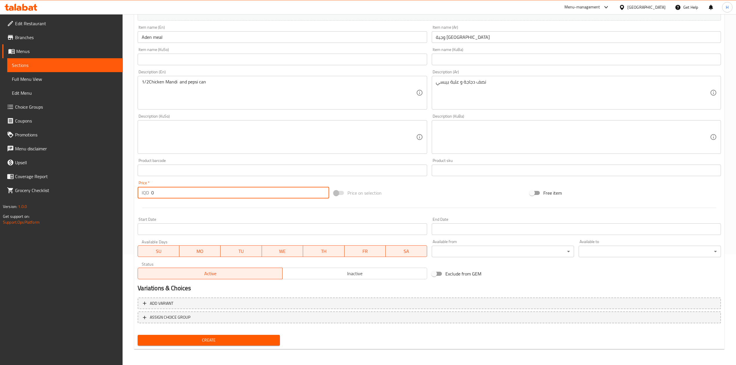
click at [175, 194] on input "0" at bounding box center [240, 193] width 178 height 12
type input "13750"
click at [227, 334] on div "Create" at bounding box center [208, 340] width 147 height 15
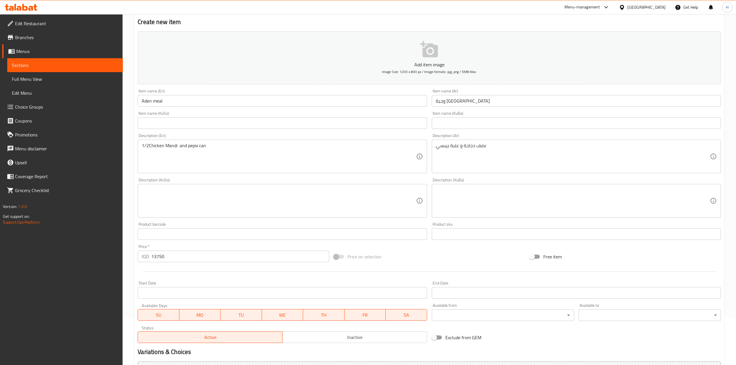
scroll to position [0, 0]
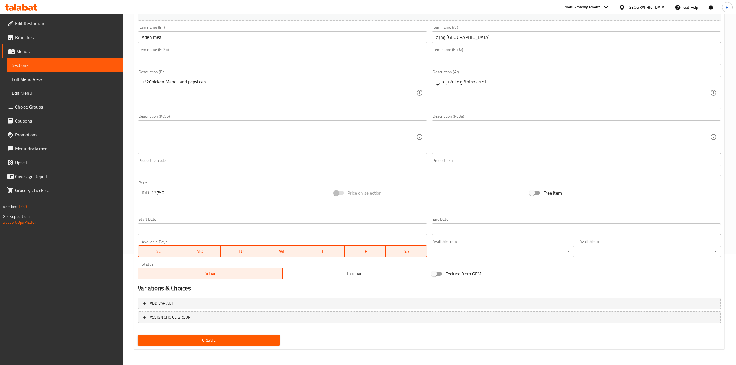
click at [230, 336] on button "Create" at bounding box center [209, 340] width 142 height 11
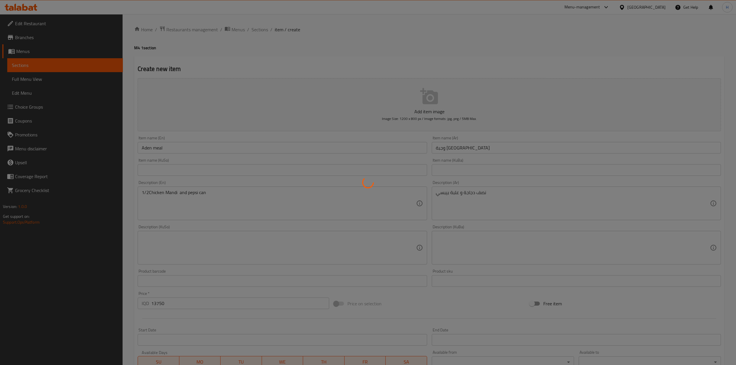
type input "0"
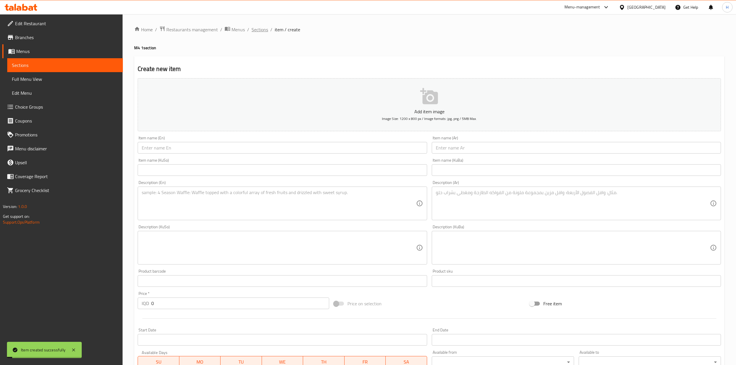
click at [257, 28] on span "Sections" at bounding box center [260, 29] width 17 height 7
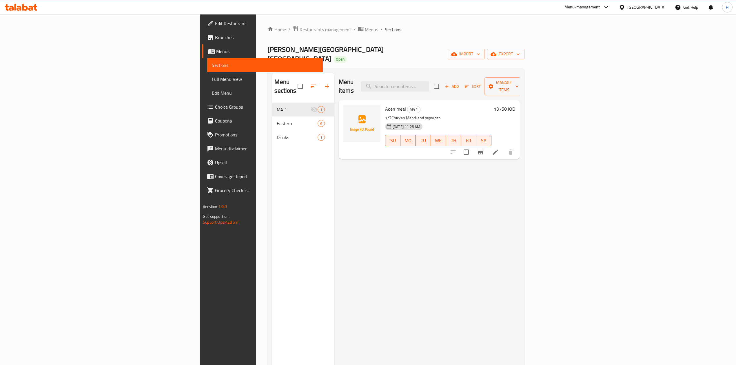
click at [499, 149] on icon at bounding box center [495, 152] width 7 height 7
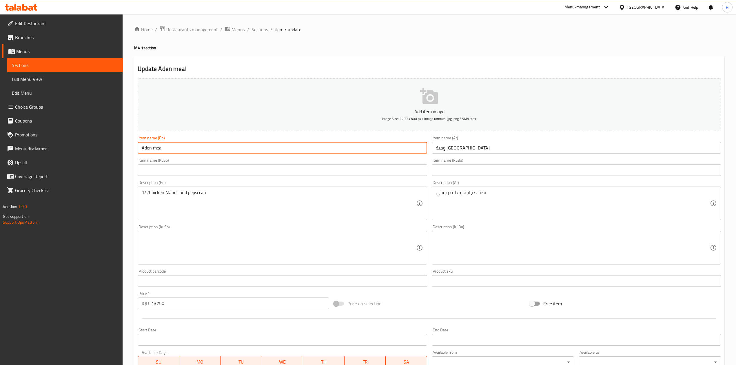
drag, startPoint x: 156, startPoint y: 146, endPoint x: 152, endPoint y: 150, distance: 4.7
click at [152, 150] on input "Aden meal" at bounding box center [282, 148] width 289 height 12
drag, startPoint x: 151, startPoint y: 147, endPoint x: 168, endPoint y: 164, distance: 23.8
click at [152, 147] on input "AdenMeal" at bounding box center [282, 148] width 289 height 12
type input "Aden Meal"
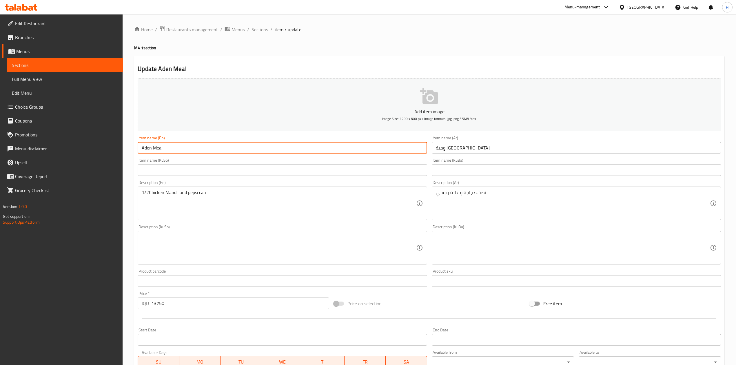
click at [489, 61] on div "Update Aden Meal Add item image Image Size: 1200 x 800 px / Image formats: jpg,…" at bounding box center [429, 258] width 590 height 404
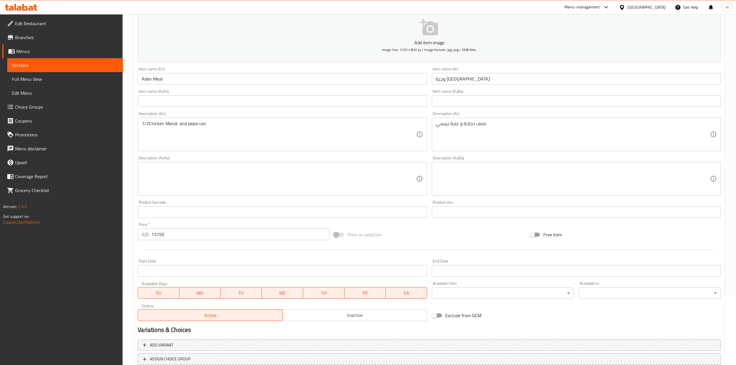
scroll to position [111, 0]
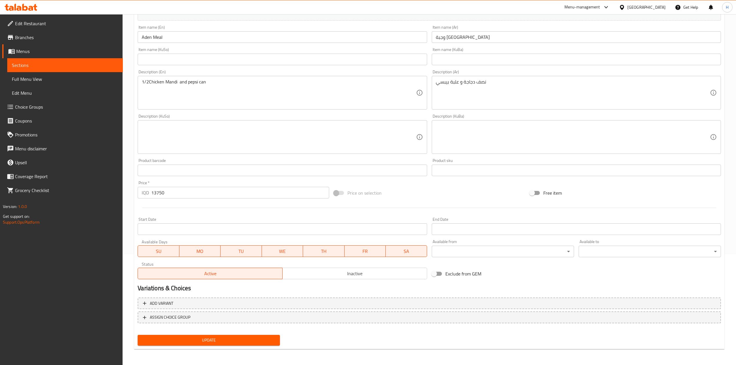
click at [207, 341] on span "Update" at bounding box center [208, 340] width 133 height 7
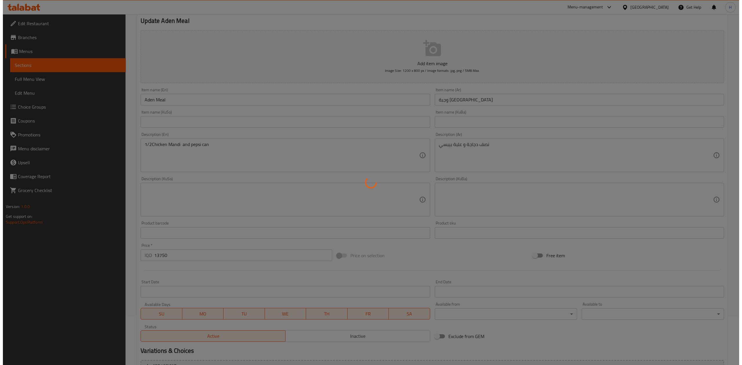
scroll to position [0, 0]
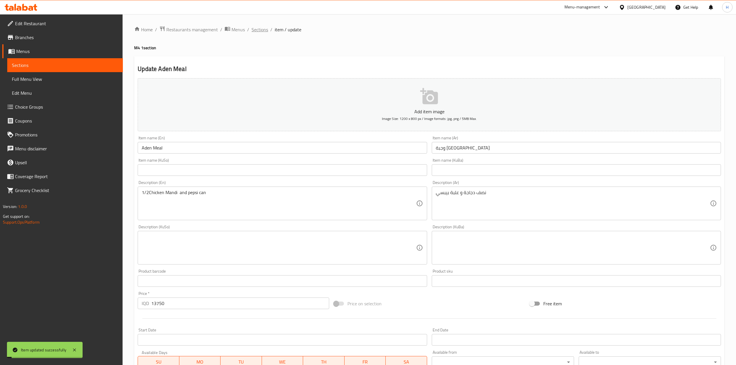
click at [260, 30] on span "Sections" at bounding box center [260, 29] width 17 height 7
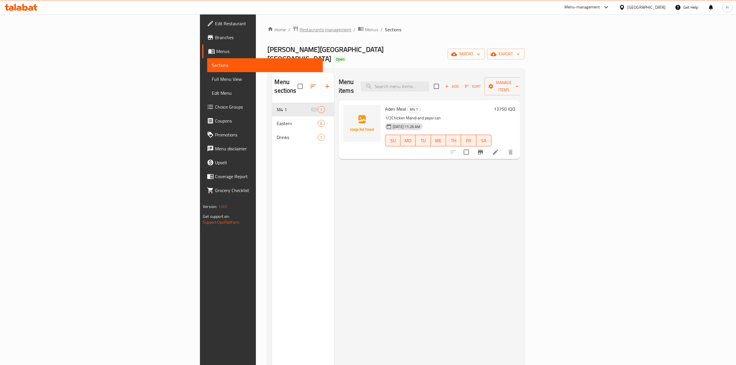
click at [300, 28] on span "Restaurants management" at bounding box center [326, 29] width 52 height 7
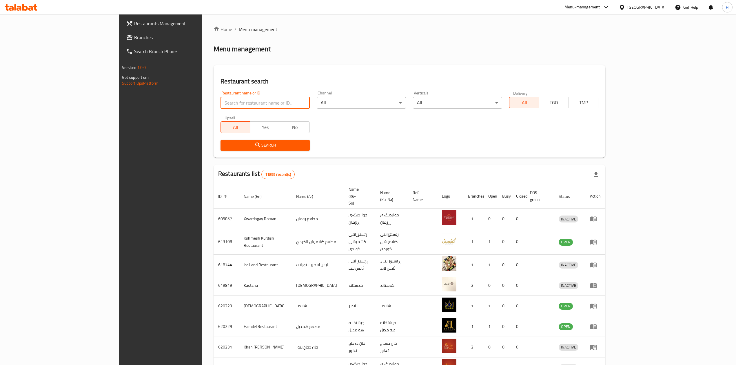
click at [221, 103] on input "search" at bounding box center [265, 103] width 89 height 12
paste input "736727"
type input "736727"
click button "Search" at bounding box center [265, 145] width 89 height 11
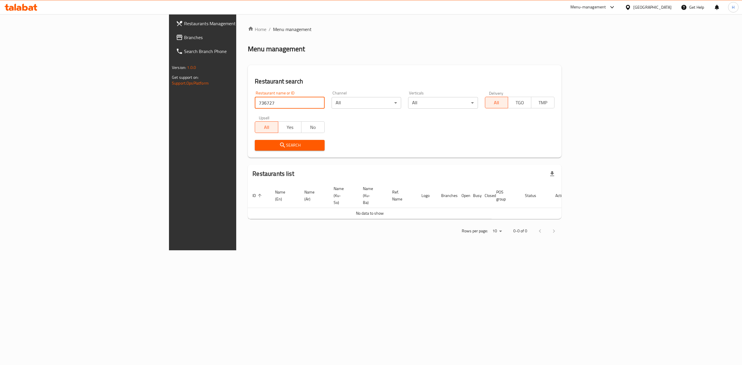
click at [171, 41] on link "Branches" at bounding box center [232, 37] width 122 height 14
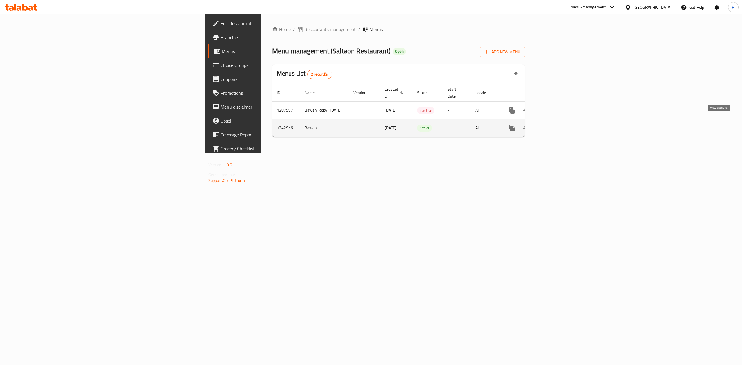
click at [561, 121] on link "enhanced table" at bounding box center [554, 128] width 14 height 14
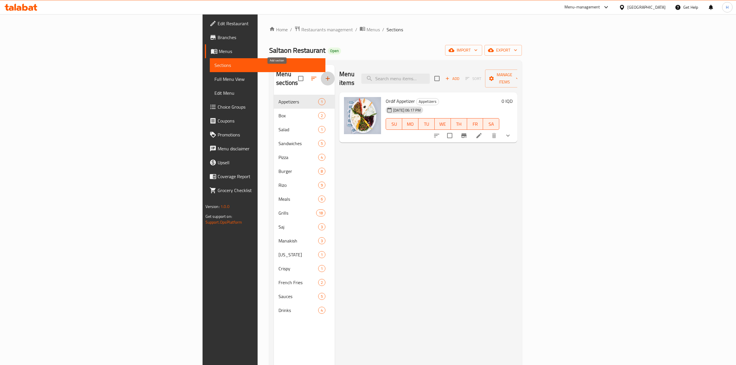
click at [324, 76] on icon "button" at bounding box center [327, 78] width 7 height 7
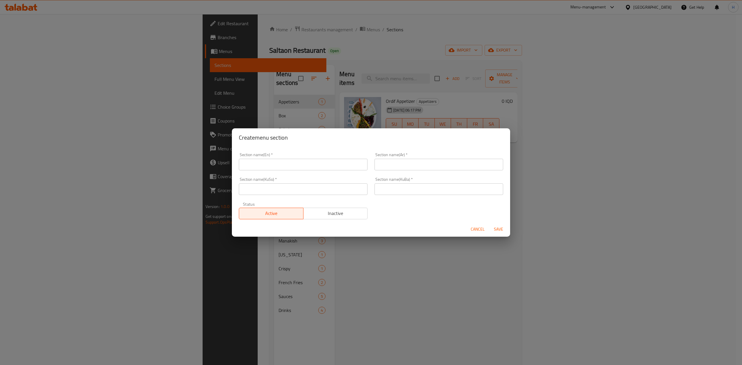
click at [268, 167] on input "text" at bounding box center [303, 165] width 129 height 12
type input "M4 1"
click at [429, 159] on input "text" at bounding box center [438, 165] width 129 height 12
type input "وجبة الك وحدك"
click at [310, 199] on div "Status Active Inactive" at bounding box center [303, 211] width 136 height 24
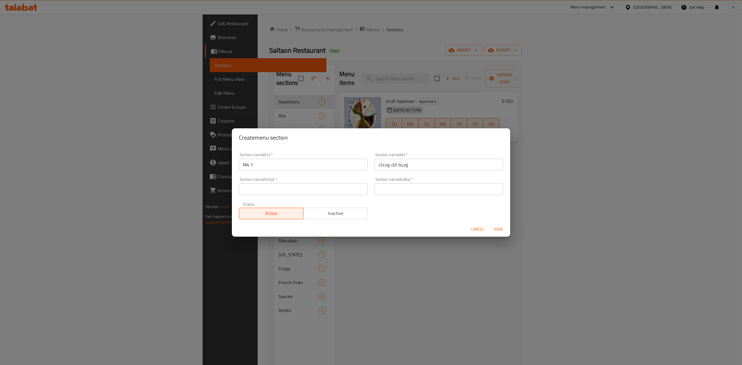
click at [308, 194] on input "text" at bounding box center [303, 189] width 129 height 12
type input "."
drag, startPoint x: 390, startPoint y: 187, endPoint x: 394, endPoint y: 190, distance: 5.8
click at [390, 187] on input "text" at bounding box center [438, 189] width 129 height 12
type input "."
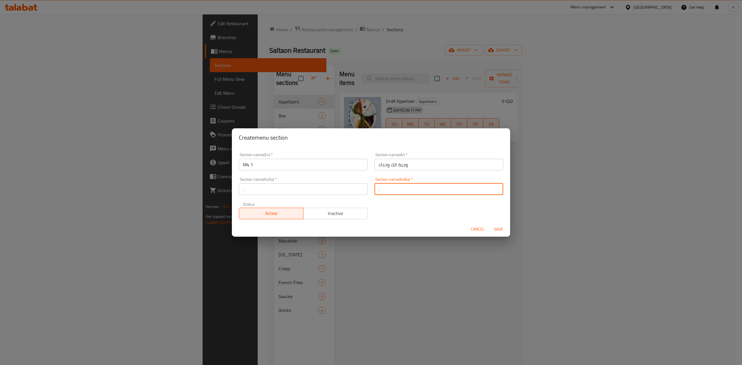
click at [338, 217] on span "Inactive" at bounding box center [336, 213] width 60 height 8
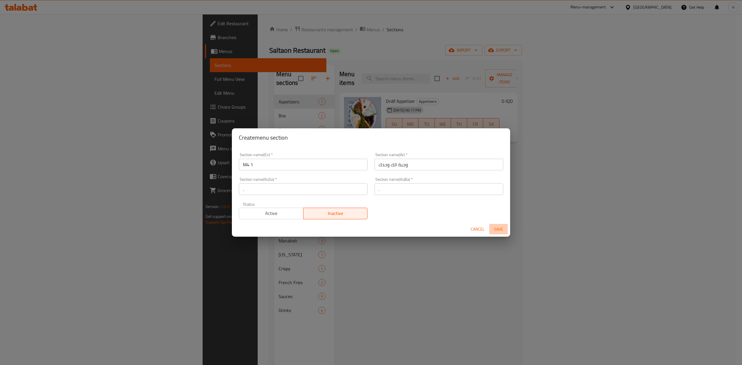
click at [500, 228] on span "Save" at bounding box center [498, 229] width 14 height 7
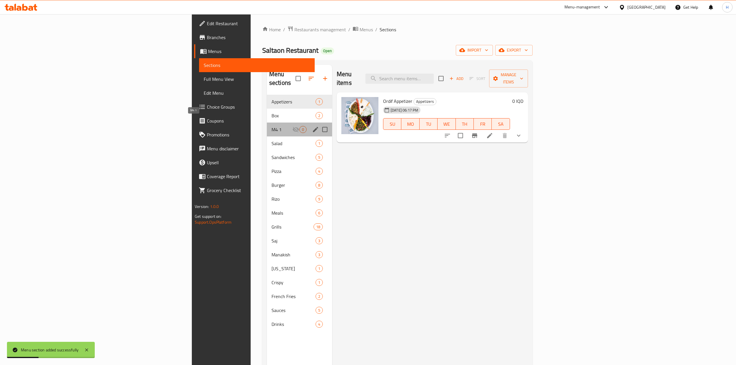
click at [272, 126] on span "M4 1" at bounding box center [282, 129] width 21 height 7
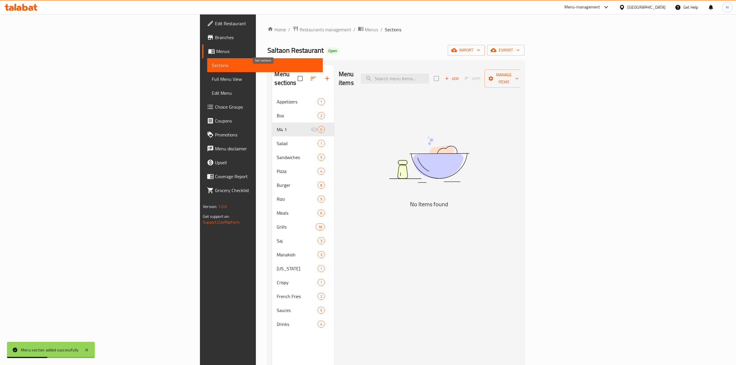
click at [311, 77] on icon "button" at bounding box center [313, 78] width 5 height 3
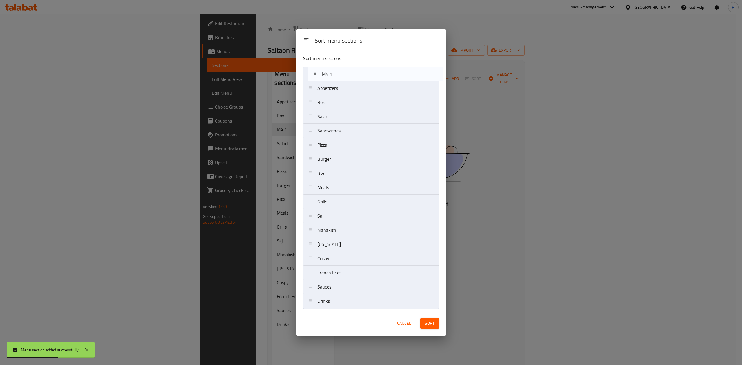
drag, startPoint x: 344, startPoint y: 104, endPoint x: 349, endPoint y: 73, distance: 30.9
click at [349, 73] on nav "Appetizers Box M4 1 Salad Sandwiches Pizza Burger Rizo Meals Grills Saj Manakis…" at bounding box center [371, 188] width 136 height 242
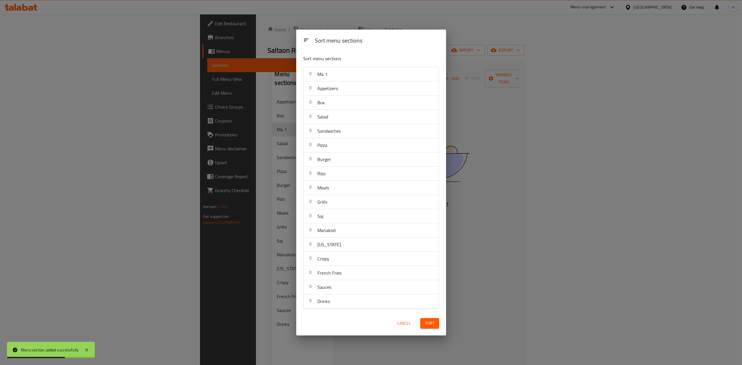
click at [438, 326] on button "Sort" at bounding box center [429, 323] width 19 height 11
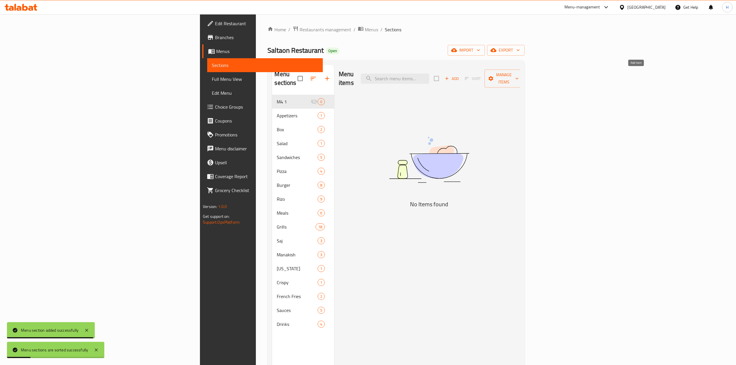
click at [460, 75] on span "Add" at bounding box center [452, 78] width 16 height 7
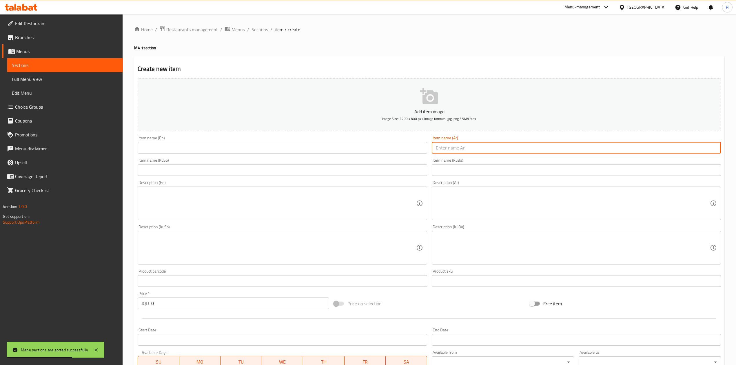
click at [495, 150] on input "text" at bounding box center [576, 148] width 289 height 12
paste input "وجبة سطعون"
type input "وجبة سطعون"
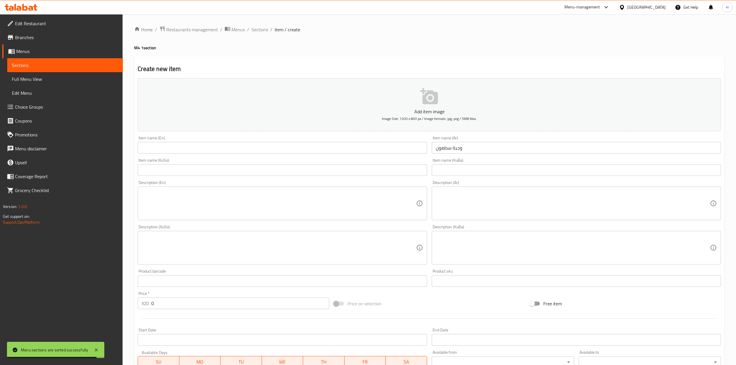
click at [336, 149] on input "text" at bounding box center [282, 148] width 289 height 12
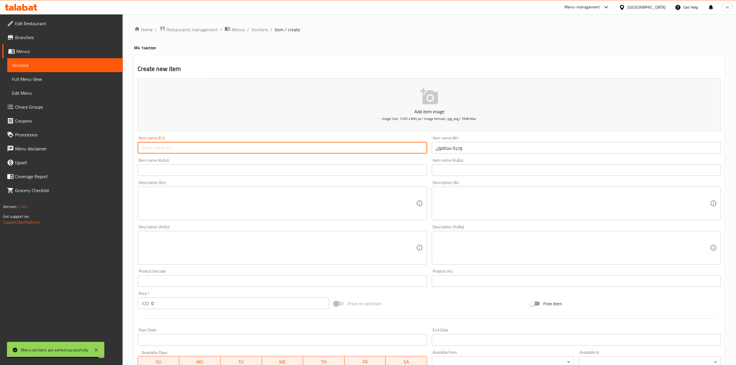
paste input "saltaon meal"
drag, startPoint x: 160, startPoint y: 149, endPoint x: 158, endPoint y: 152, distance: 3.5
click at [158, 152] on input "saltaon meal" at bounding box center [282, 148] width 289 height 12
click at [143, 152] on input "saltaon Meal" at bounding box center [282, 148] width 289 height 12
type input "Saltaon Meal"
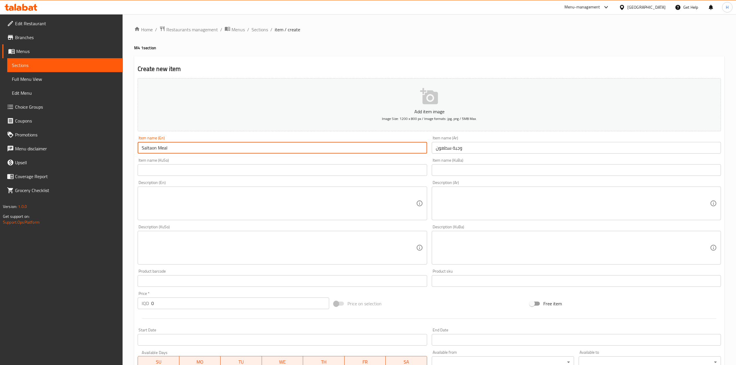
click at [222, 203] on textarea at bounding box center [279, 204] width 274 height 28
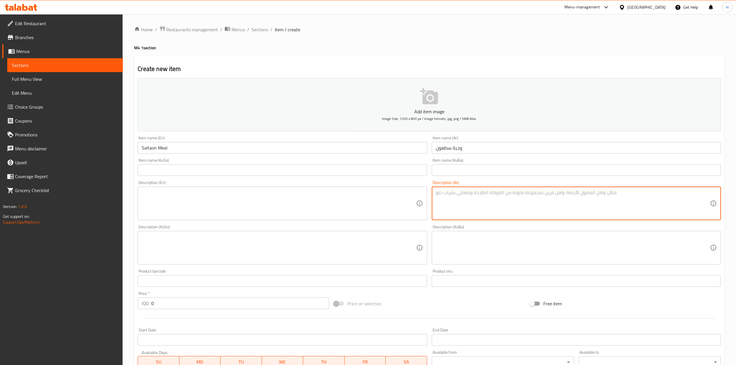
click at [523, 212] on textarea at bounding box center [573, 204] width 274 height 28
paste textarea "برغر لحم, ريزو كرسي, علبة بيبسي"
type textarea "برغر لحم, ريزو كرسي, علبة بيبسي"
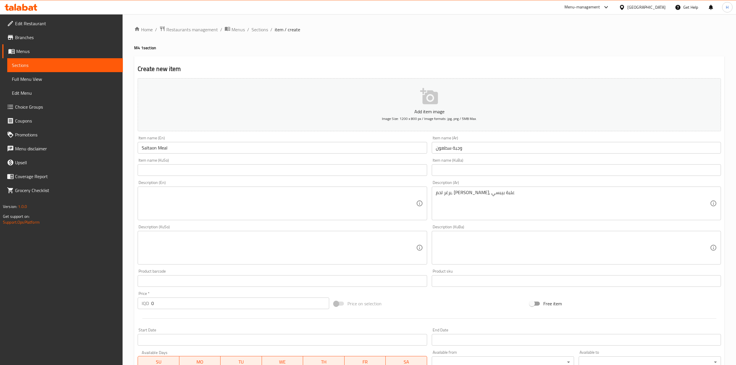
click at [309, 181] on div "Description (En) Description (En)" at bounding box center [282, 201] width 289 height 40
click at [290, 206] on textarea at bounding box center [279, 204] width 274 height 28
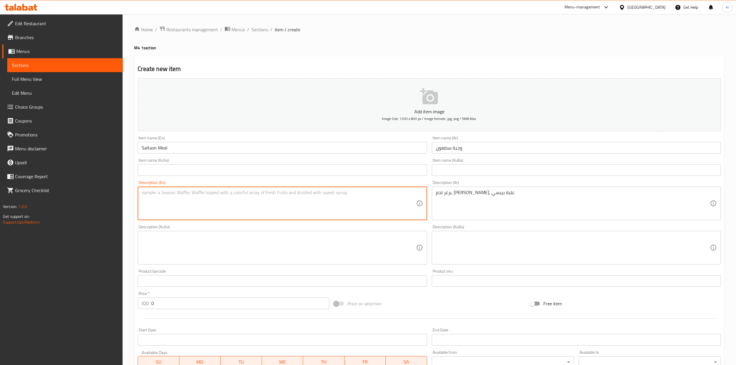
paste textarea "Classic Meat Burger, Crispy Rizo, Pepsi"
type textarea "Classic Meat Burger, Crispy Rizo, Pepsi"
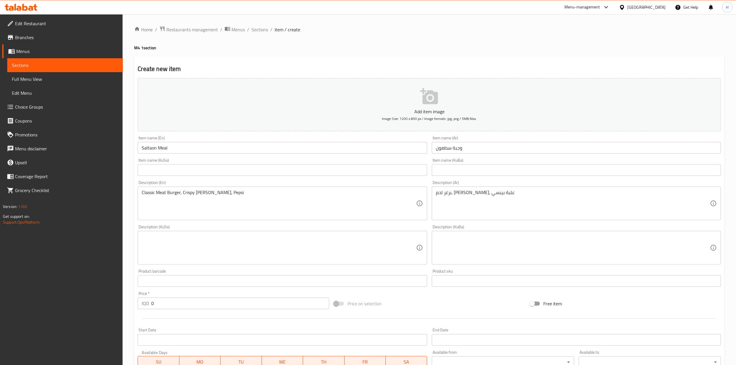
click at [176, 311] on div "Price   * IQD 0 Price *" at bounding box center [233, 300] width 196 height 22
click at [176, 310] on div "Price   * IQD 0 Price *" at bounding box center [233, 300] width 196 height 22
click at [177, 308] on input "0" at bounding box center [240, 304] width 178 height 12
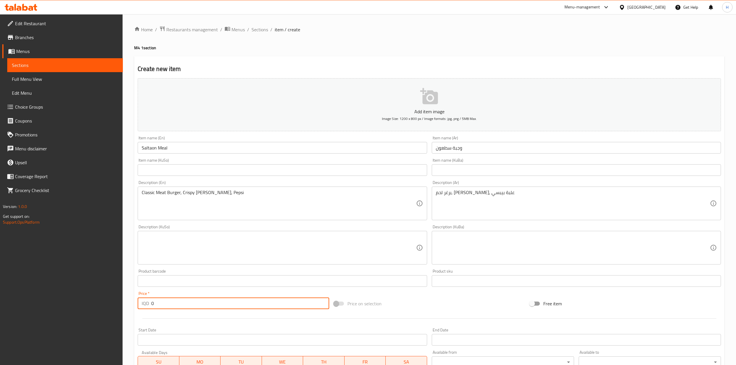
click at [177, 308] on input "0" at bounding box center [240, 304] width 178 height 12
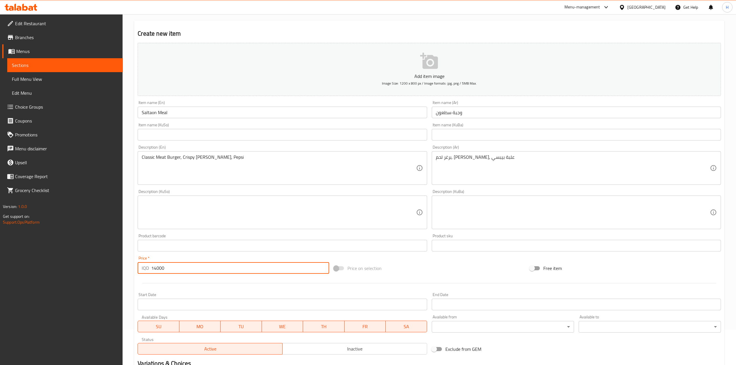
scroll to position [111, 0]
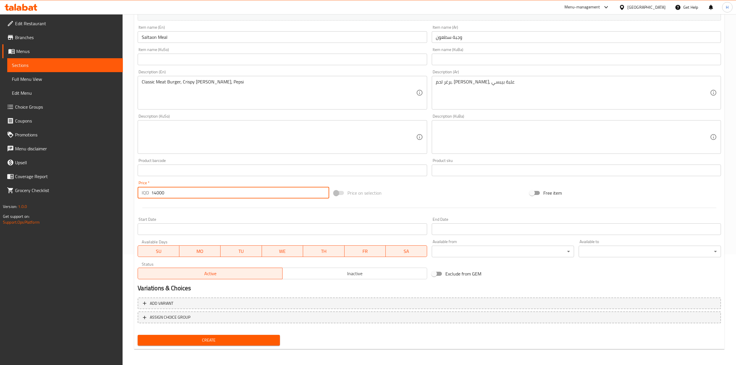
type input "14000"
click at [215, 337] on span "Create" at bounding box center [208, 340] width 133 height 7
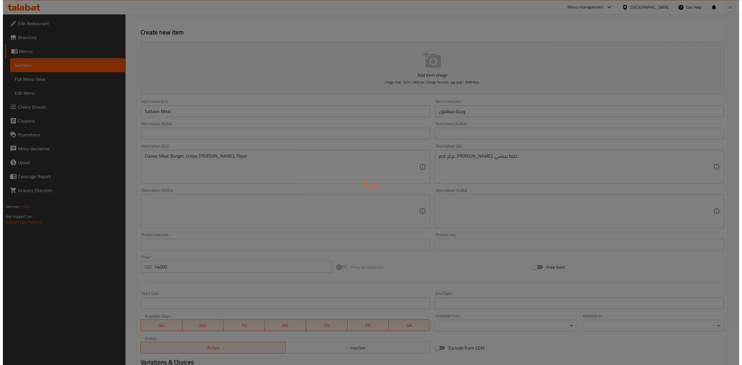
scroll to position [0, 0]
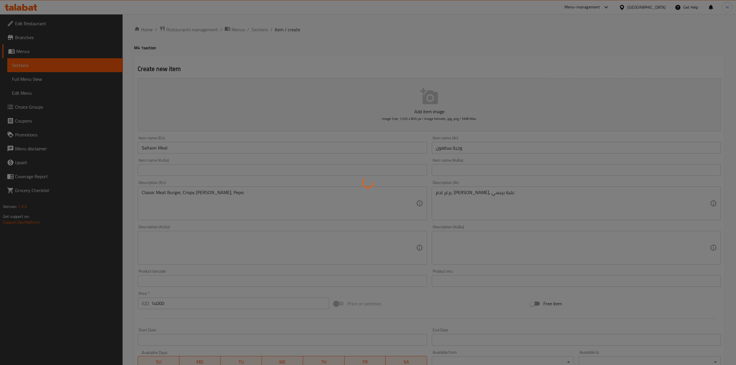
type input "0"
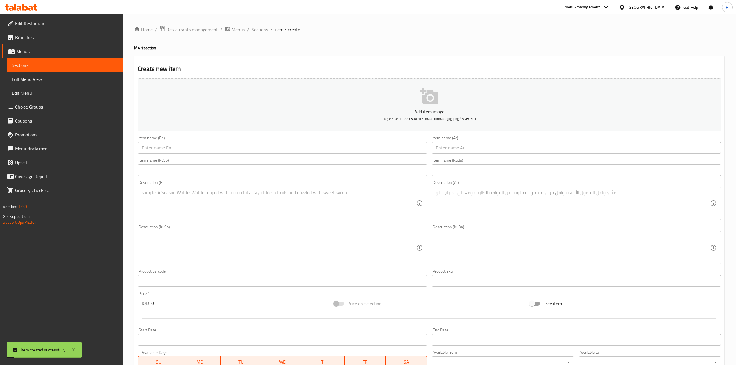
click at [254, 27] on span "Sections" at bounding box center [260, 29] width 17 height 7
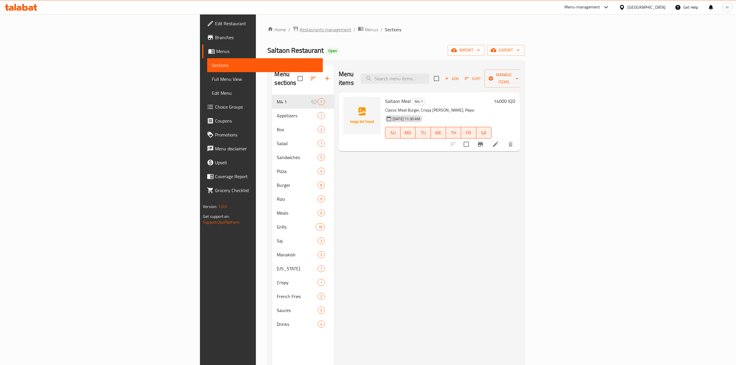
click at [300, 29] on span "Restaurants management" at bounding box center [326, 29] width 52 height 7
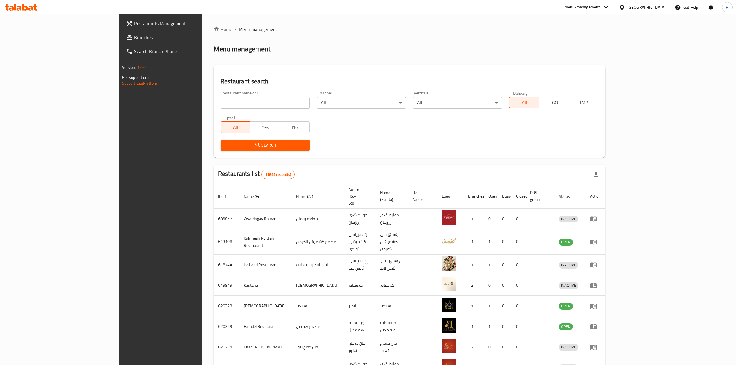
click at [214, 104] on div "Home / Menu management Menu management Restaurant search Restaurant name or ID …" at bounding box center [410, 232] width 392 height 413
click at [221, 105] on input "search" at bounding box center [265, 103] width 89 height 12
paste input "767120"
type input "767120"
click button "Search" at bounding box center [265, 145] width 89 height 11
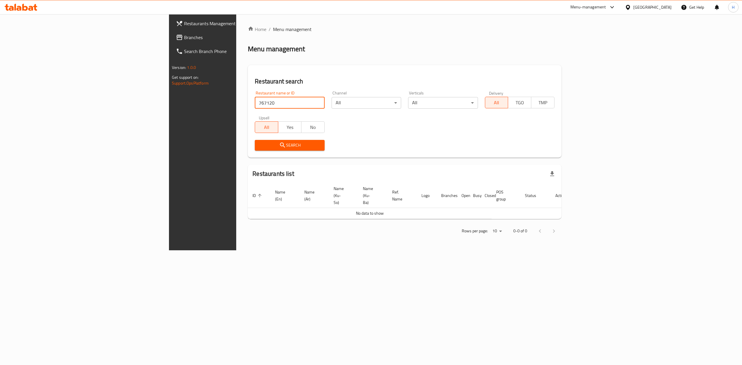
click at [171, 31] on link "Branches" at bounding box center [232, 37] width 122 height 14
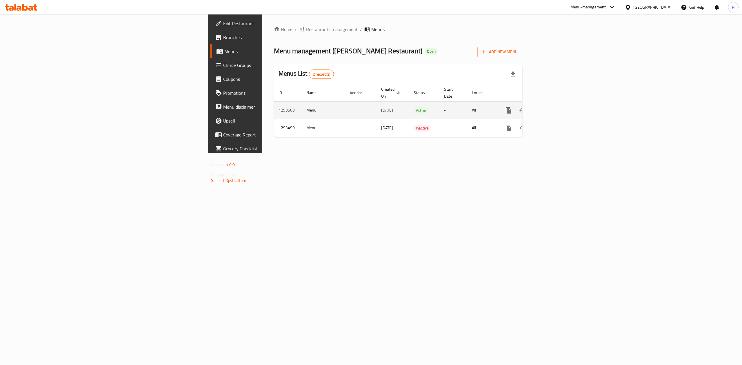
click at [557, 105] on link "enhanced table" at bounding box center [550, 110] width 14 height 14
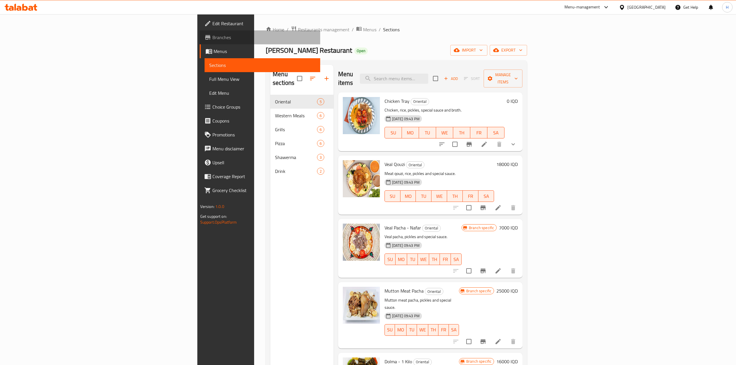
click at [212, 37] on span "Branches" at bounding box center [263, 37] width 103 height 7
